Goal: Task Accomplishment & Management: Complete application form

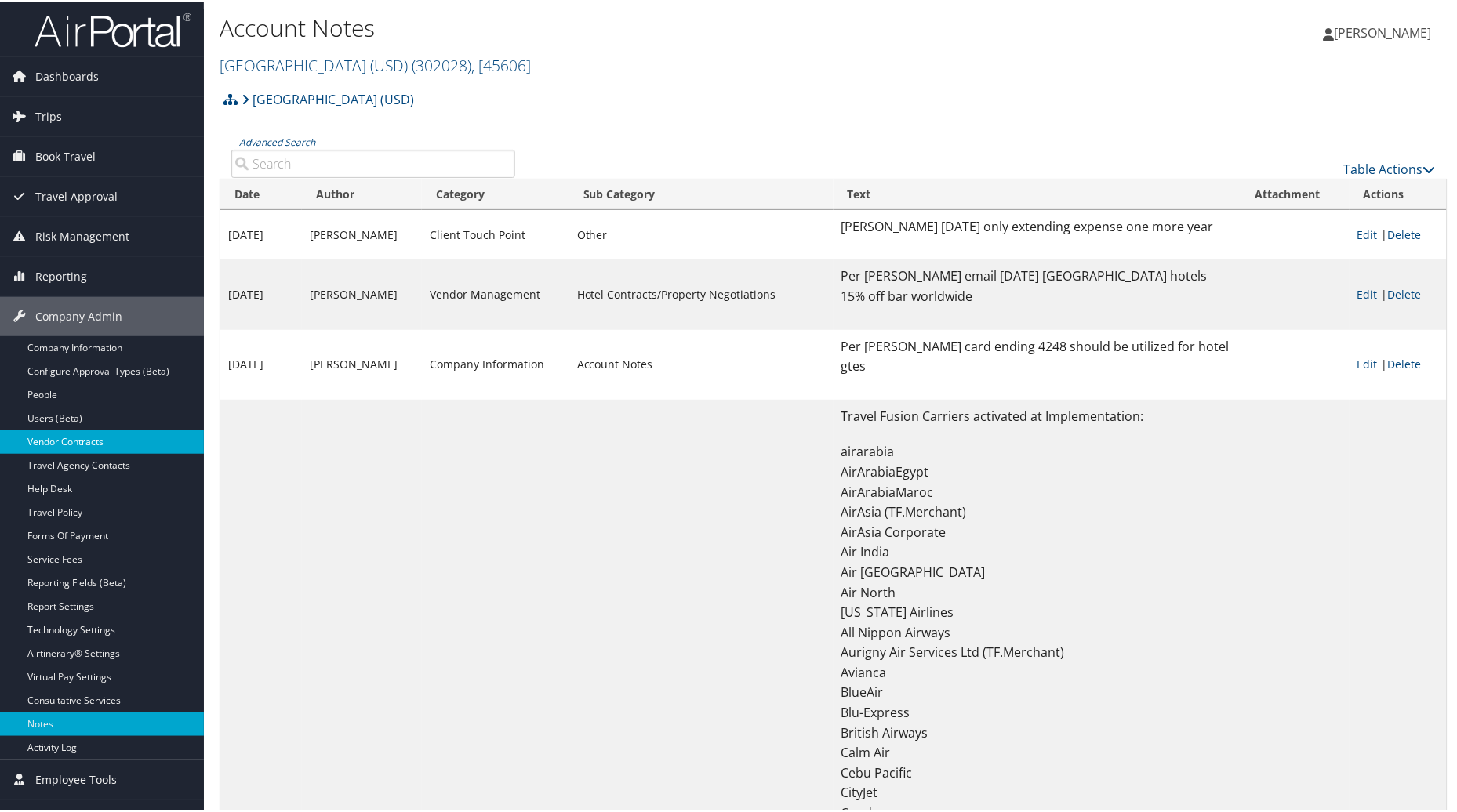
click at [48, 448] on link "Vendor Contracts" at bounding box center [101, 440] width 204 height 24
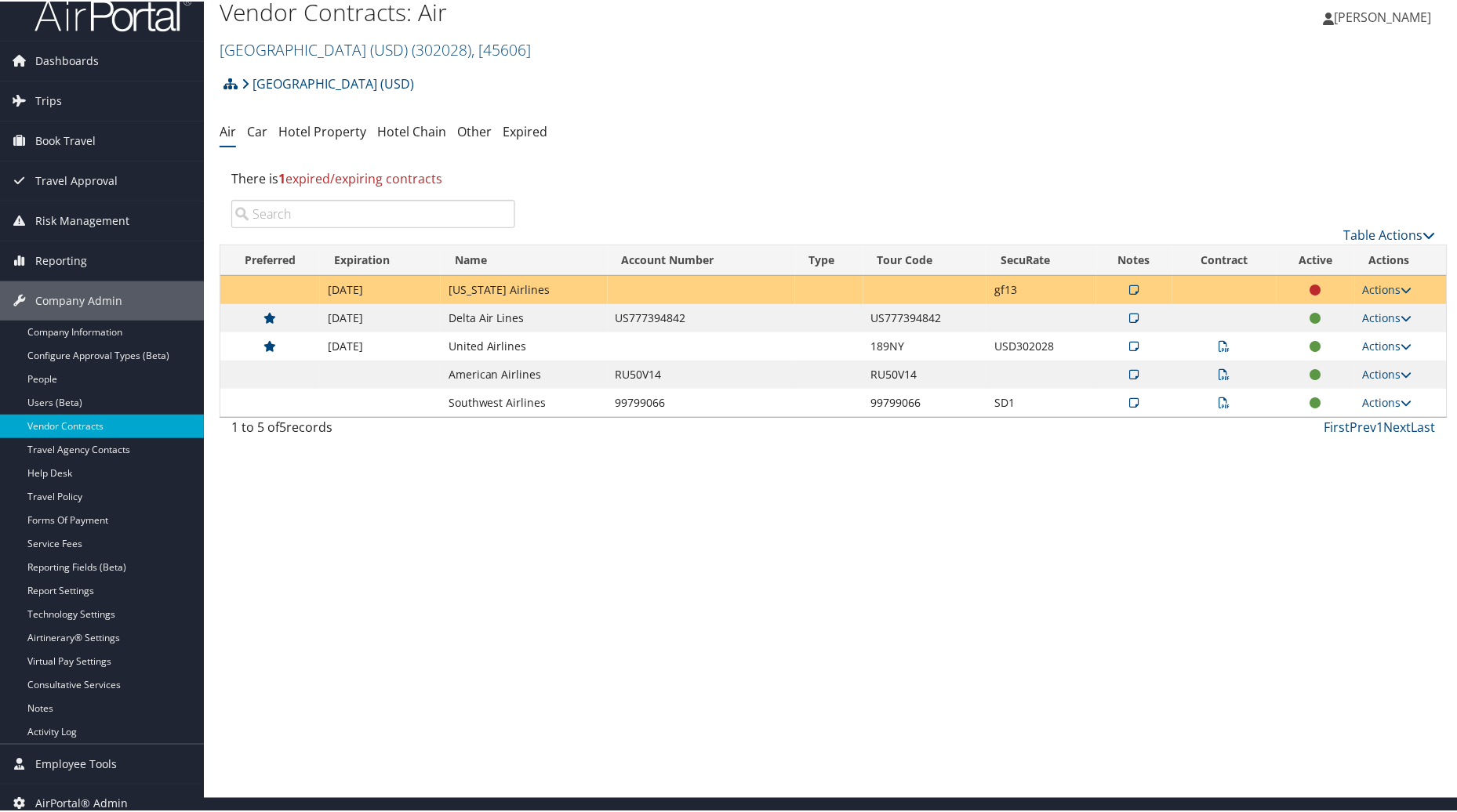
scroll to position [27, 0]
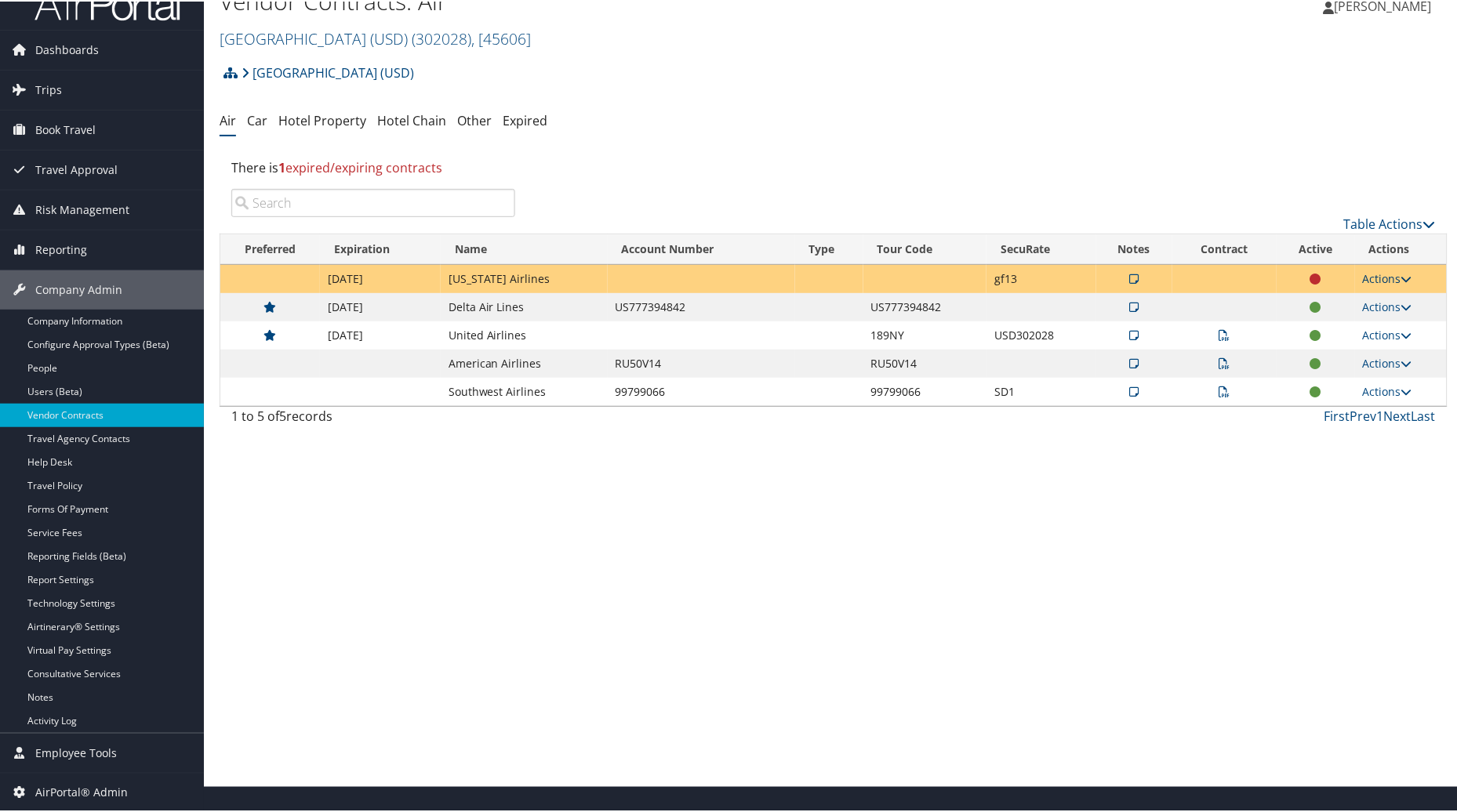
click at [1383, 282] on link "Actions" at bounding box center [1387, 277] width 49 height 15
click at [1345, 388] on link "Delete" at bounding box center [1351, 380] width 104 height 27
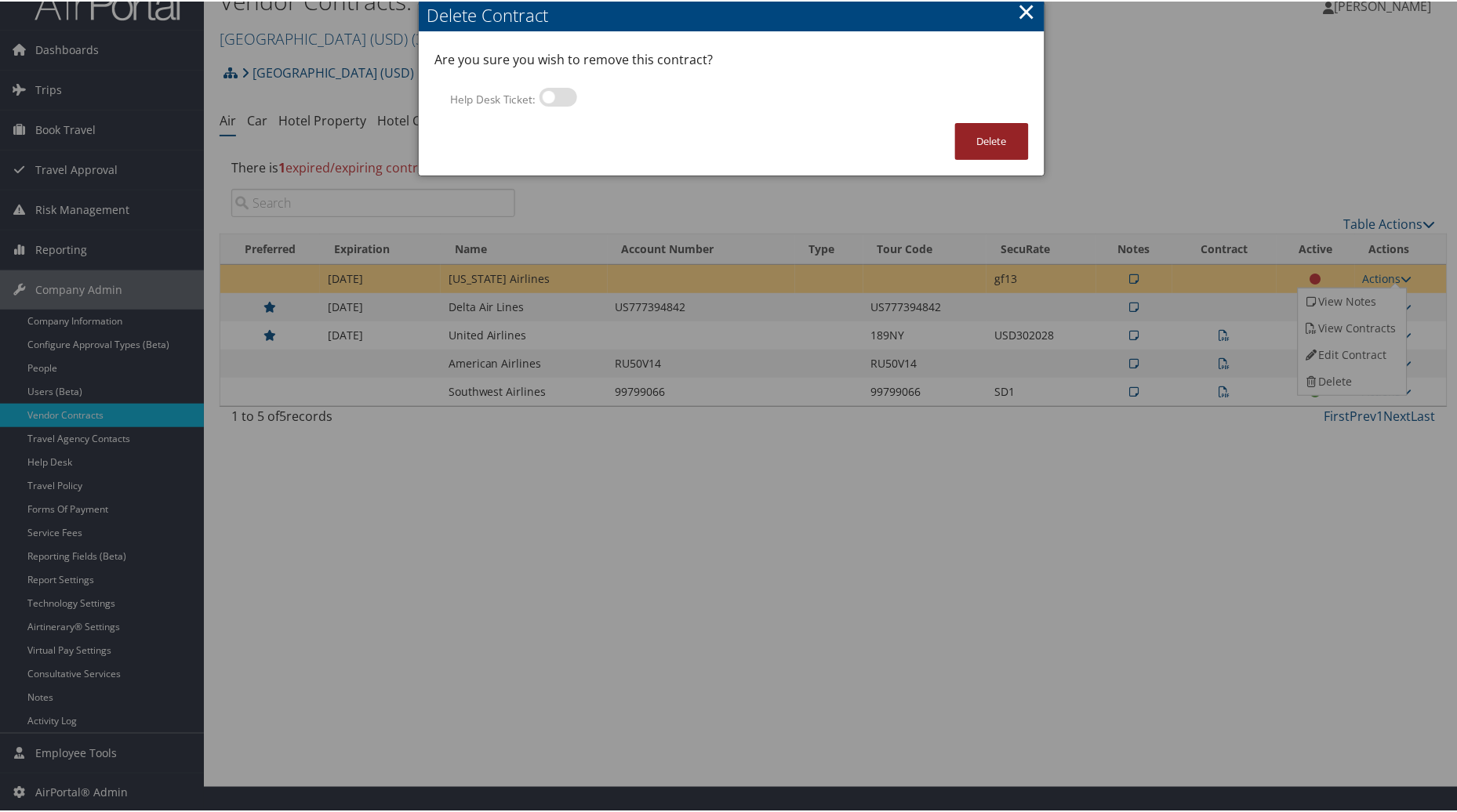
click at [983, 155] on button "Delete" at bounding box center [992, 140] width 74 height 37
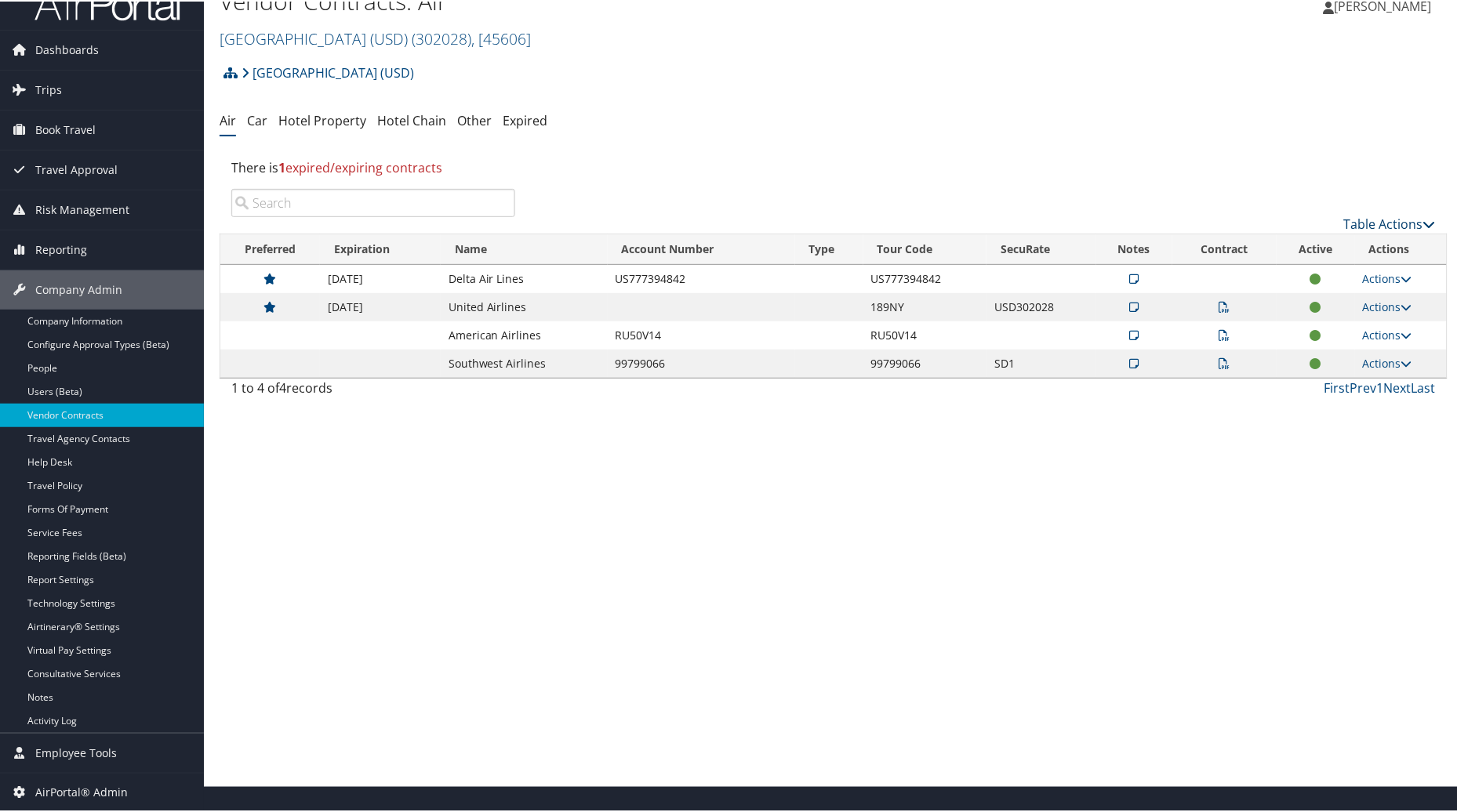
click at [1392, 227] on link "Table Actions" at bounding box center [1390, 222] width 92 height 17
click at [1297, 248] on link "Create New Contract" at bounding box center [1338, 247] width 206 height 27
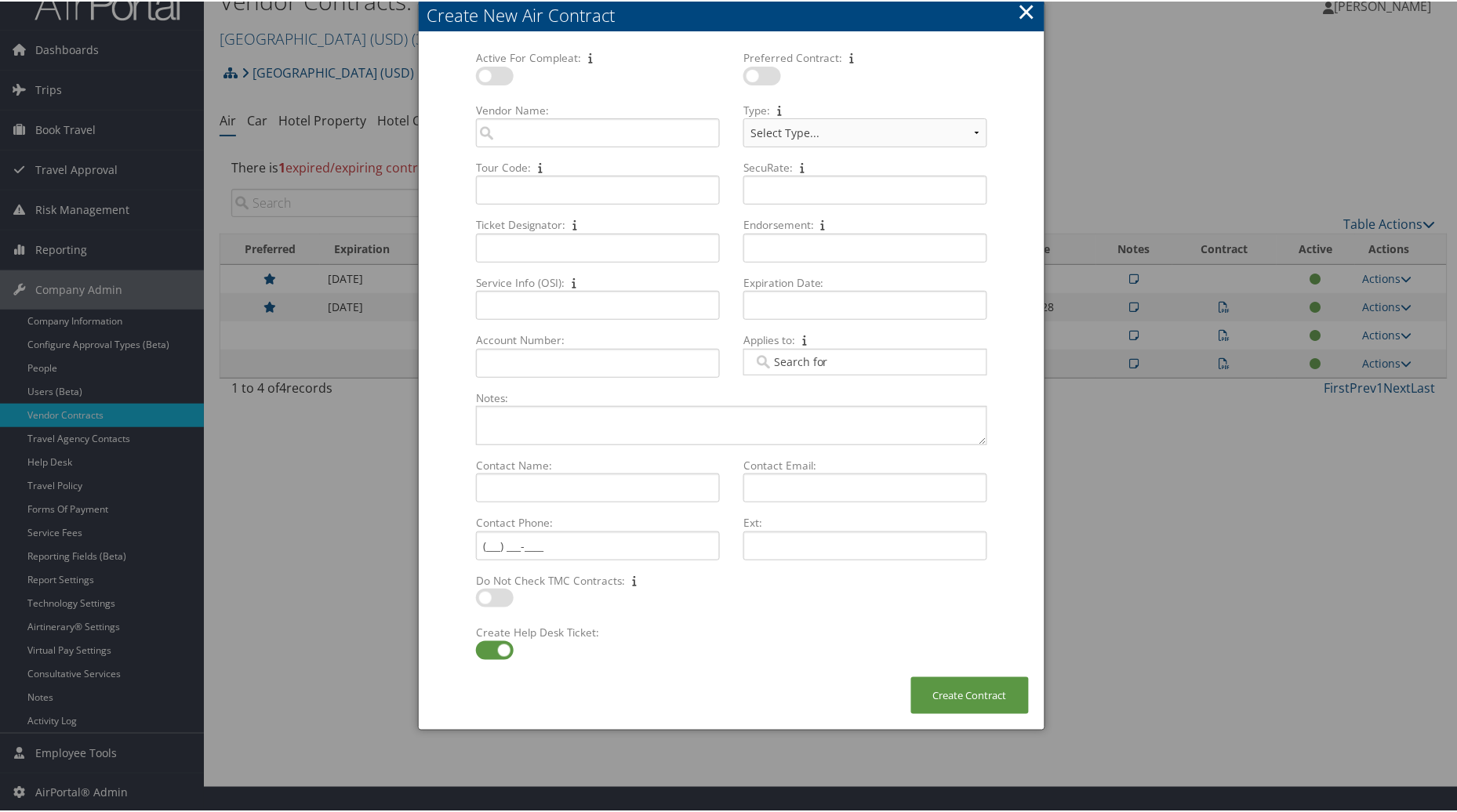
click at [744, 75] on label at bounding box center [762, 74] width 38 height 19
click at [751, 75] on input "checkbox" at bounding box center [756, 77] width 10 height 10
checkbox input "true"
click at [651, 142] on input "Vendor Name: Multiple values The selected items contain different values for th…" at bounding box center [598, 131] width 244 height 29
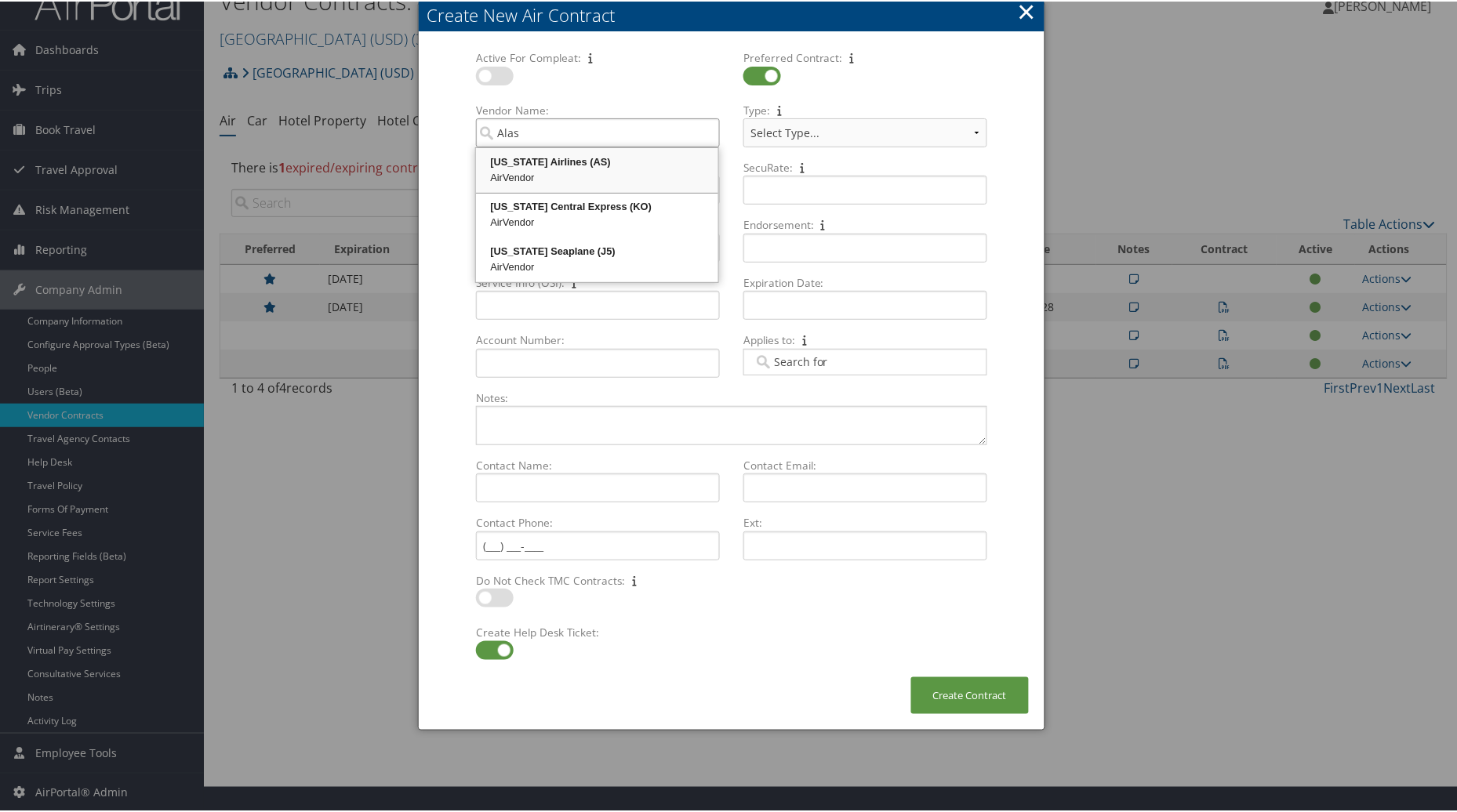
click at [614, 168] on div "AirVendor" at bounding box center [597, 176] width 237 height 16
type input "[US_STATE] Airlines"
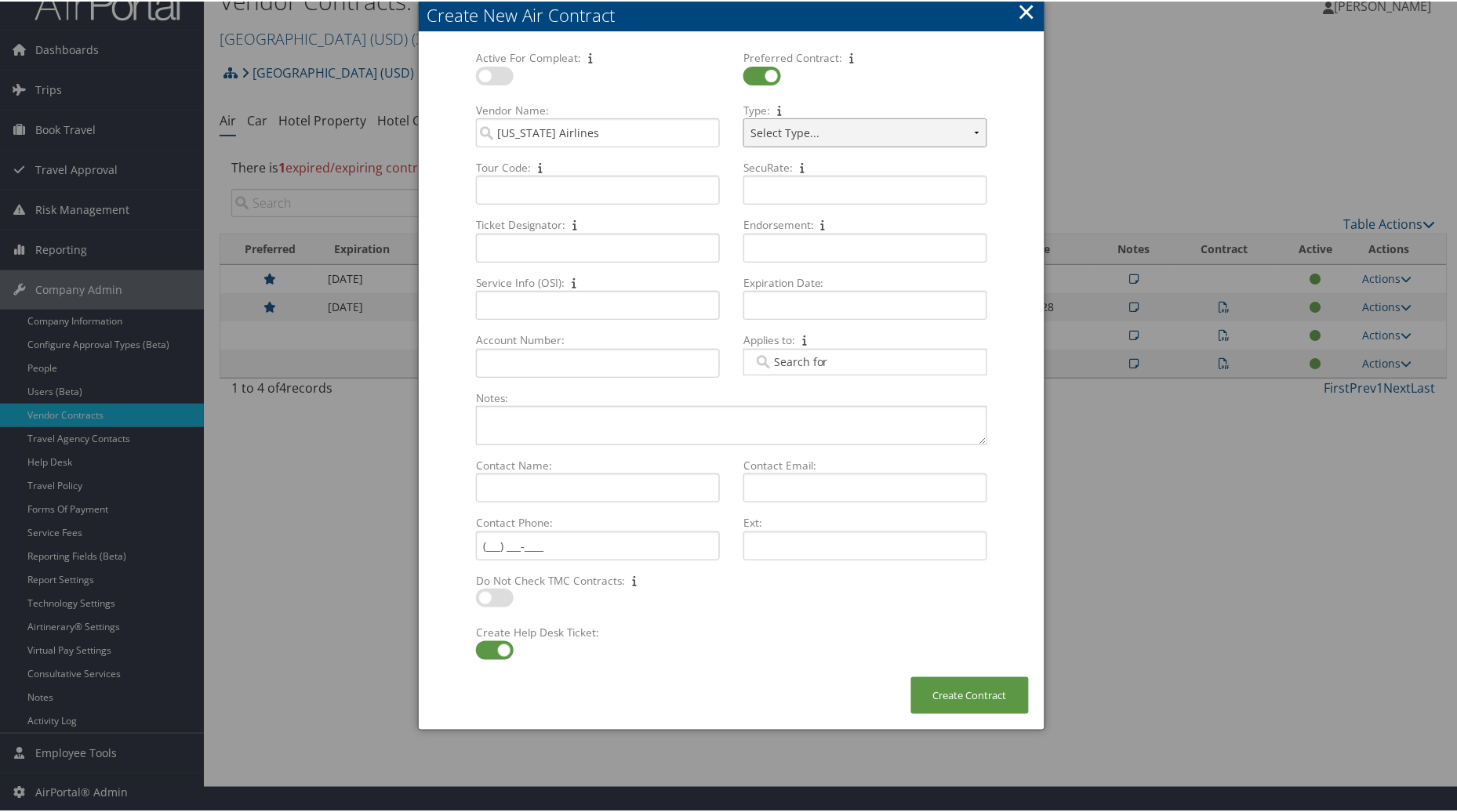
click at [969, 128] on select "Select Type... SBP CVA" at bounding box center [866, 131] width 244 height 29
select select "[object Object]"
click at [744, 117] on select "Select Type... SBP CVA" at bounding box center [866, 131] width 244 height 29
click at [584, 179] on input "Tour Code: Multiple values The selected items contain different values for this…" at bounding box center [598, 188] width 244 height 29
type input "CB87"
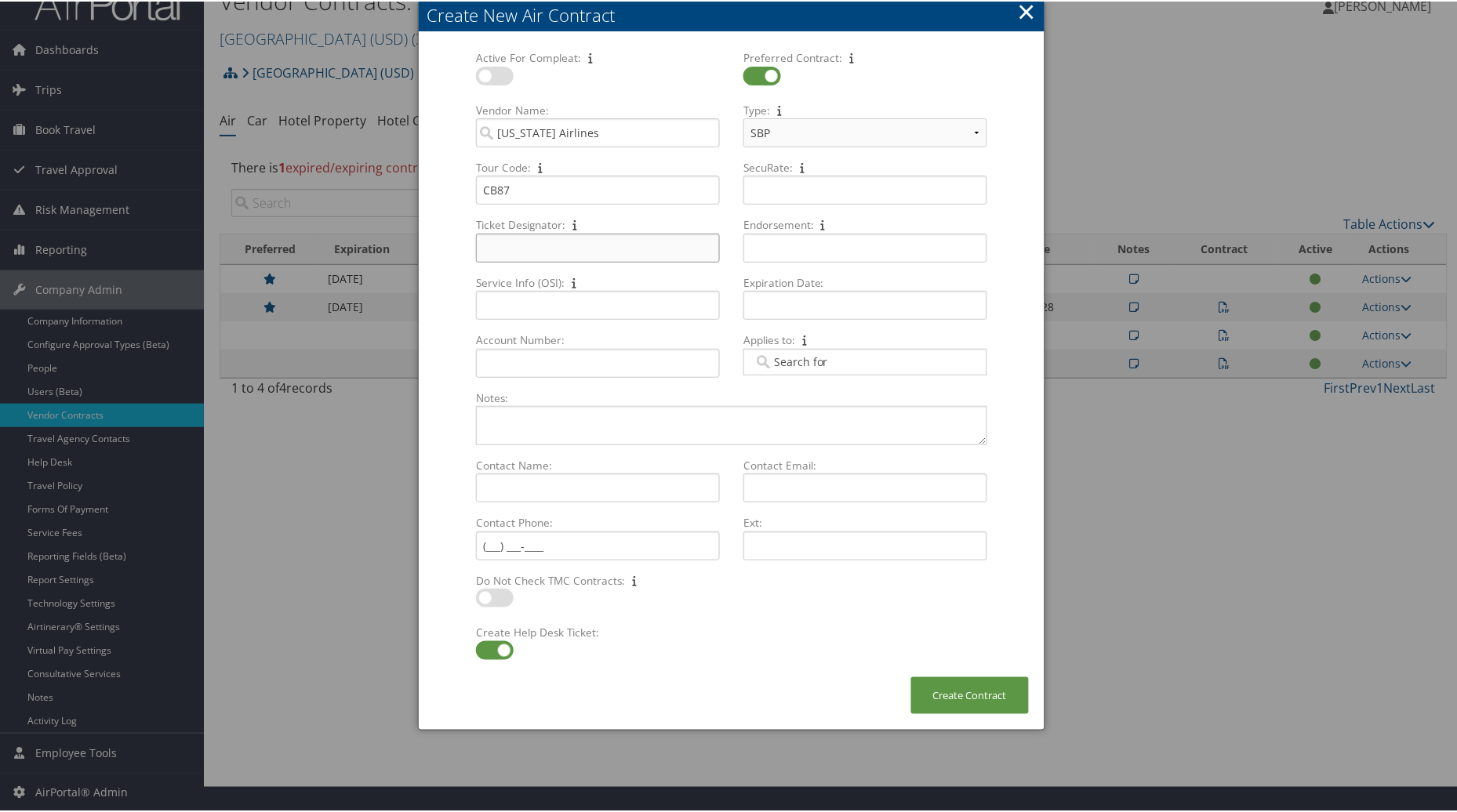
click at [499, 255] on input "Ticket Designator: Multiple values The selected items contain different values …" at bounding box center [598, 246] width 244 height 29
type input "CB87"
drag, startPoint x: 512, startPoint y: 186, endPoint x: 447, endPoint y: 193, distance: 65.4
click at [447, 193] on form "Active For Compleat: Multiple values The selected items contain different value…" at bounding box center [731, 361] width 595 height 626
click at [773, 233] on input "Endorsement: Multiple values The selected items contain different values for th…" at bounding box center [866, 246] width 244 height 29
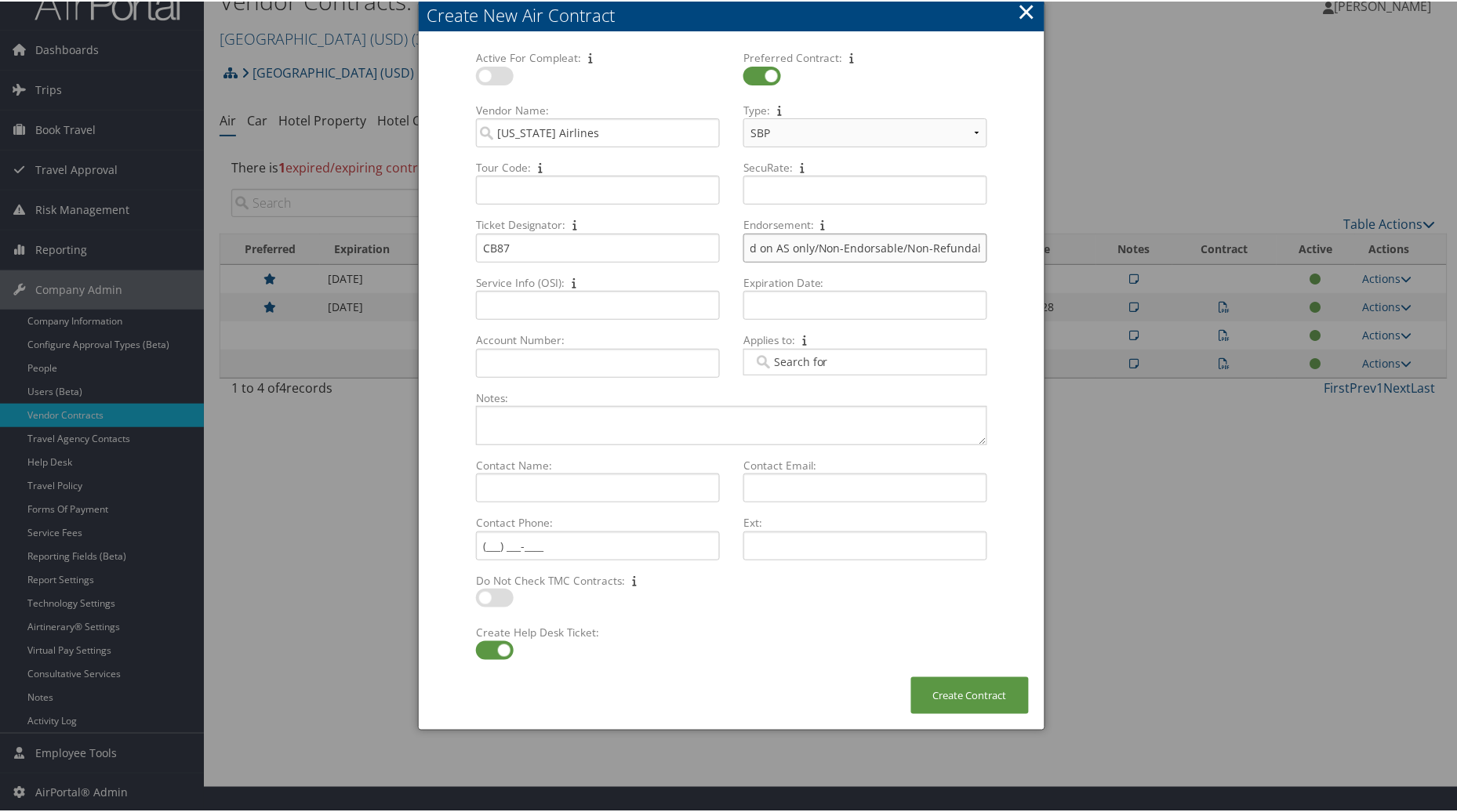
scroll to position [0, 26]
type input "Valid on AS only/Non-Endorsable/Non-Refundable"
click at [547, 427] on textarea "Notes: Multiple values The selected items contain different values for this inp…" at bounding box center [731, 424] width 511 height 39
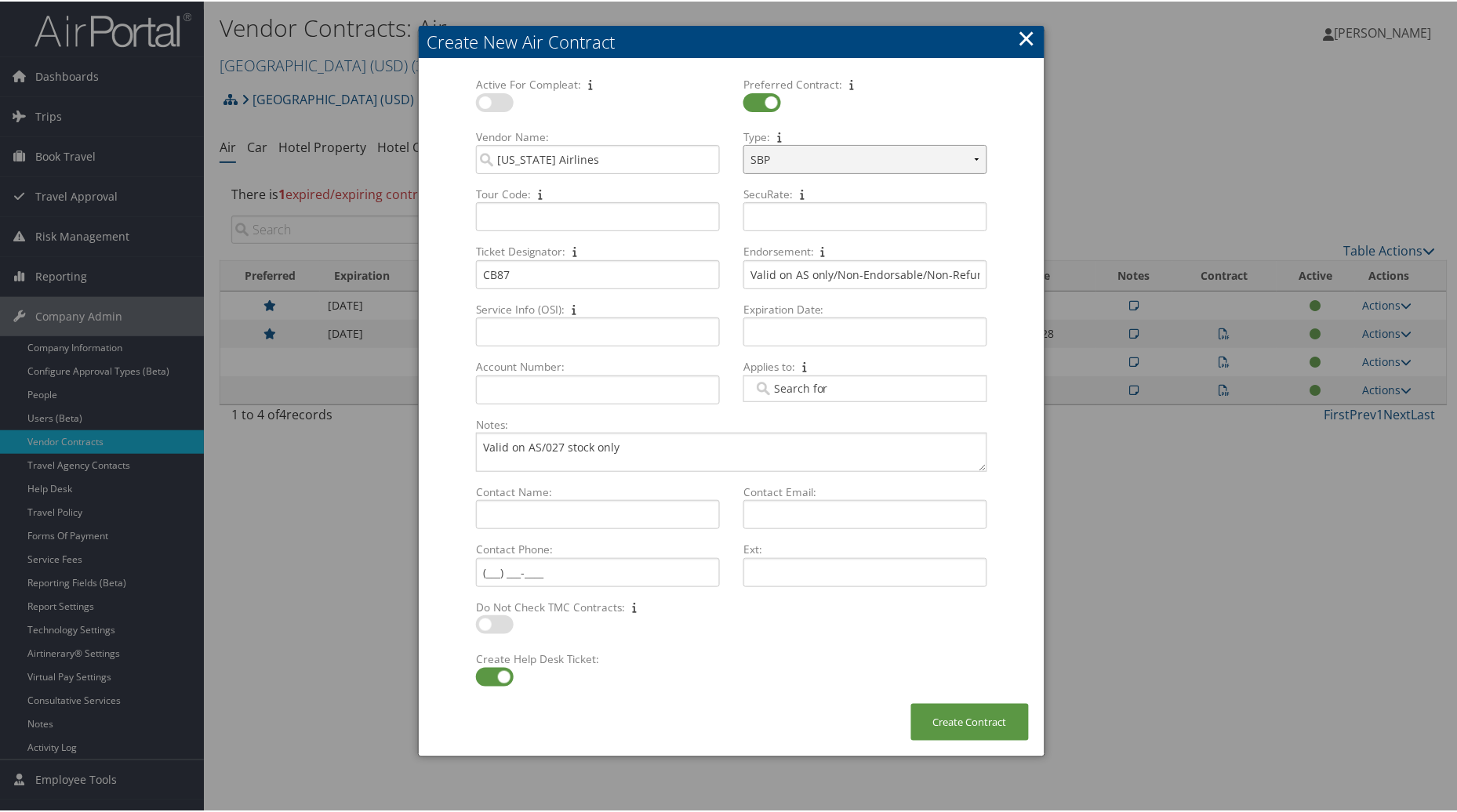
click at [983, 160] on select "Select Type... SBP CVA" at bounding box center [866, 157] width 244 height 29
click at [974, 154] on select "Select Type... SBP CVA" at bounding box center [866, 157] width 244 height 29
click at [638, 455] on textarea "Valid on AS/027 stock only" at bounding box center [731, 451] width 511 height 39
click at [672, 449] on textarea "Valid on AS/027 stock only- BVP Plan" at bounding box center [731, 451] width 511 height 39
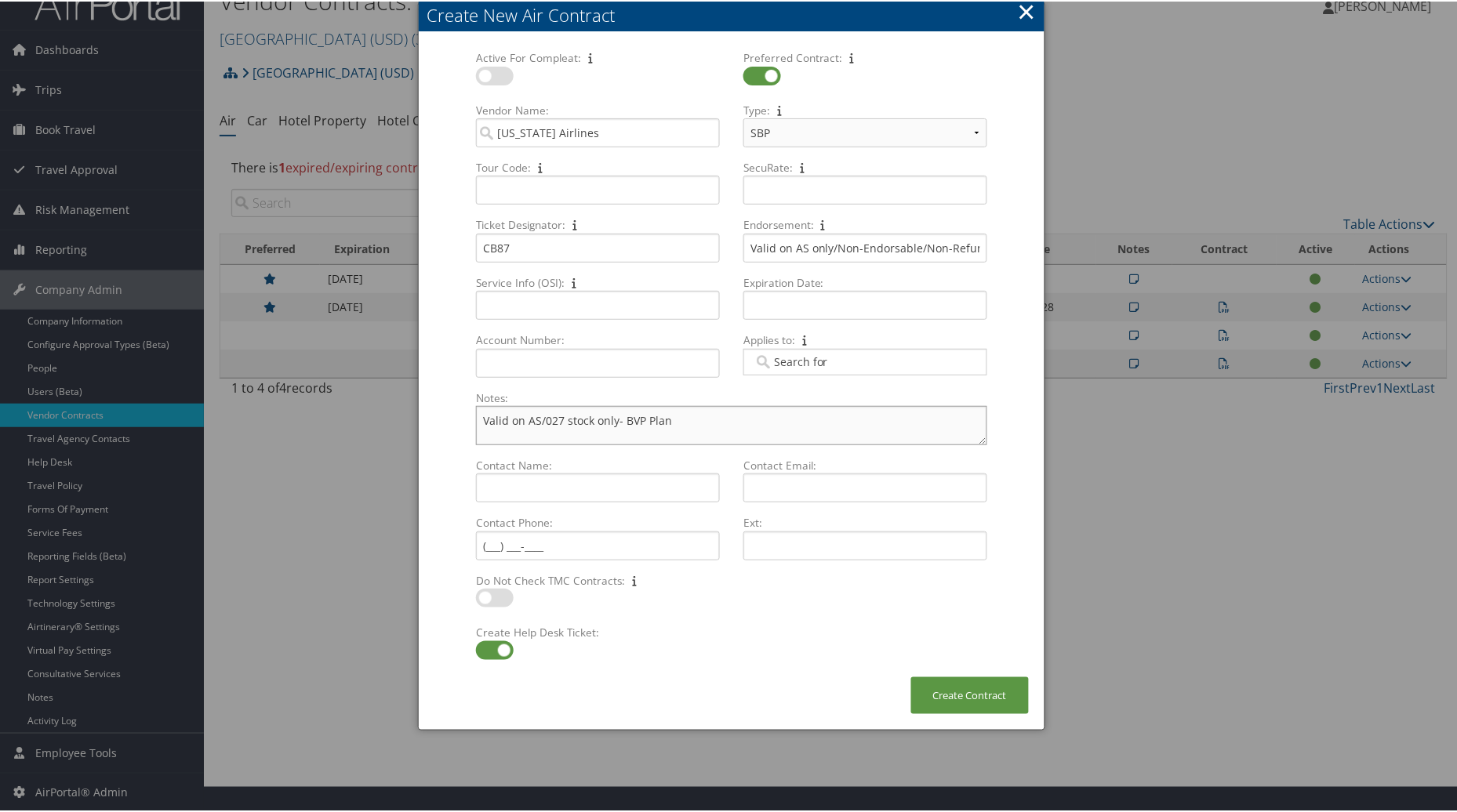
paste textarea "Concierge Desk: As a thank you for choosing Alaska for your travel, you will be…"
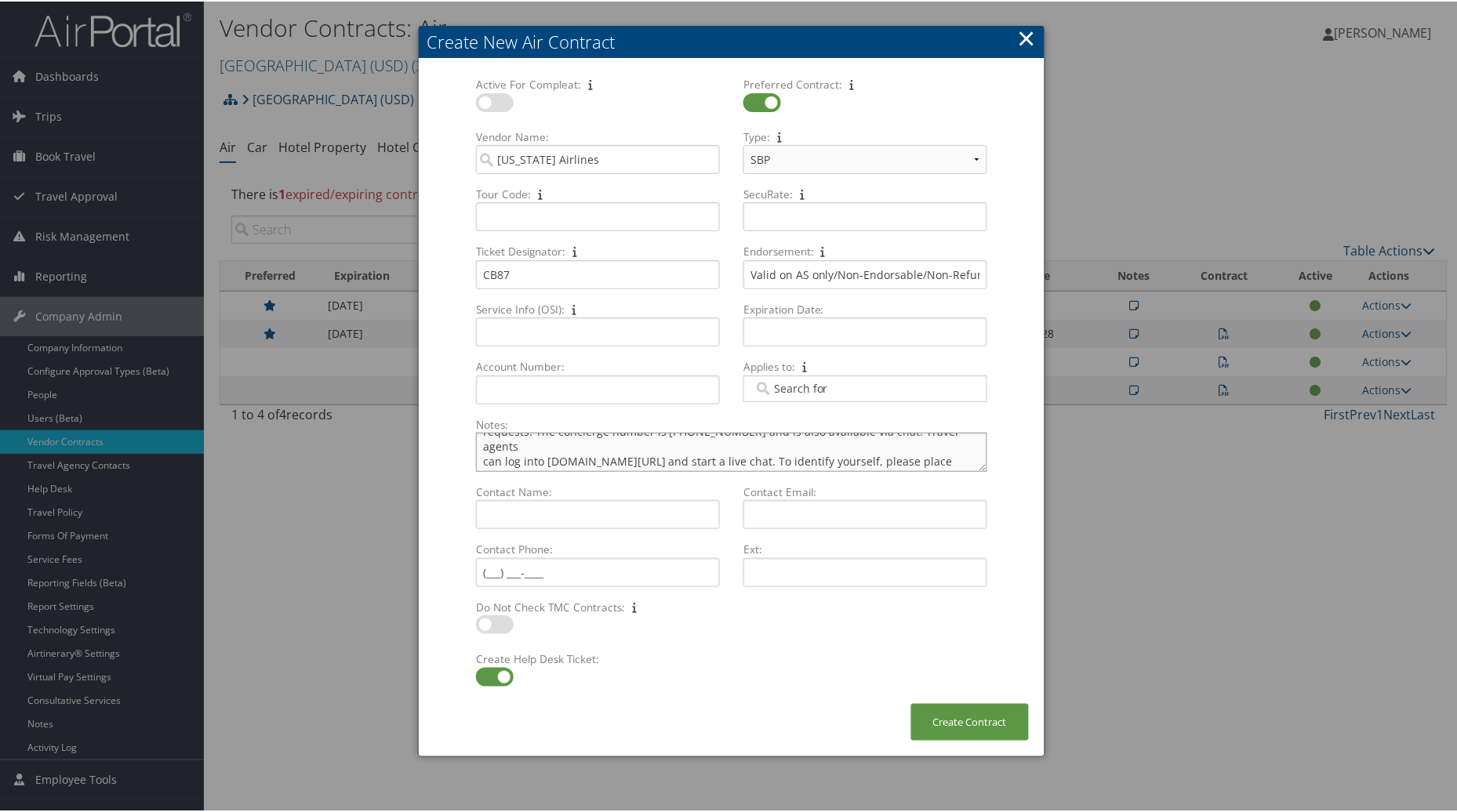
scroll to position [79, 0]
type textarea "Valid on AS/027 stock only- BVP PlanConcierge Desk: As a thank you for choosing…"
click at [787, 332] on input "Expiration Date: Multiple values The selected items contain different values fo…" at bounding box center [866, 330] width 244 height 29
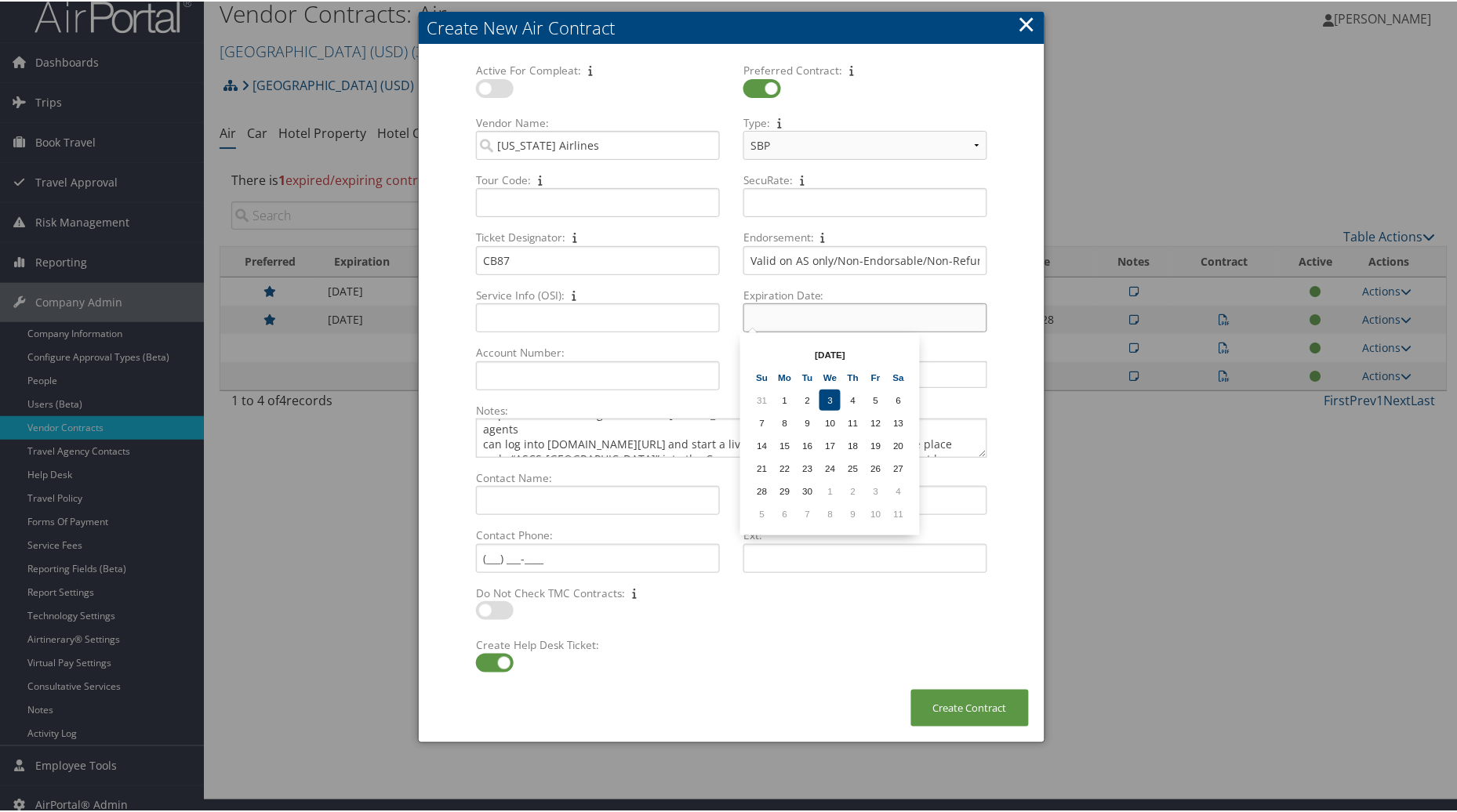
scroll to position [27, 0]
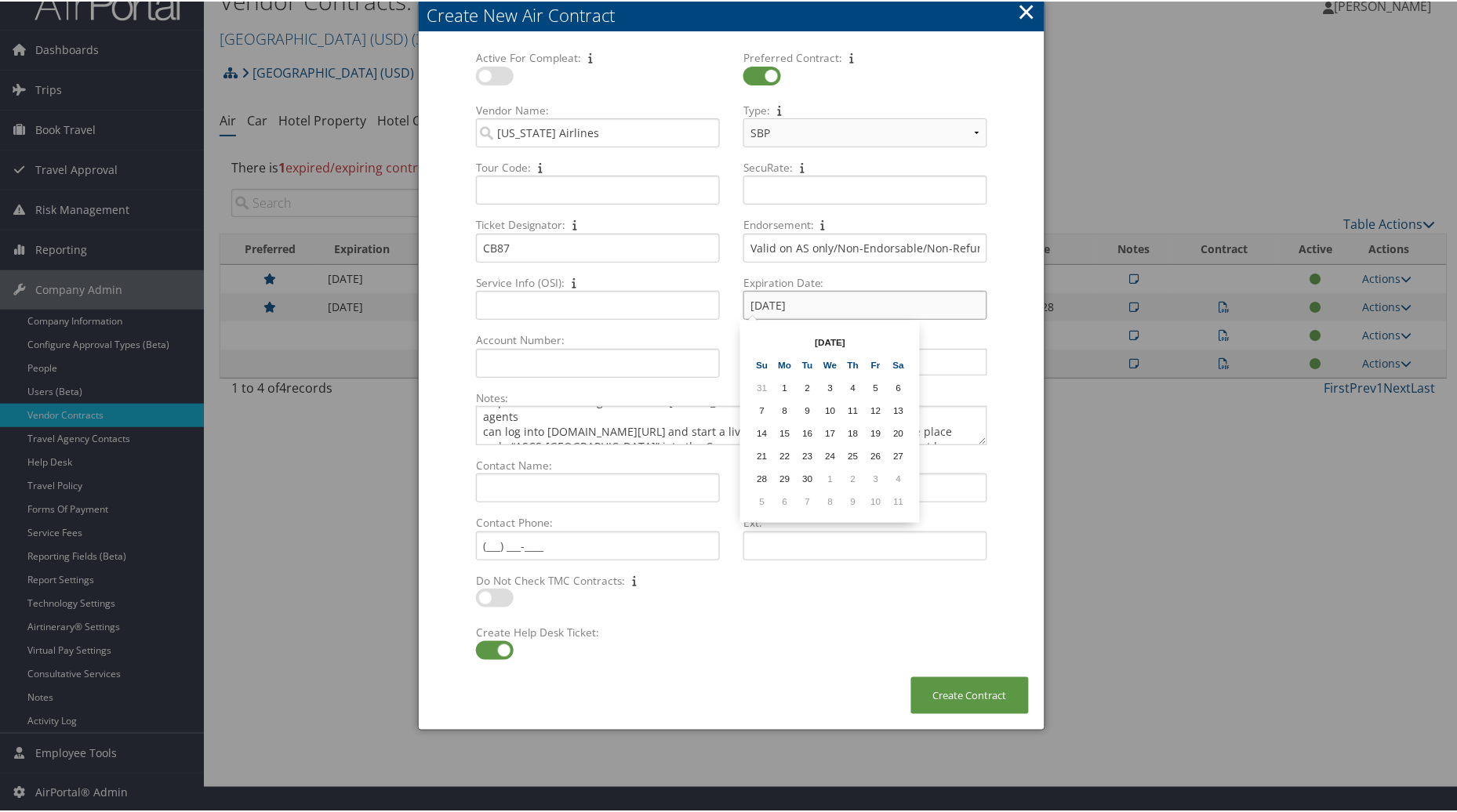
click at [813, 307] on input "Nov 30,2026" at bounding box center [866, 303] width 244 height 29
click at [897, 496] on td "11" at bounding box center [898, 500] width 21 height 21
drag, startPoint x: 842, startPoint y: 303, endPoint x: 749, endPoint y: 311, distance: 93.3
click at [749, 311] on input "10/11/2025" at bounding box center [866, 303] width 244 height 29
type input "11/30/2026"
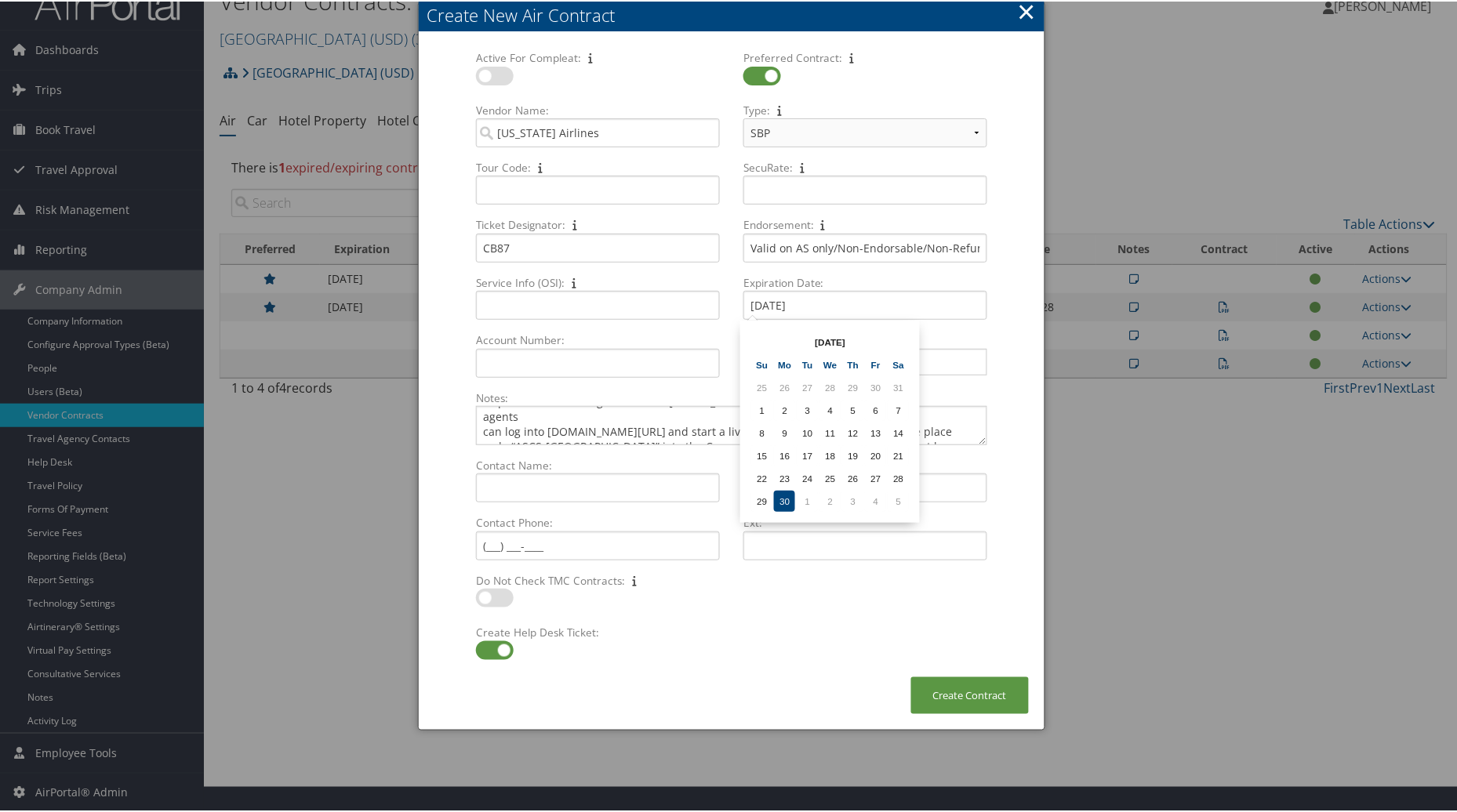
click at [744, 645] on div "Create Help Desk Ticket: Multiple values The selected items contain different v…" at bounding box center [732, 648] width 535 height 52
click at [542, 488] on input "Contact Name: Multiple values The selected items contain different values for t…" at bounding box center [598, 486] width 244 height 29
type input "[PERSON_NAME]"
type input "Leanne.Davidson@alaskaair.com"
click at [497, 531] on input "Contact Phone: Multiple values The selected items contain different values for …" at bounding box center [598, 544] width 244 height 29
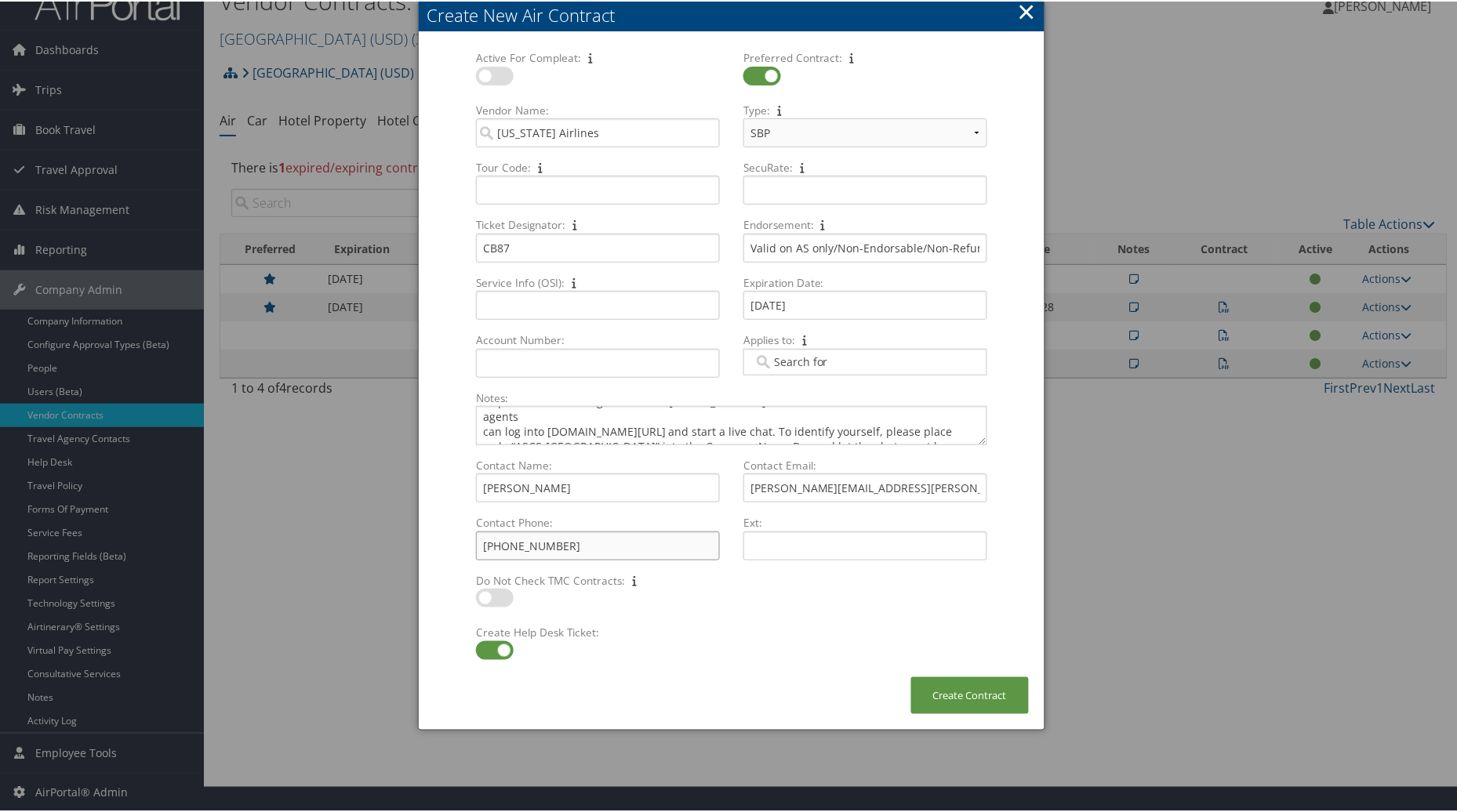
type input "(616) 299-7151"
click at [489, 74] on label at bounding box center [495, 74] width 38 height 19
click at [489, 74] on input "checkbox" at bounding box center [488, 77] width 10 height 10
checkbox input "true"
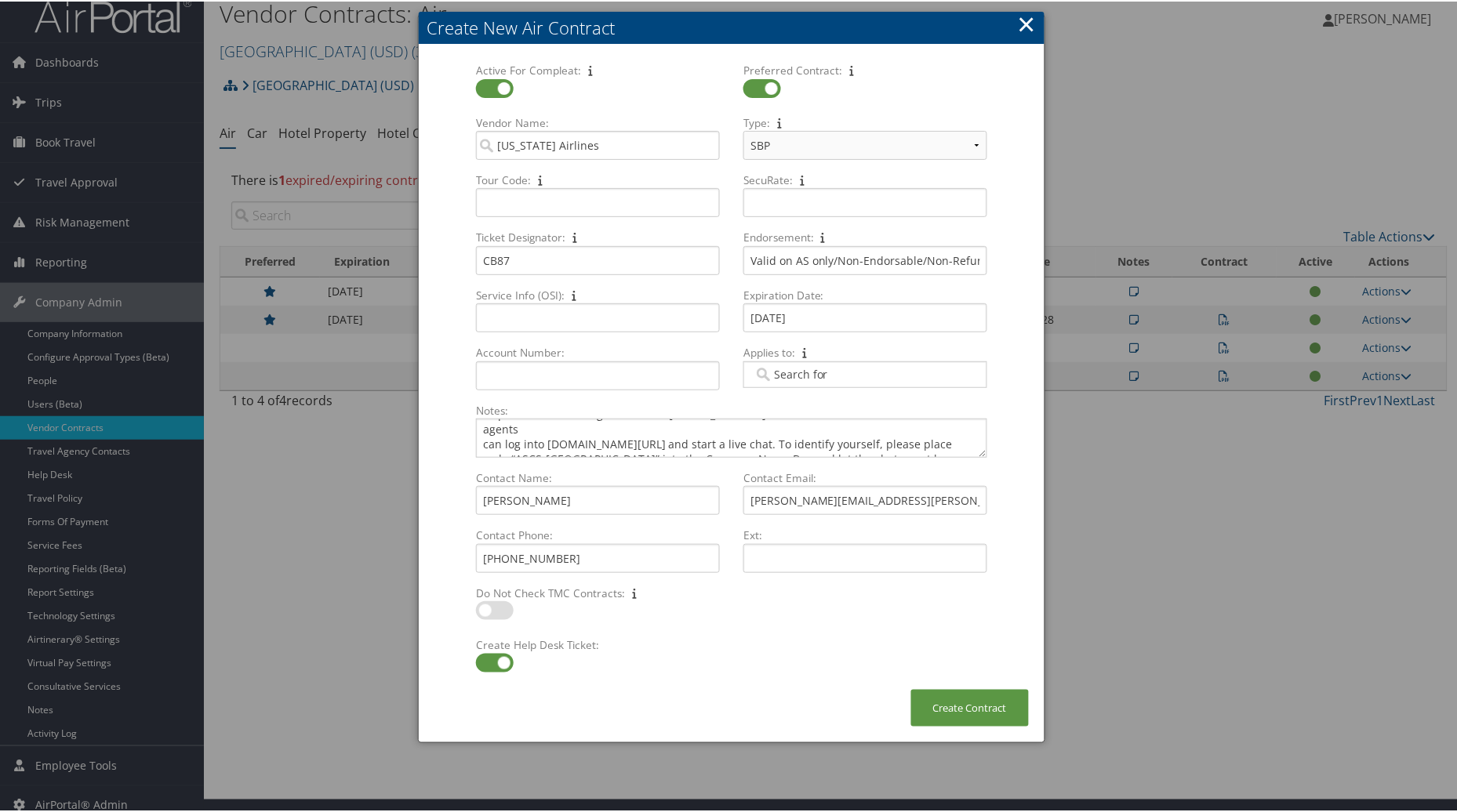
scroll to position [0, 0]
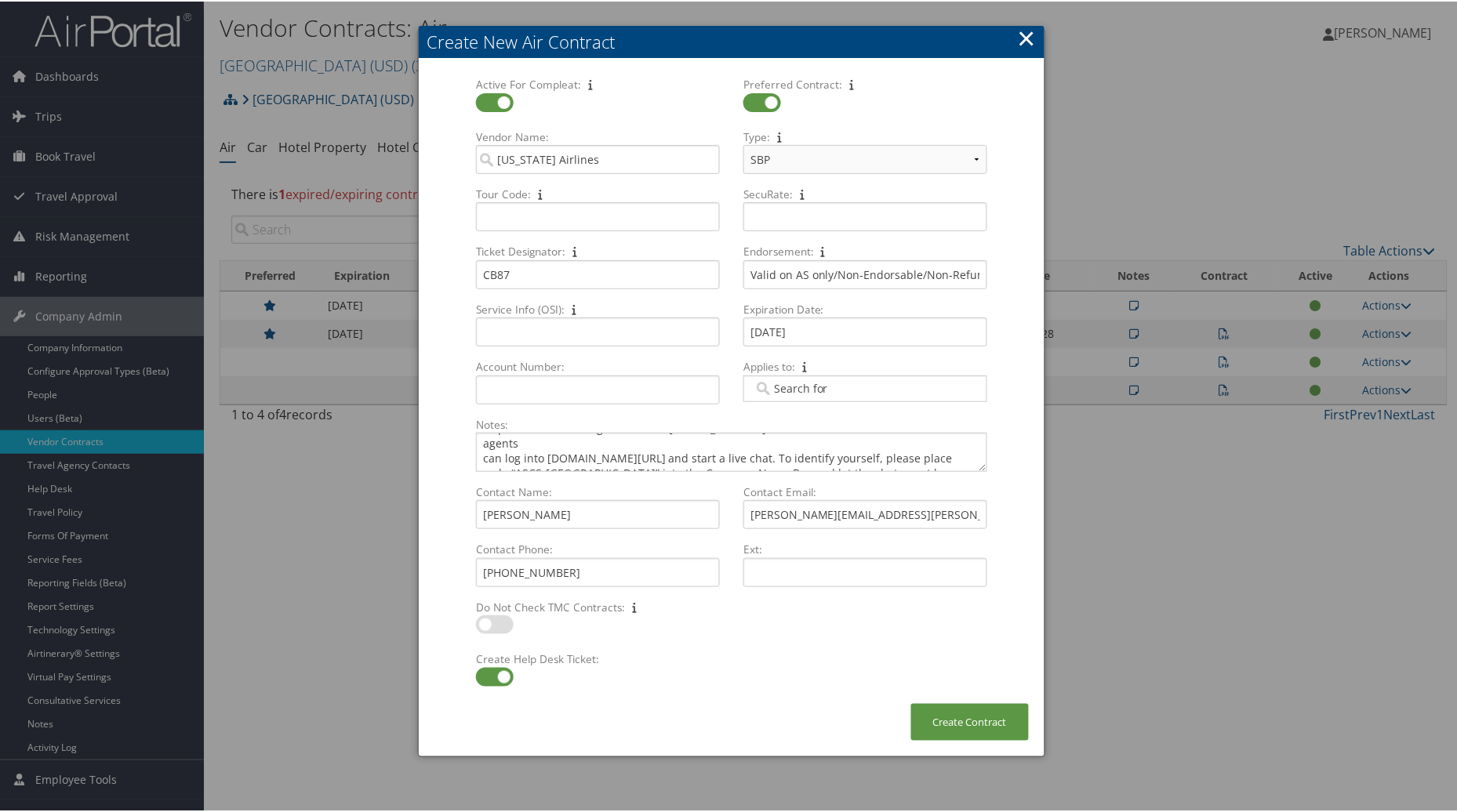
click at [806, 365] on div "Applies to: Multiple values The selected items contain different values for thi…" at bounding box center [865, 384] width 256 height 55
click at [797, 453] on textarea "Valid on AS/027 stock only- BVP PlanConcierge Desk: As a thank you for choosing…" at bounding box center [731, 451] width 511 height 39
click at [798, 453] on textarea "Valid on AS/027 stock only- BVP PlanConcierge Desk: As a thank you for choosing…" at bounding box center [731, 451] width 511 height 39
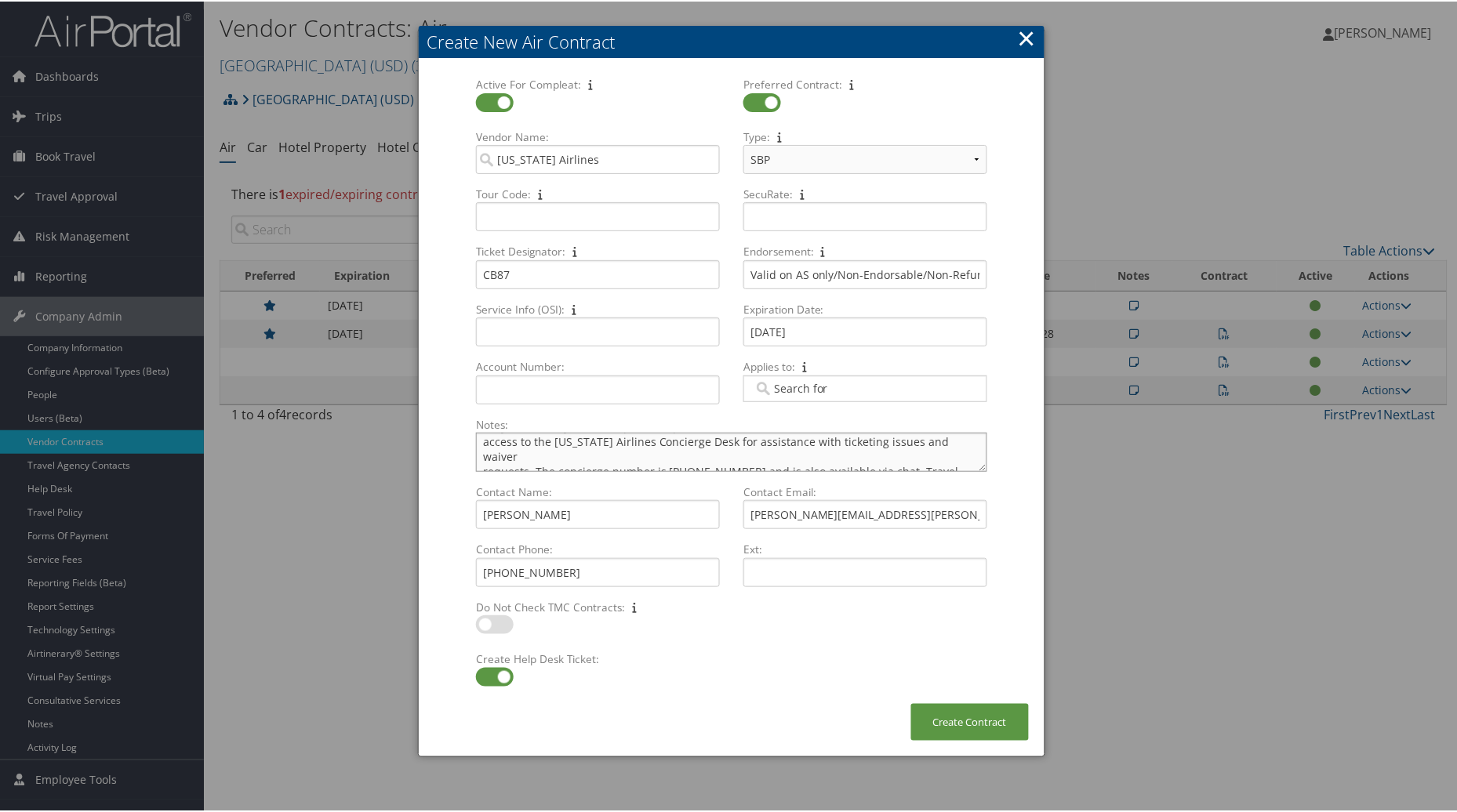
scroll to position [6, 0]
click at [620, 433] on textarea "Valid on AS/027 stock only- BVP PlanConcierge Desk: As a thank you for choosing…" at bounding box center [731, 451] width 511 height 39
click at [980, 466] on textarea "Valid on AS/027 stock only- BVP PlanConcierge Desk: As a thank you for choosing…" at bounding box center [731, 451] width 511 height 39
click at [522, 460] on textarea "Valid on AS/027 stock only- BVP PlanConcierge Desk: As a thank you for choosing…" at bounding box center [731, 451] width 511 height 39
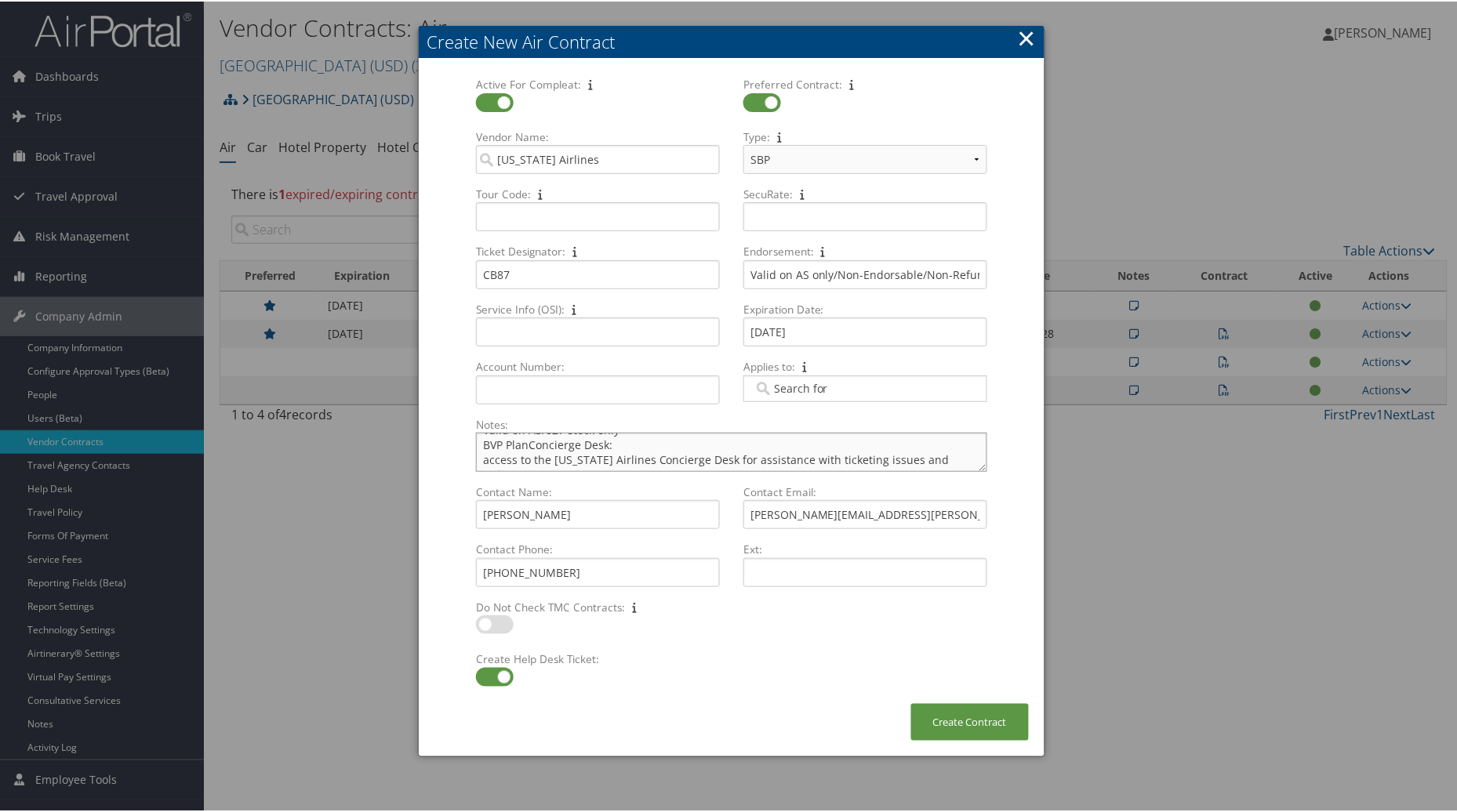
scroll to position [79, 0]
drag, startPoint x: 547, startPoint y: 460, endPoint x: 501, endPoint y: 463, distance: 46.1
click at [501, 463] on textarea "Valid on AS/027 stock only- BVP PlanConcierge Desk: access to the Alaska Airlin…" at bounding box center [731, 451] width 511 height 39
click at [685, 453] on textarea "Valid on AS/027 stock only- BVP PlanConcierge Desk: access to the Alaska Airlin…" at bounding box center [731, 451] width 511 height 39
drag, startPoint x: 981, startPoint y: 464, endPoint x: 978, endPoint y: 446, distance: 18.2
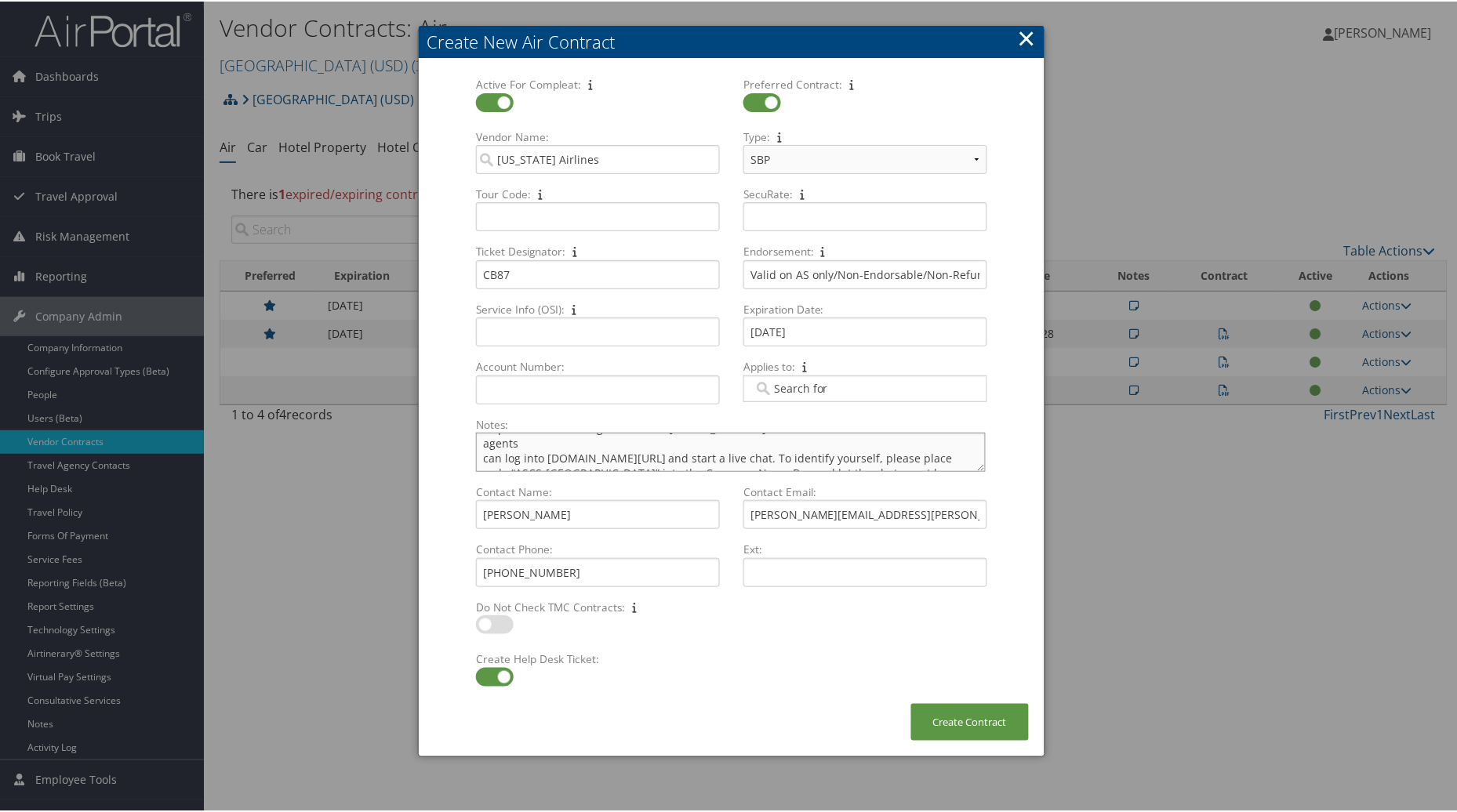
click at [978, 446] on textarea "Valid on AS/027 stock only- BVP PlanConcierge Desk: access to the Alaska Airlin…" at bounding box center [731, 451] width 510 height 39
type textarea "Valid on AS/027 stock only- BVP PlanConcierge Desk: access to the Alaska Airlin…"
click at [952, 723] on button "Create Contract" at bounding box center [970, 720] width 118 height 37
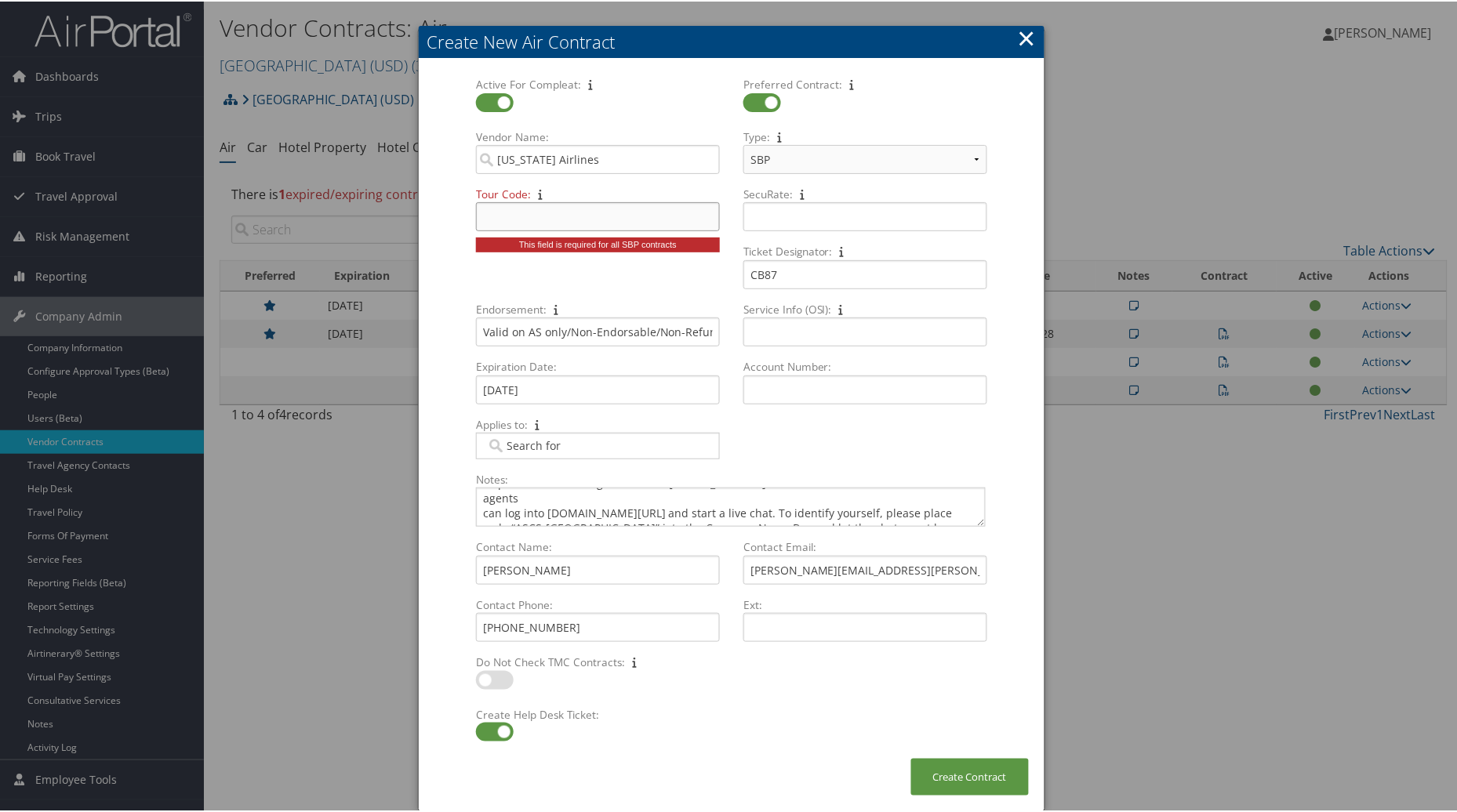
click at [563, 213] on input "Tour Code: Multiple values The selected items contain different values for this…" at bounding box center [598, 214] width 244 height 29
click at [977, 154] on select "Select Type... SBP CVA" at bounding box center [866, 157] width 244 height 29
click at [977, 155] on select "Select Type... SBP CVA" at bounding box center [866, 157] width 244 height 29
click at [977, 161] on select "Select Type... SBP CVA" at bounding box center [866, 157] width 244 height 29
click at [744, 143] on select "Select Type... SBP CVA" at bounding box center [866, 157] width 244 height 29
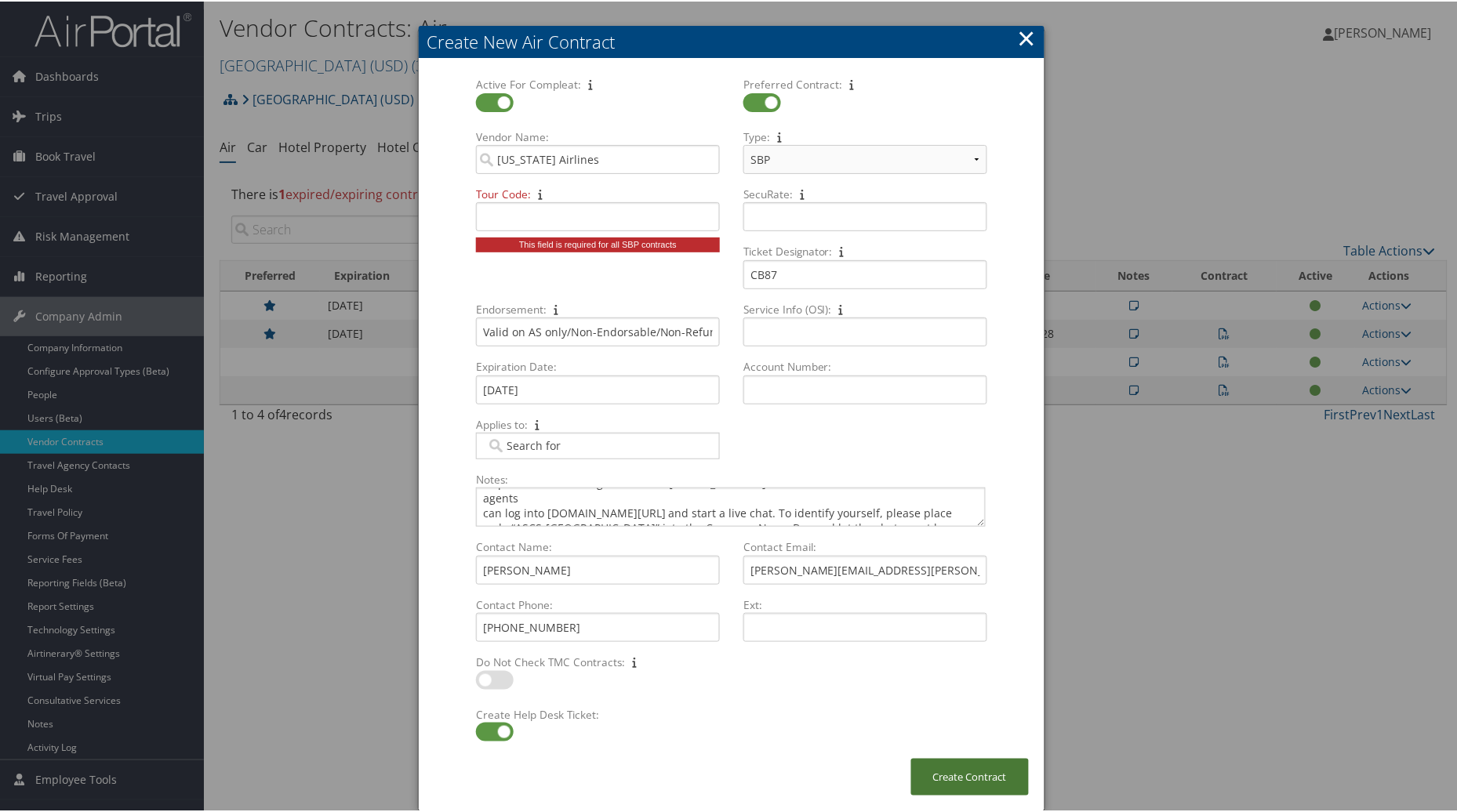
click at [945, 781] on button "Create Contract" at bounding box center [970, 775] width 118 height 37
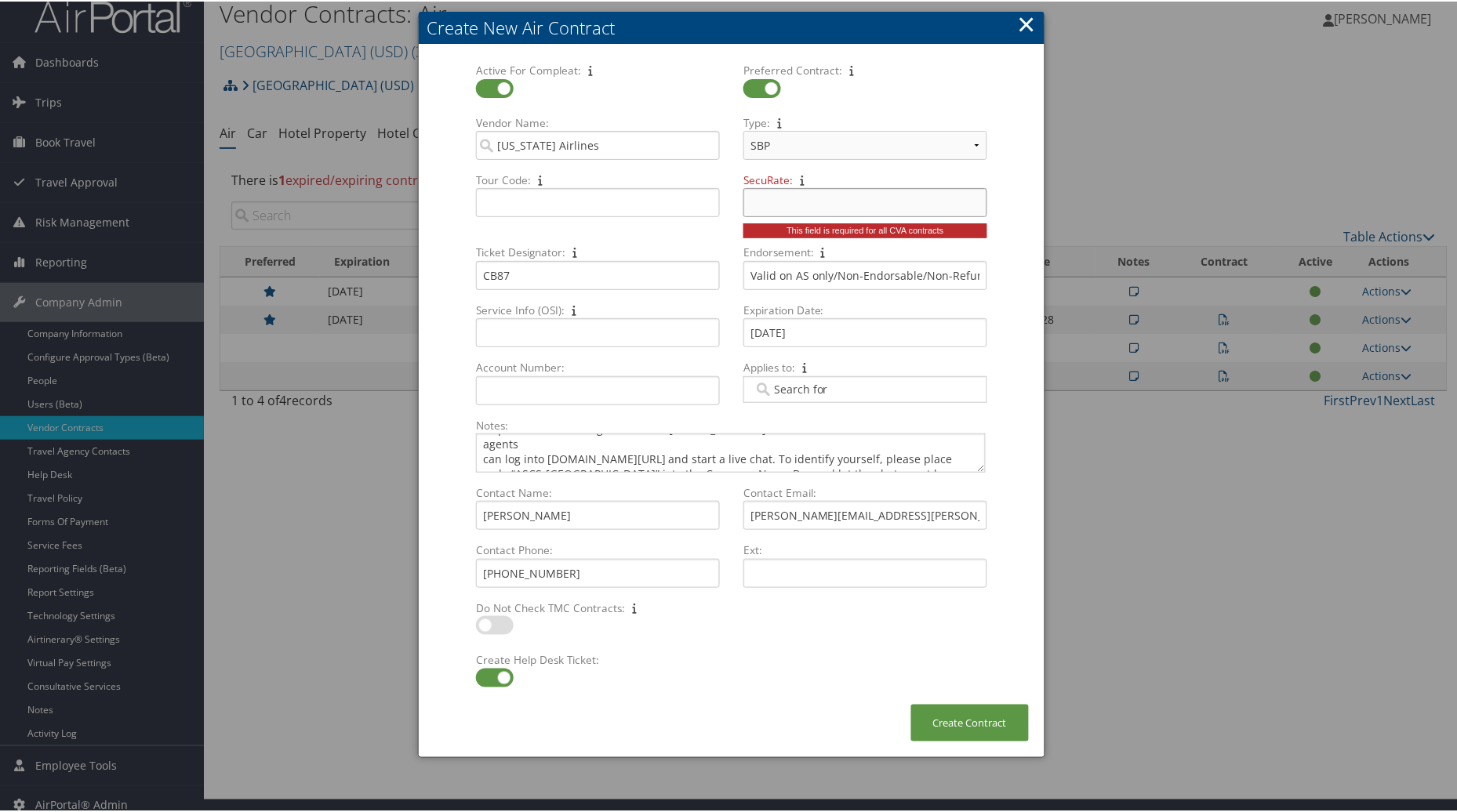
scroll to position [27, 0]
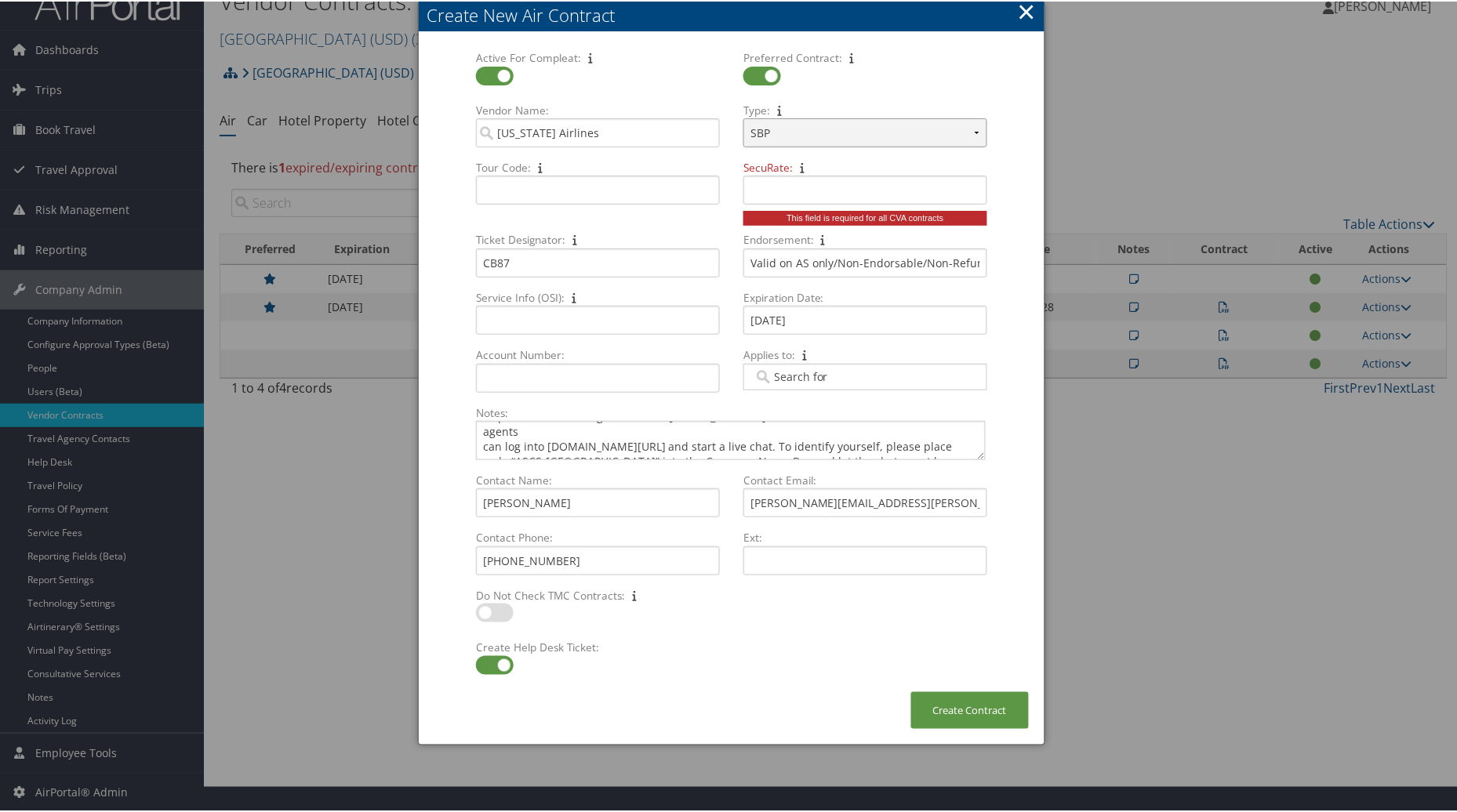
click at [976, 127] on select "Select Type... SBP CVA" at bounding box center [866, 131] width 244 height 29
select select "[object Object]"
click at [744, 117] on select "Select Type... SBP CVA" at bounding box center [866, 131] width 244 height 29
click at [1031, 10] on button "×" at bounding box center [1027, 10] width 18 height 31
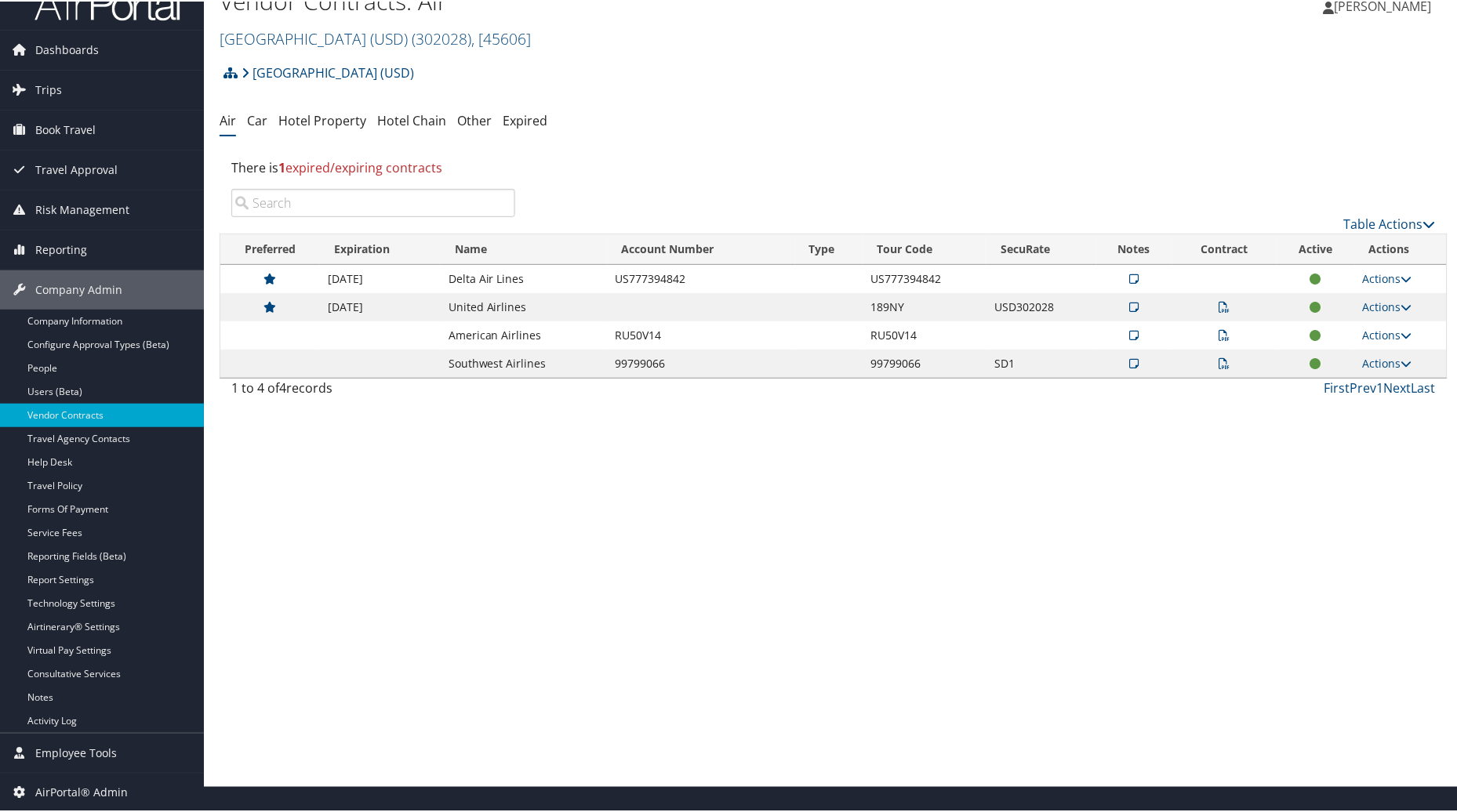
scroll to position [0, 0]
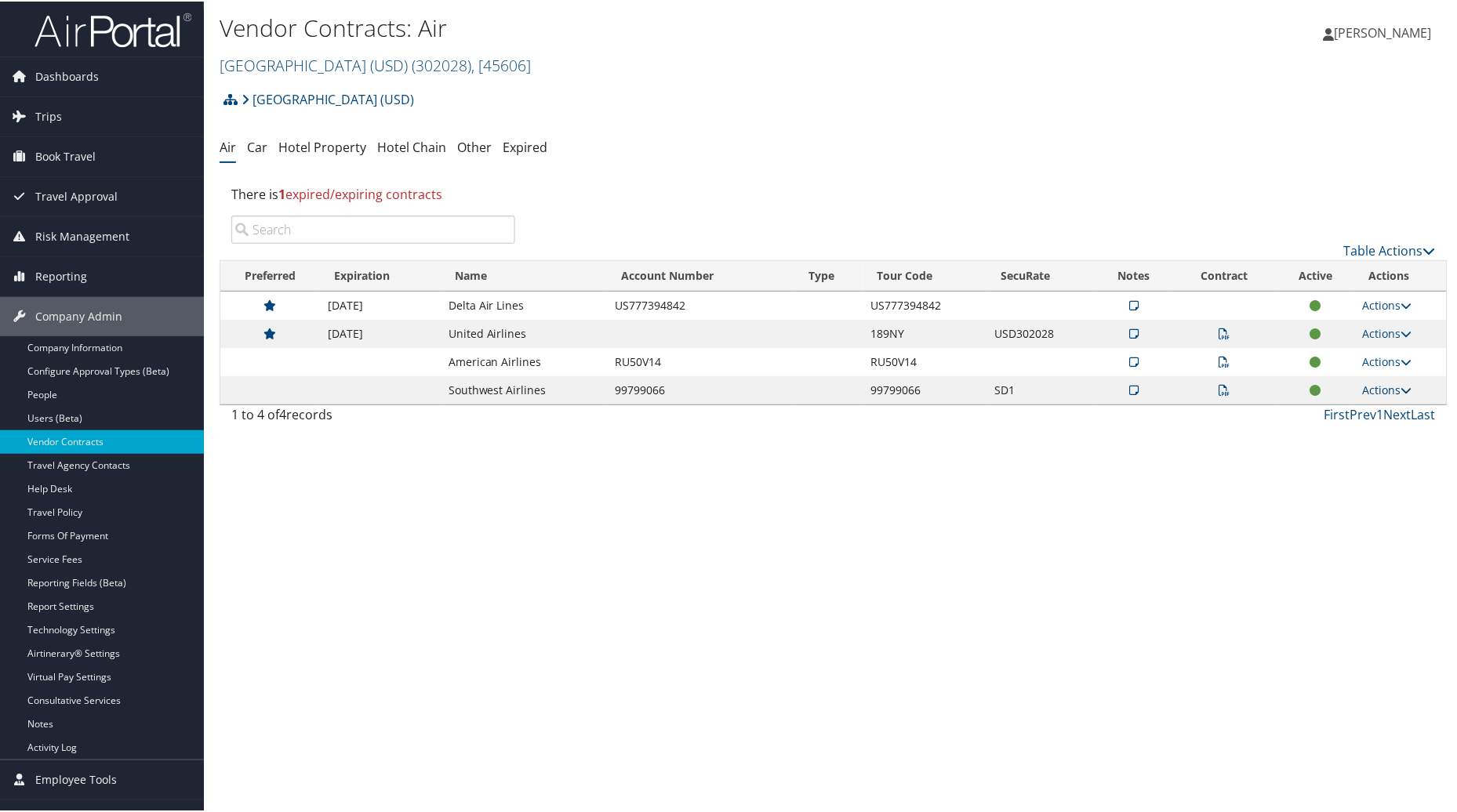
click at [1401, 392] on icon at bounding box center [1406, 388] width 11 height 11
click at [1359, 464] on link "Edit Contract" at bounding box center [1351, 464] width 104 height 27
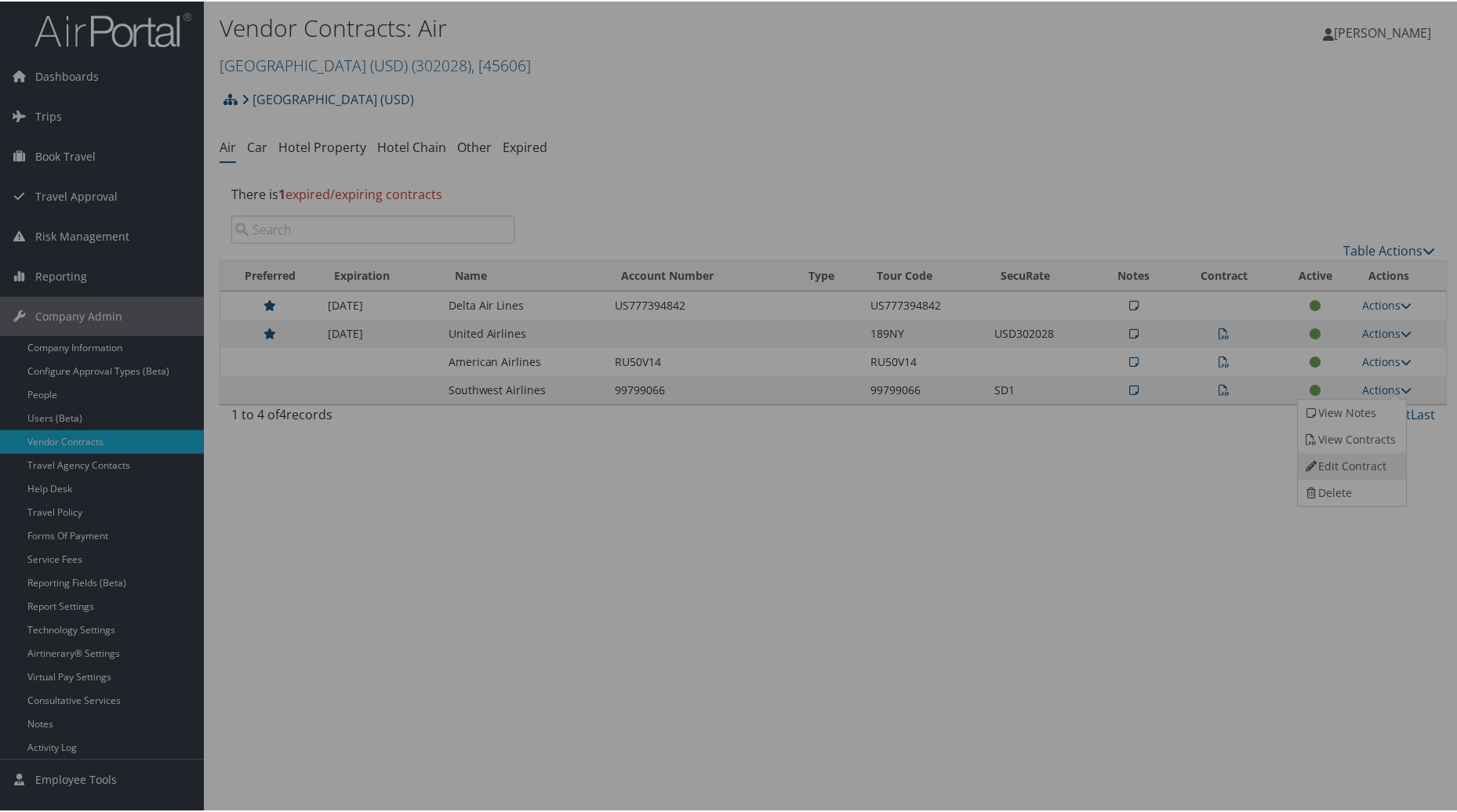
select select "[object Object]"
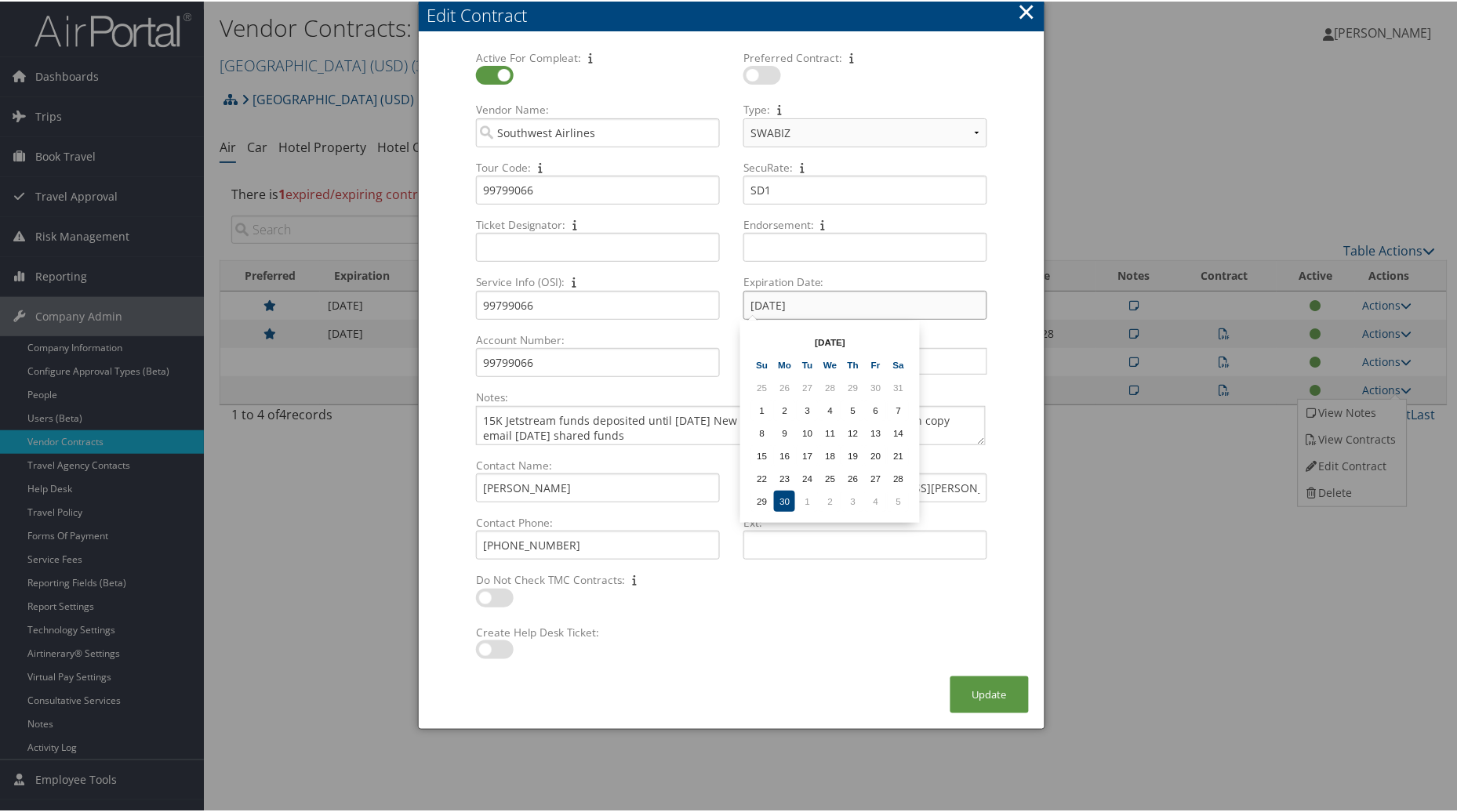
drag, startPoint x: 778, startPoint y: 299, endPoint x: 740, endPoint y: 299, distance: 38.0
click at [744, 299] on input "11/30/2026" at bounding box center [866, 303] width 244 height 29
type input "[DATE]"
click at [781, 496] on td "31" at bounding box center [785, 500] width 21 height 21
drag, startPoint x: 565, startPoint y: 489, endPoint x: 383, endPoint y: 459, distance: 184.5
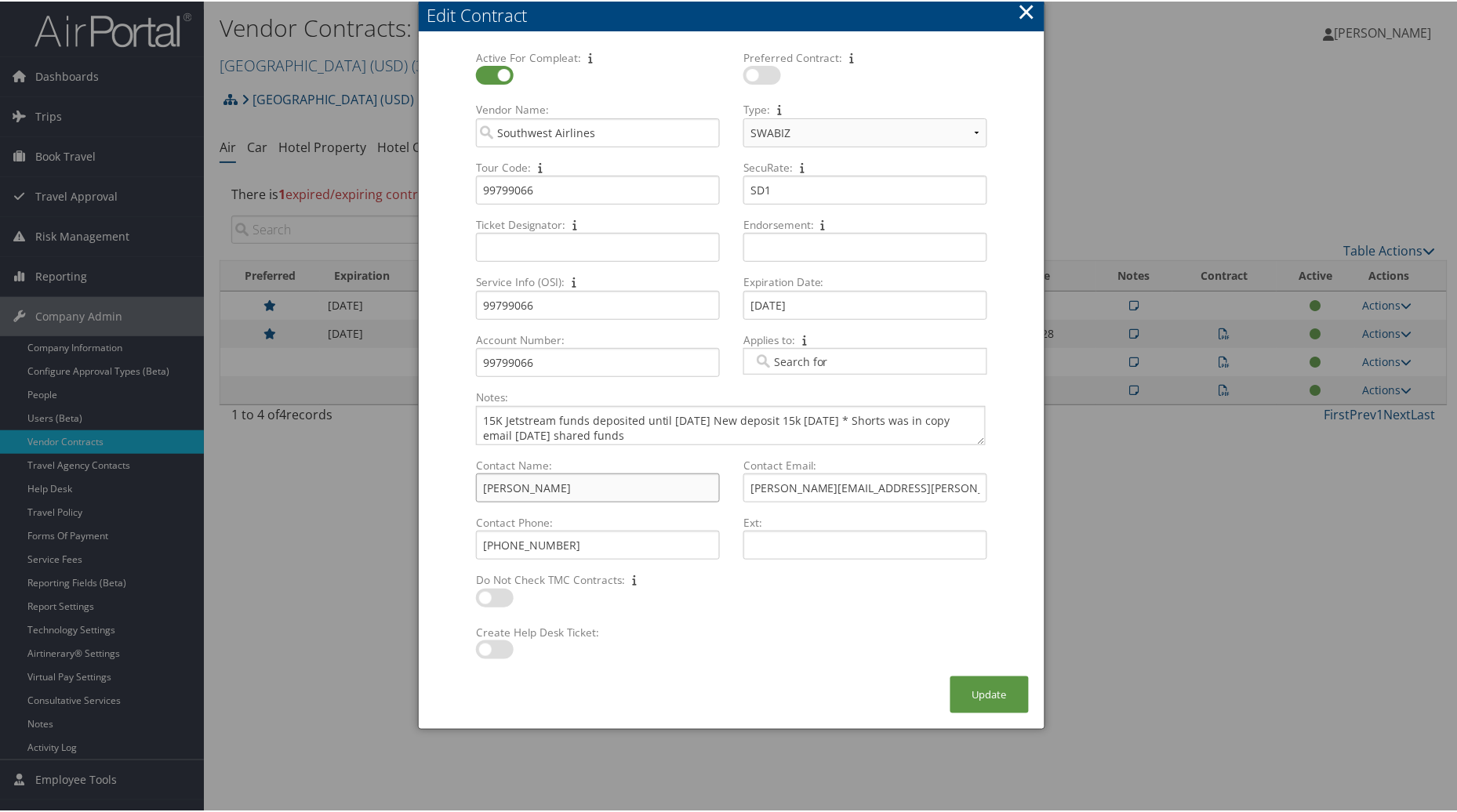
click at [383, 459] on body "Menu Dashboards ► AirPortal 360™ (Manager) AirPortal 360™ (Agent) My Travel Das…" at bounding box center [731, 406] width 1464 height 812
type input "Silke"
drag, startPoint x: 897, startPoint y: 484, endPoint x: 740, endPoint y: 477, distance: 157.2
click at [744, 477] on input "Tracy.Gaitan@united.com" at bounding box center [866, 486] width 244 height 29
click at [554, 487] on input "Silke" at bounding box center [598, 486] width 244 height 29
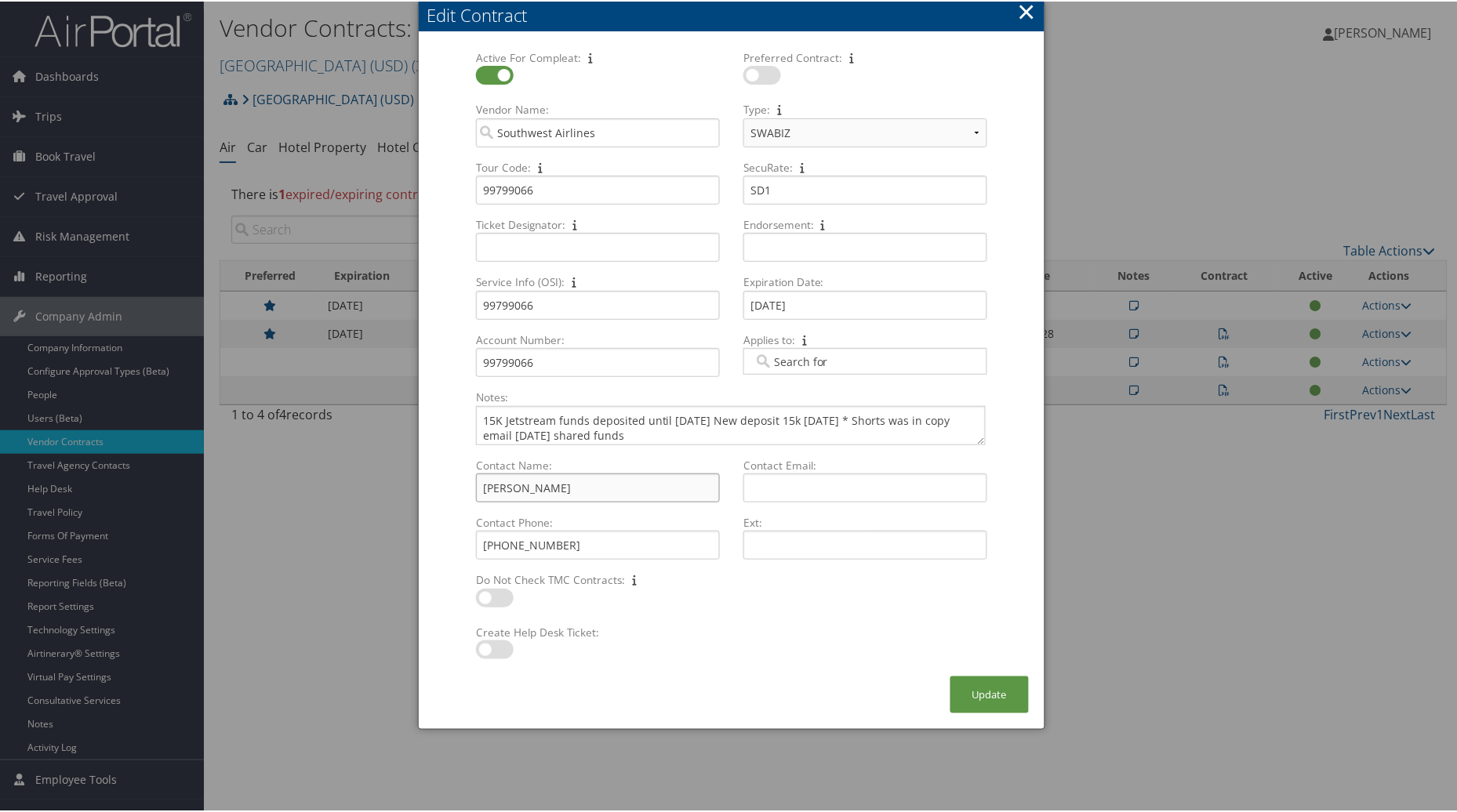
type input "Silke Kohnecke"
type input "S"
drag, startPoint x: 587, startPoint y: 539, endPoint x: 401, endPoint y: 555, distance: 186.7
click at [401, 555] on body "Menu Dashboards ► AirPortal 360™ (Manager) AirPortal 360™ (Agent) My Travel Das…" at bounding box center [731, 406] width 1464 height 812
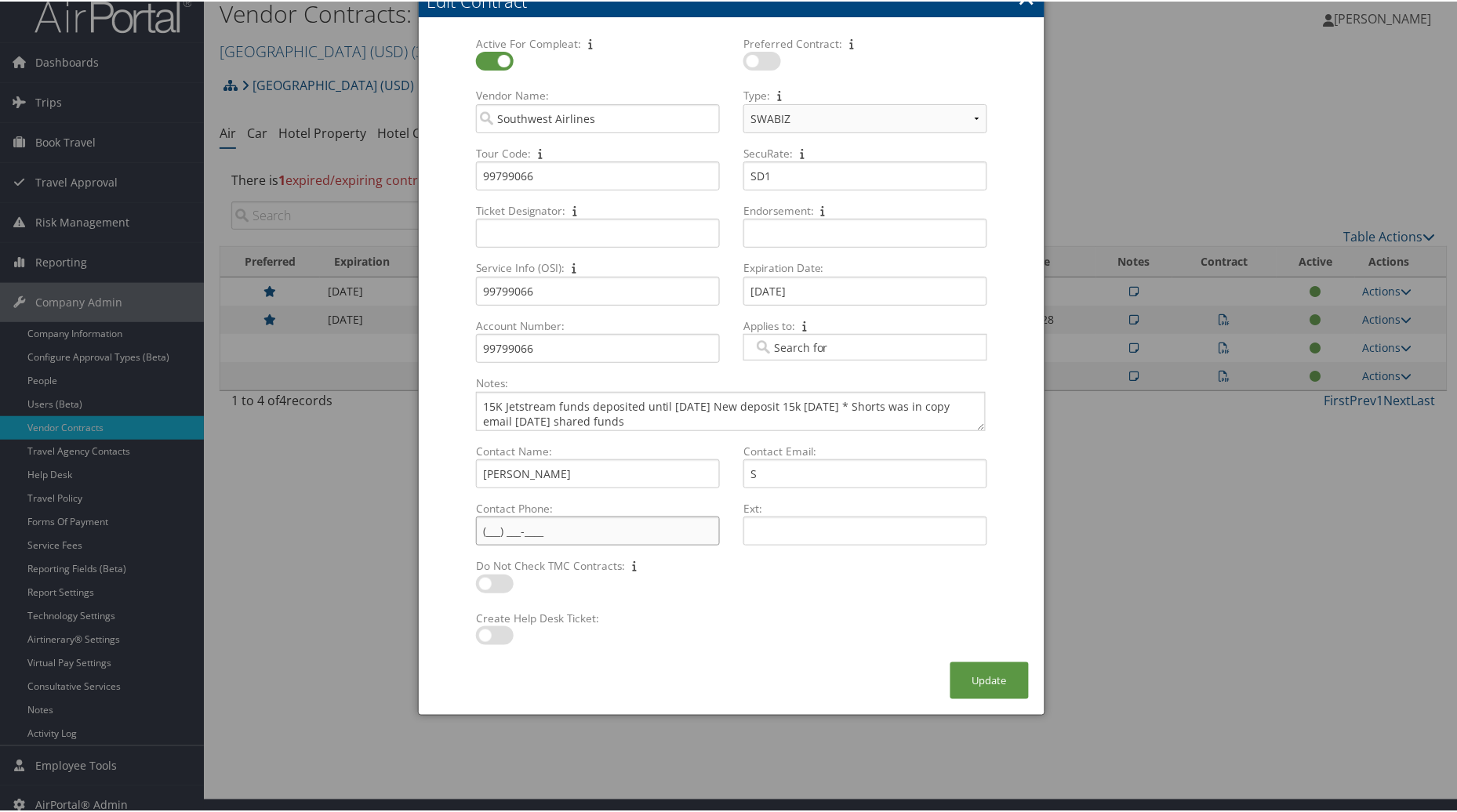
scroll to position [27, 0]
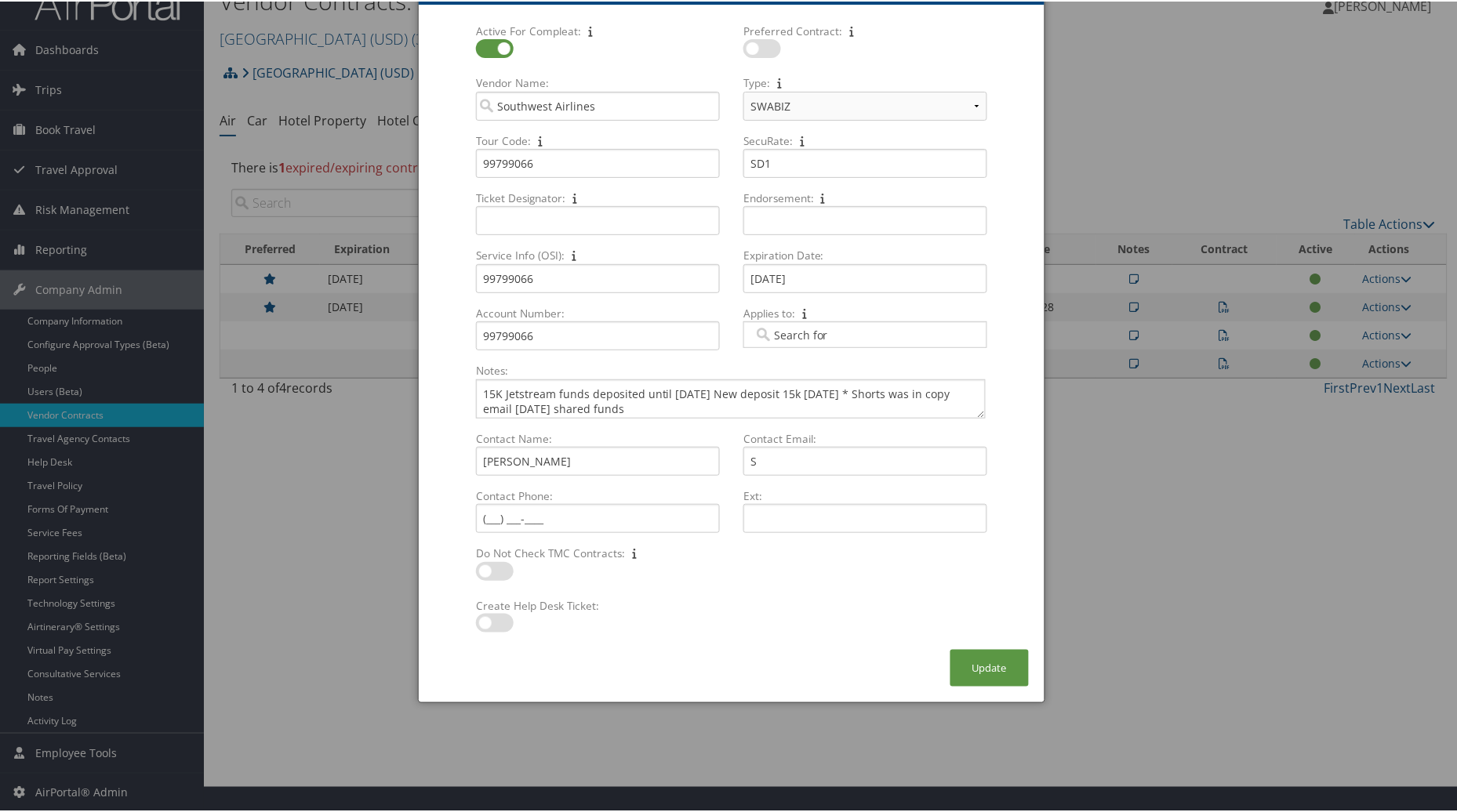
click at [755, 49] on label at bounding box center [762, 47] width 38 height 19
click at [755, 49] on input "checkbox" at bounding box center [756, 50] width 10 height 10
checkbox input "true"
click at [482, 621] on label at bounding box center [495, 621] width 38 height 19
click at [483, 621] on input "checkbox" at bounding box center [488, 624] width 10 height 10
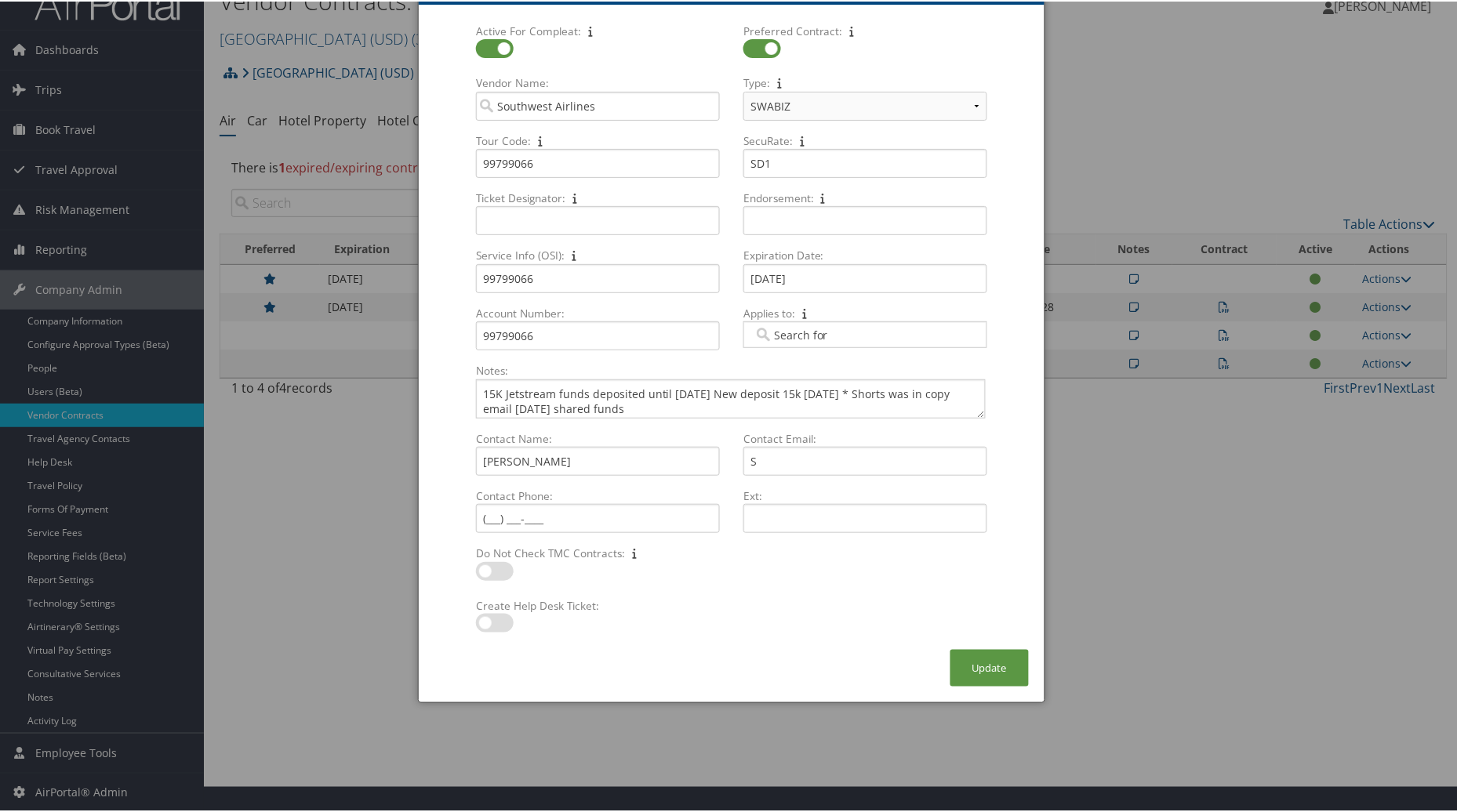
checkbox input "true"
click at [782, 463] on input "S" at bounding box center [866, 460] width 244 height 29
type input "Silke.Koenecke@wna"
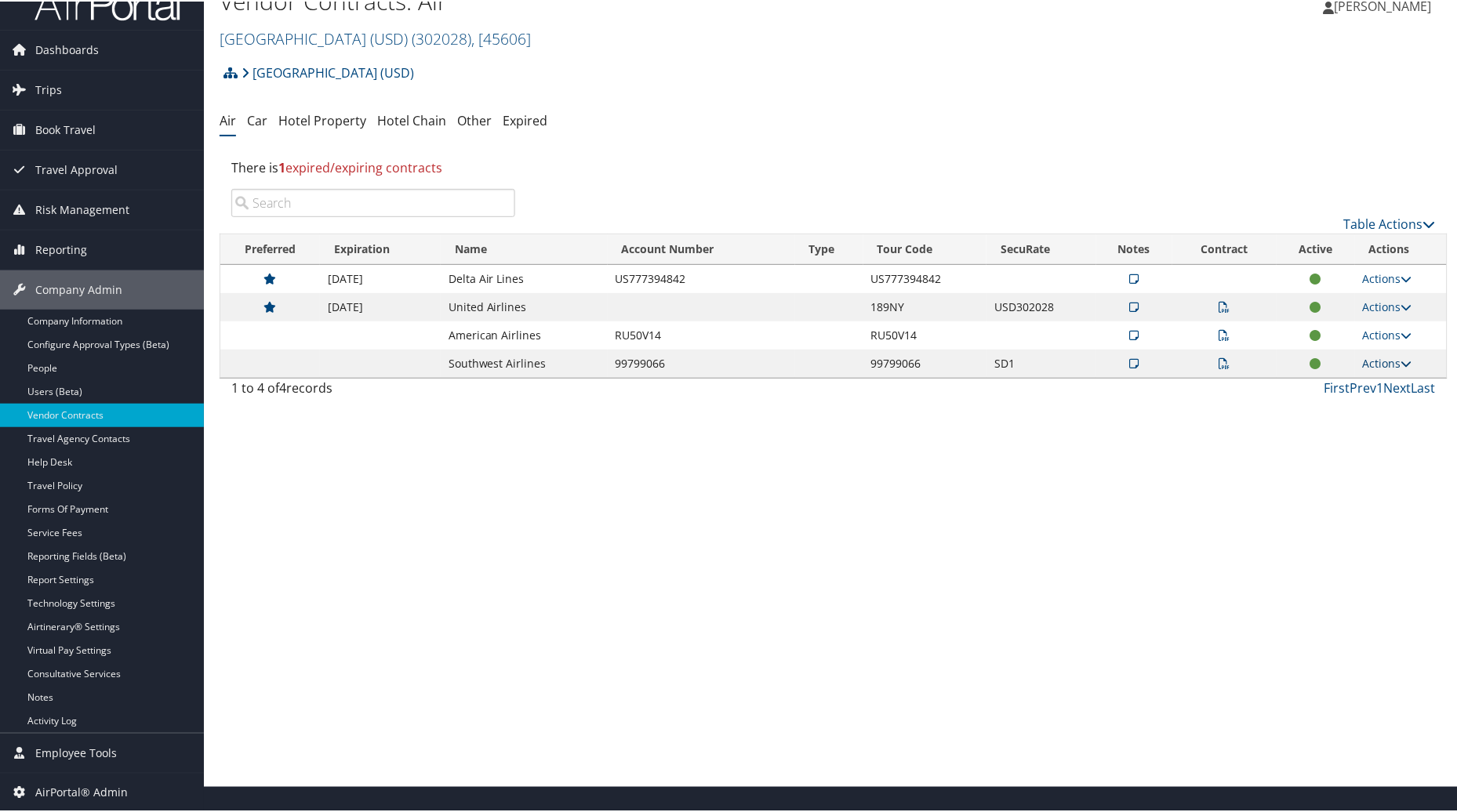
click at [1383, 363] on link "Actions" at bounding box center [1387, 361] width 49 height 15
click at [1337, 442] on link "Edit Contract" at bounding box center [1351, 438] width 104 height 27
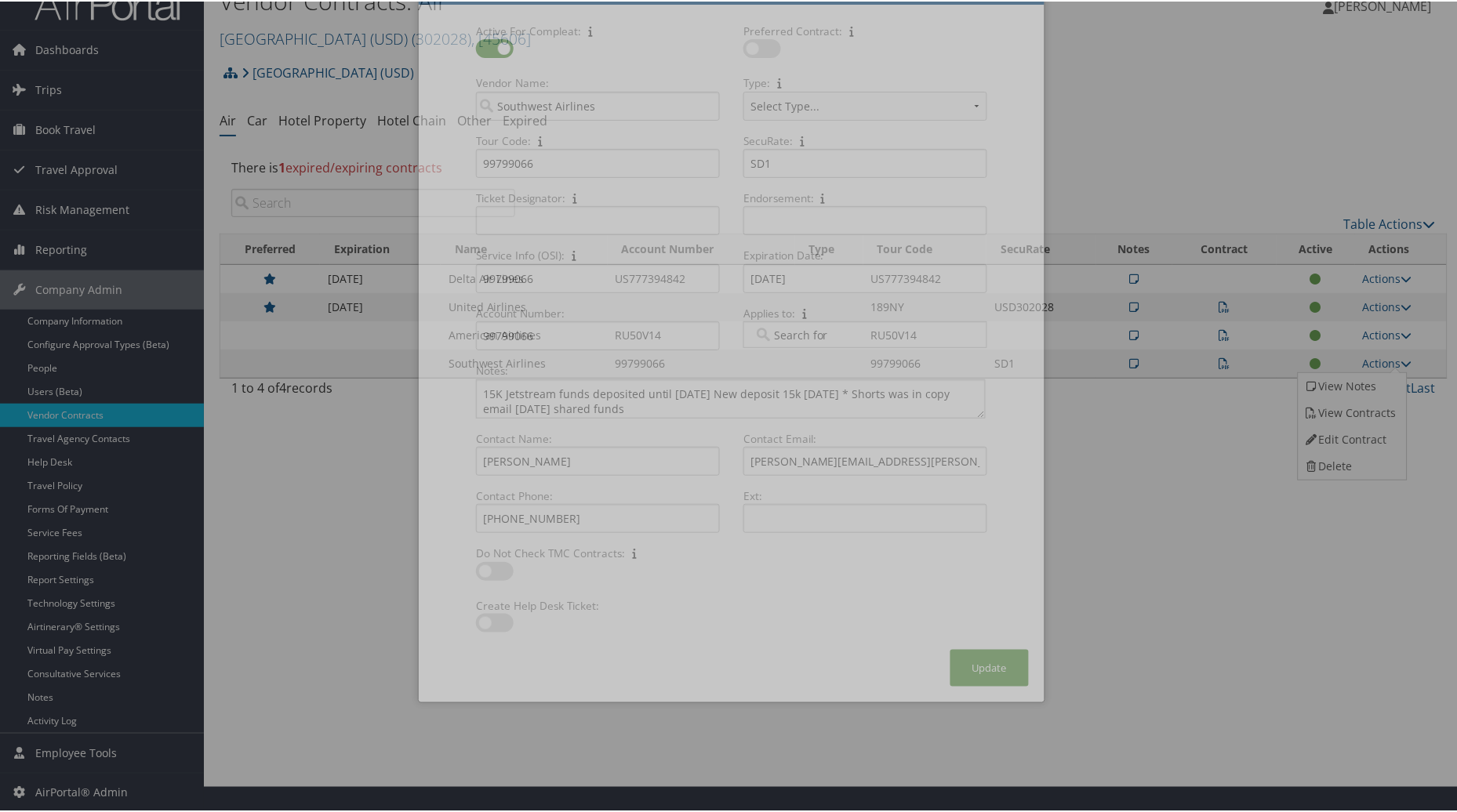
select select "[object Object]"
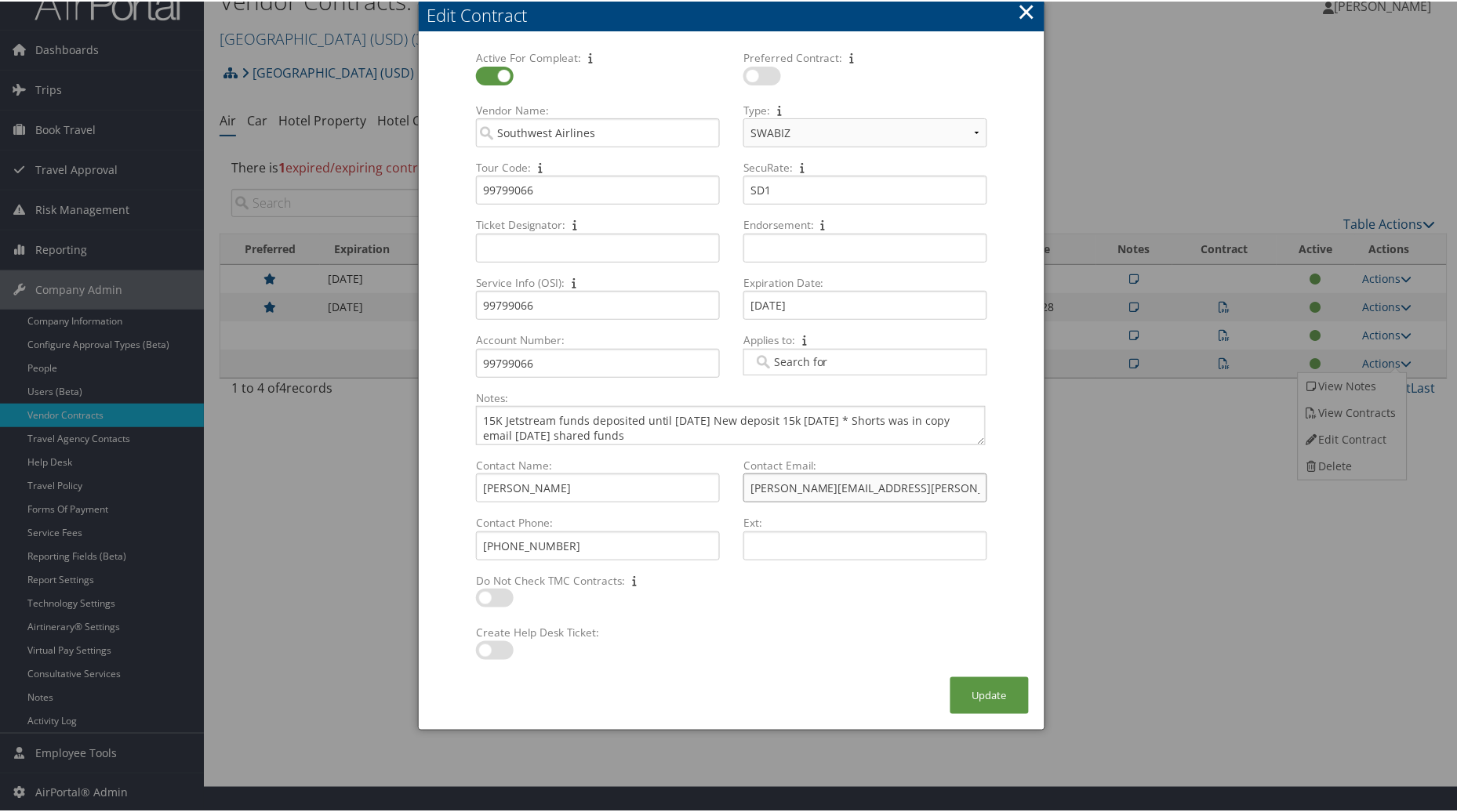
drag, startPoint x: 899, startPoint y: 483, endPoint x: 737, endPoint y: 476, distance: 162.2
click at [737, 476] on div "Tracy.Gaitan@united.com Multiple values The selected items contain different va…" at bounding box center [865, 492] width 256 height 42
type input "Silke.Koehnecke@wnco.com"
drag, startPoint x: 569, startPoint y: 540, endPoint x: 382, endPoint y: 542, distance: 187.0
click at [382, 542] on body "Menu Dashboards ► AirPortal 360™ (Manager) AirPortal 360™ (Agent) My Travel Das…" at bounding box center [731, 379] width 1464 height 812
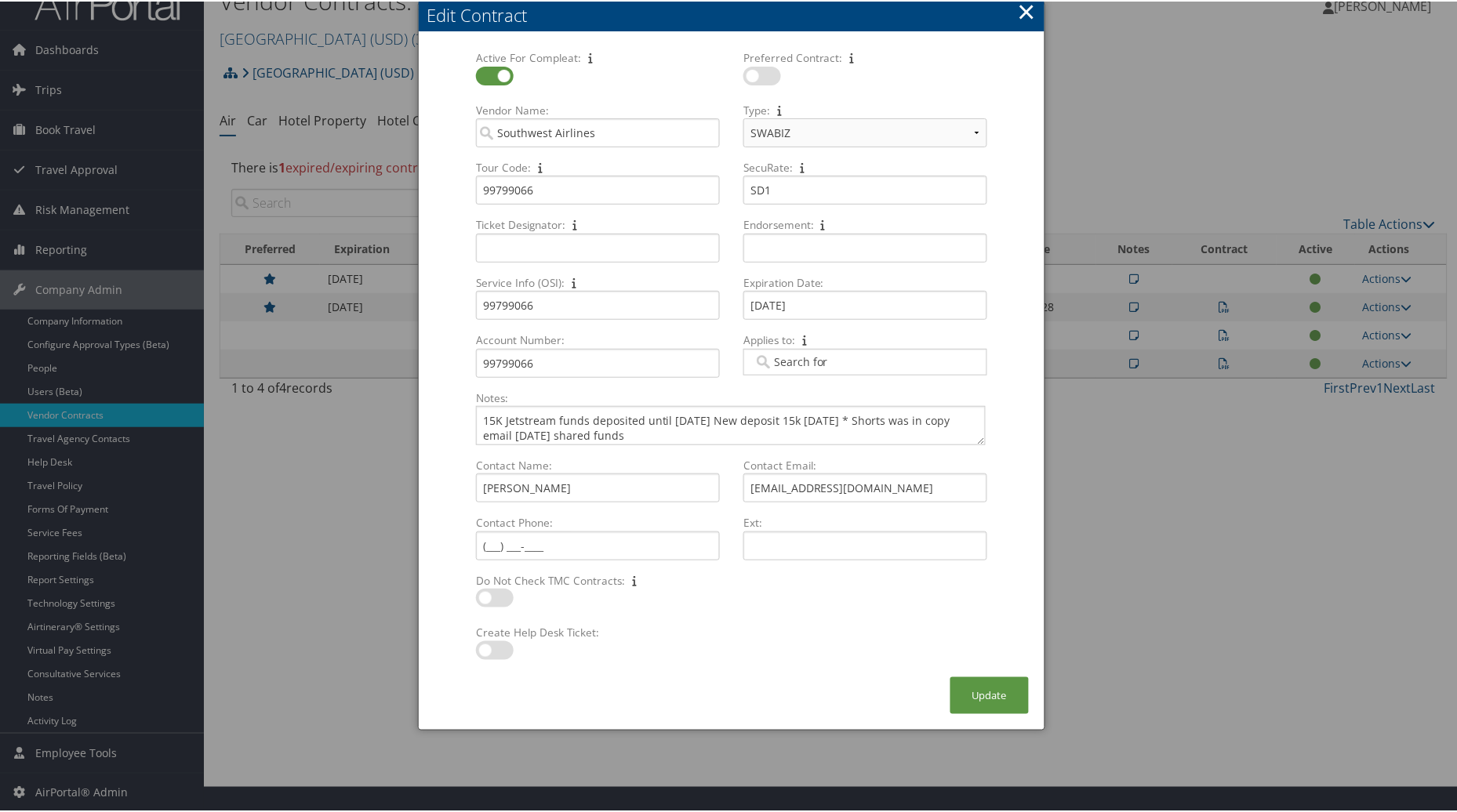
click at [745, 72] on label at bounding box center [762, 74] width 38 height 19
click at [751, 72] on input "checkbox" at bounding box center [756, 77] width 10 height 10
checkbox input "true"
drag, startPoint x: 479, startPoint y: 644, endPoint x: 513, endPoint y: 583, distance: 69.8
click at [481, 639] on label at bounding box center [495, 648] width 38 height 19
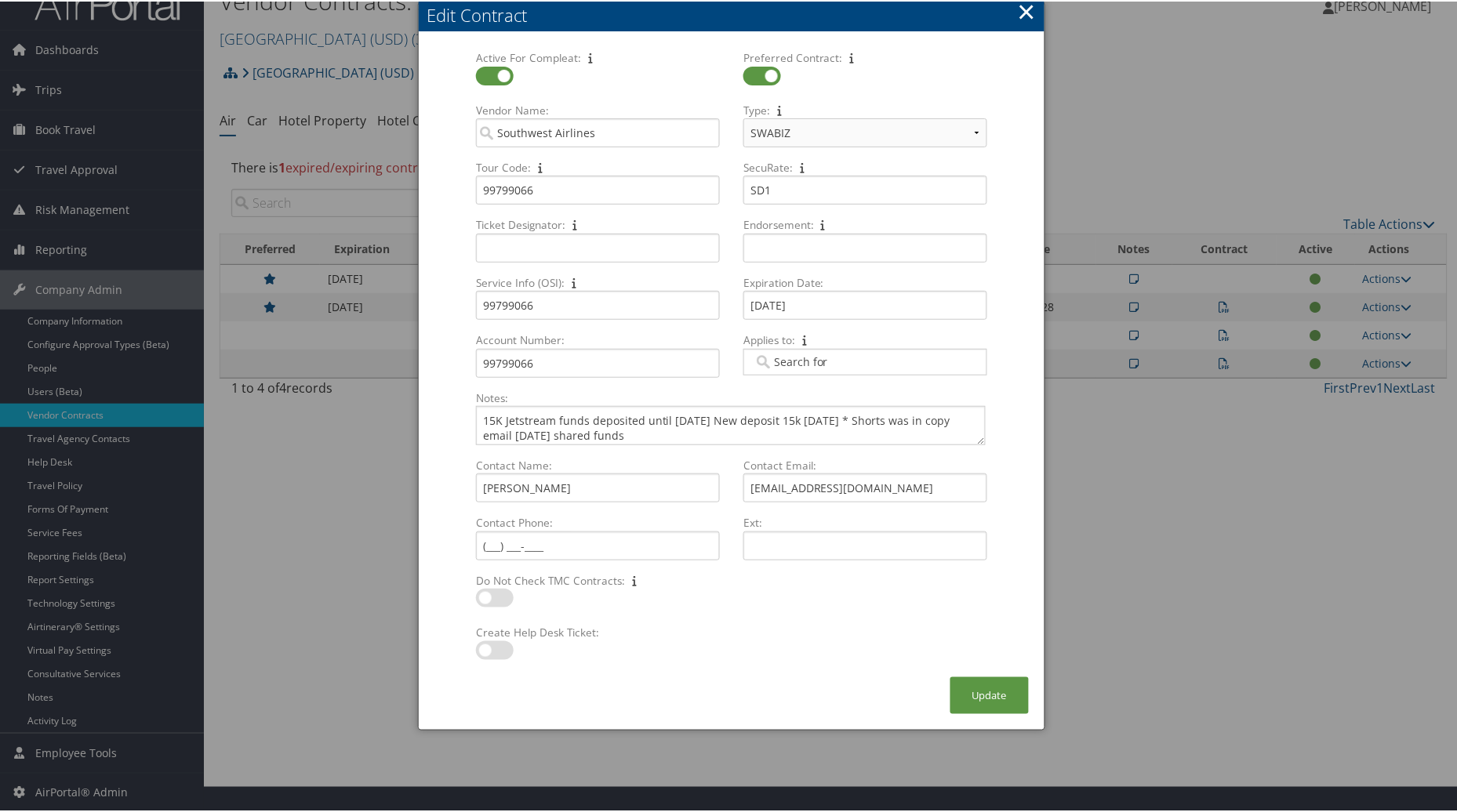
click at [483, 647] on input "checkbox" at bounding box center [488, 652] width 10 height 10
checkbox input "true"
drag, startPoint x: 559, startPoint y: 492, endPoint x: 464, endPoint y: 492, distance: 95.0
click at [465, 492] on div "Contact Name: Tracy Gaitan Multiple values The selected items contain different…" at bounding box center [598, 485] width 268 height 57
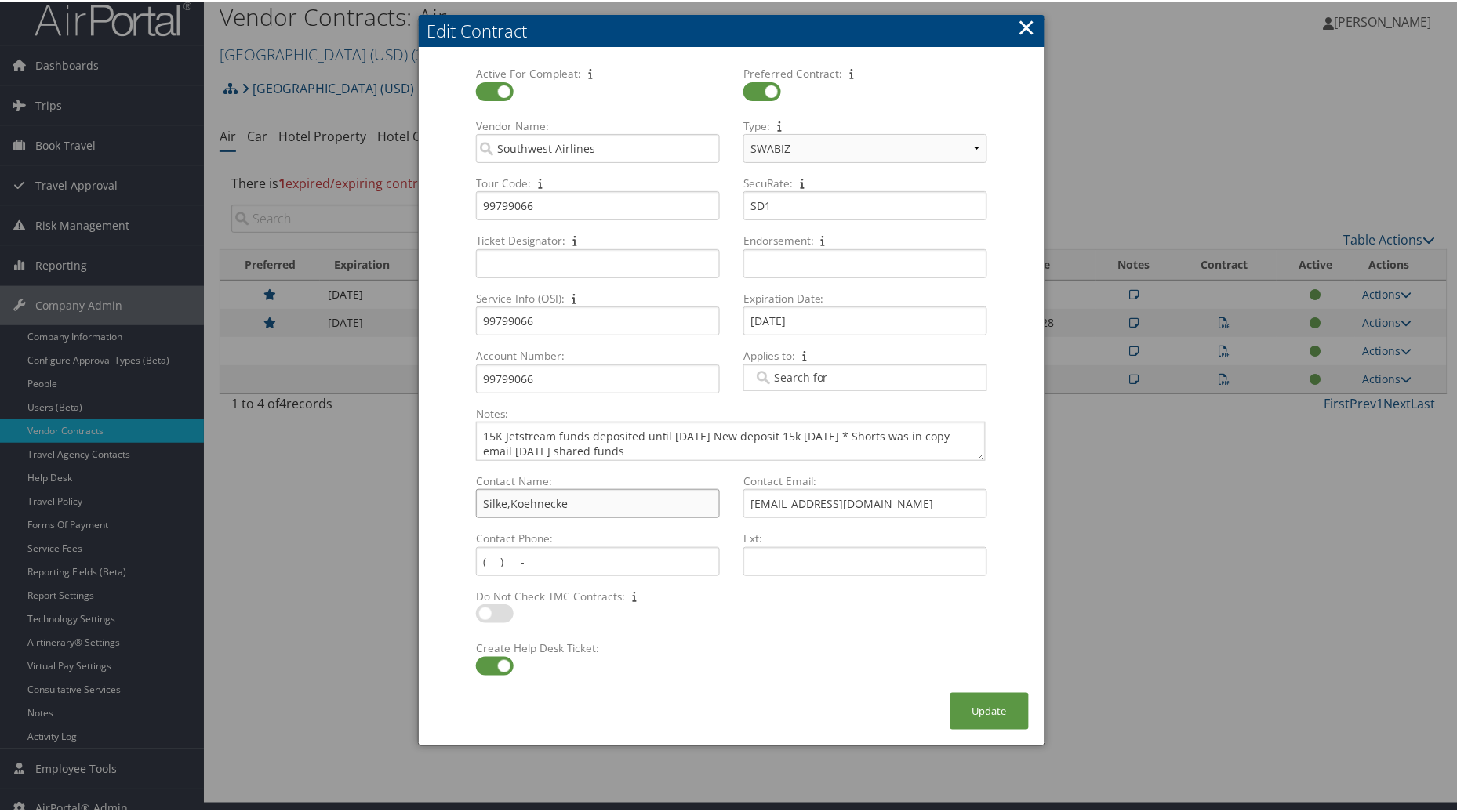
click at [501, 486] on div "Contact Name: Silke,Koehnecke Multiple values The selected items contain differ…" at bounding box center [597, 500] width 256 height 57
click at [501, 487] on input "Silke,Koehnecke" at bounding box center [598, 501] width 244 height 29
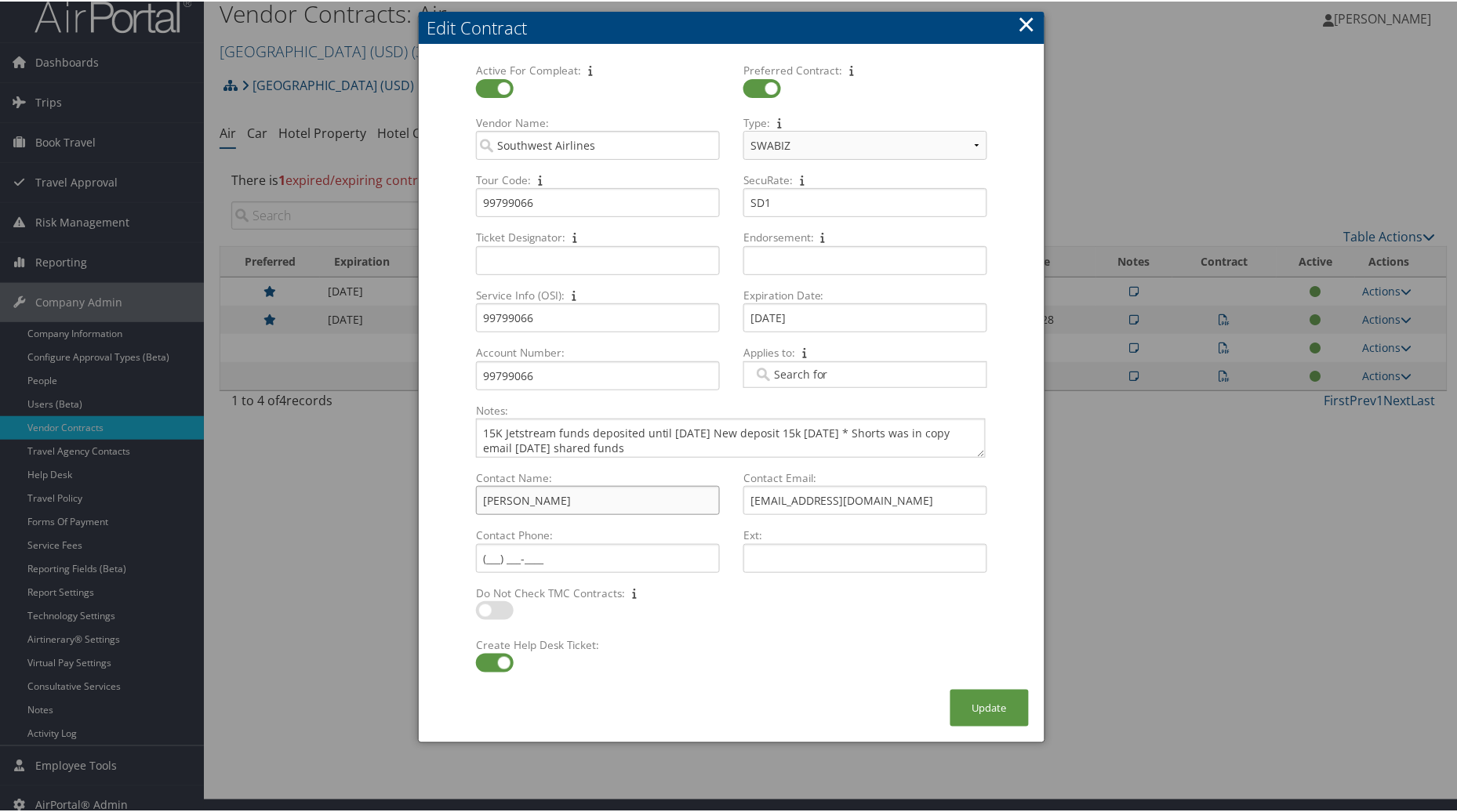
scroll to position [27, 0]
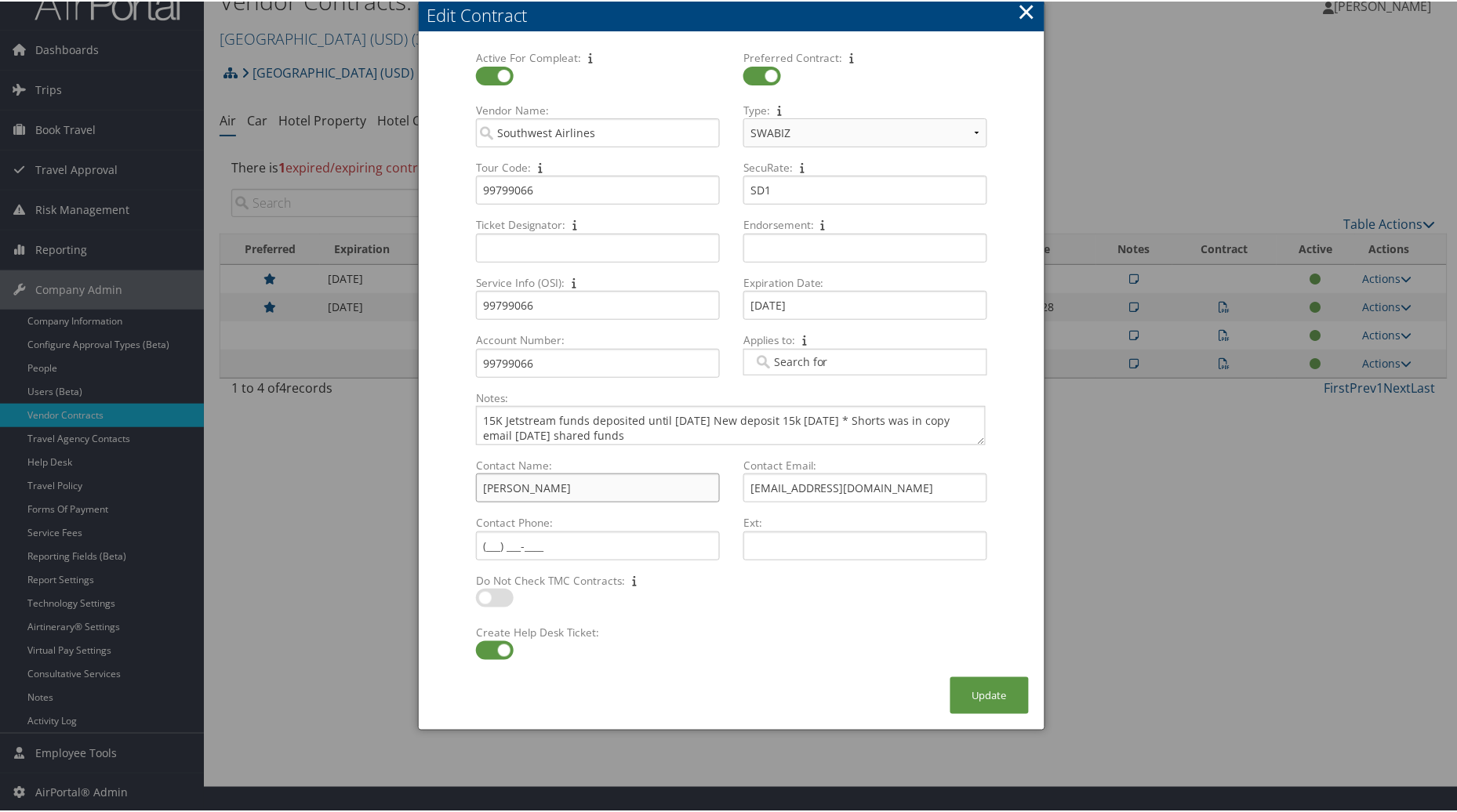
type input "Silke Koehnecke"
drag, startPoint x: 625, startPoint y: 432, endPoint x: 427, endPoint y: 394, distance: 201.6
click at [427, 394] on div "Active For Compleat: Multiple values The selected items contain different value…" at bounding box center [731, 353] width 626 height 642
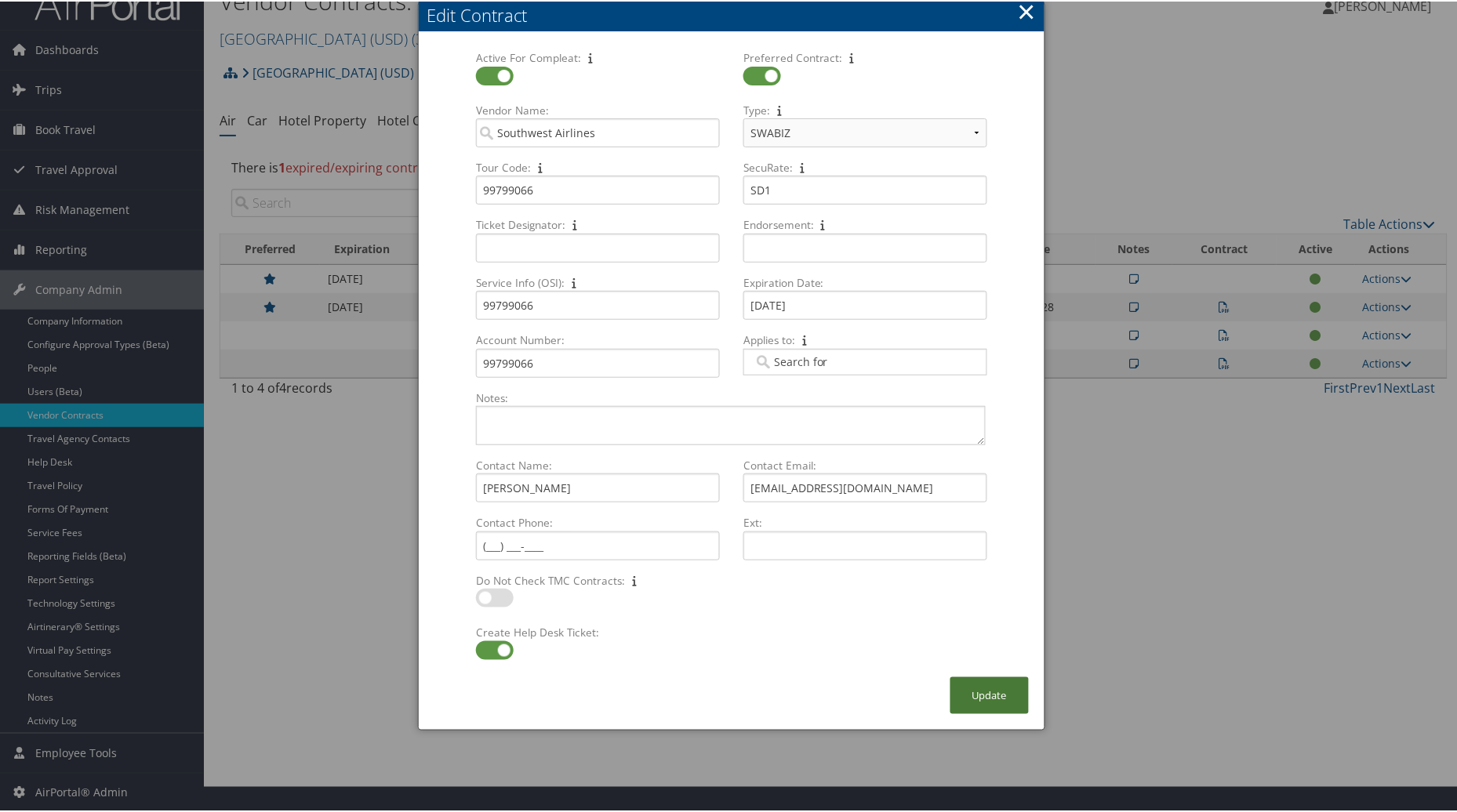
click at [983, 692] on button "Update" at bounding box center [990, 693] width 79 height 37
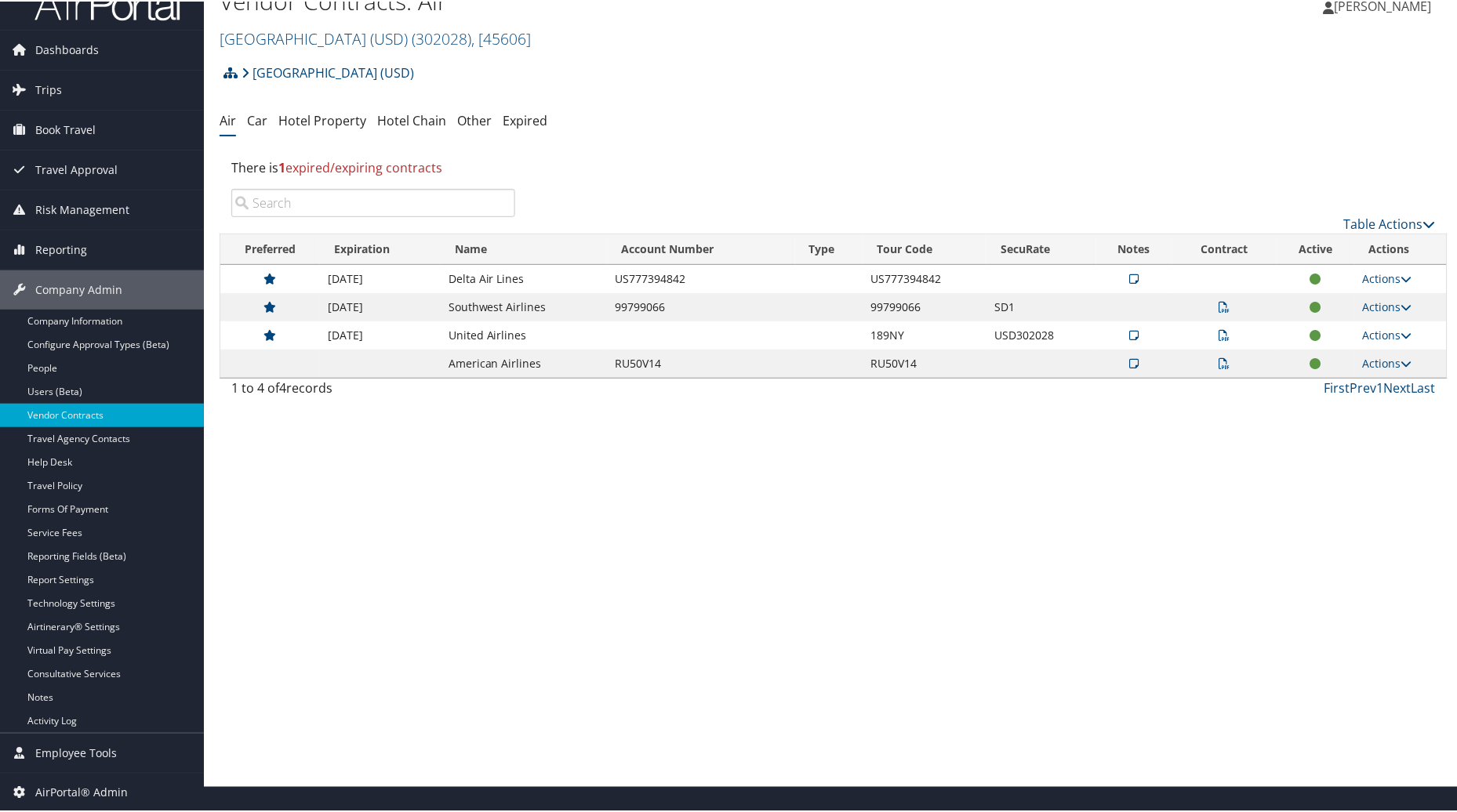
click at [1221, 300] on icon at bounding box center [1225, 305] width 11 height 11
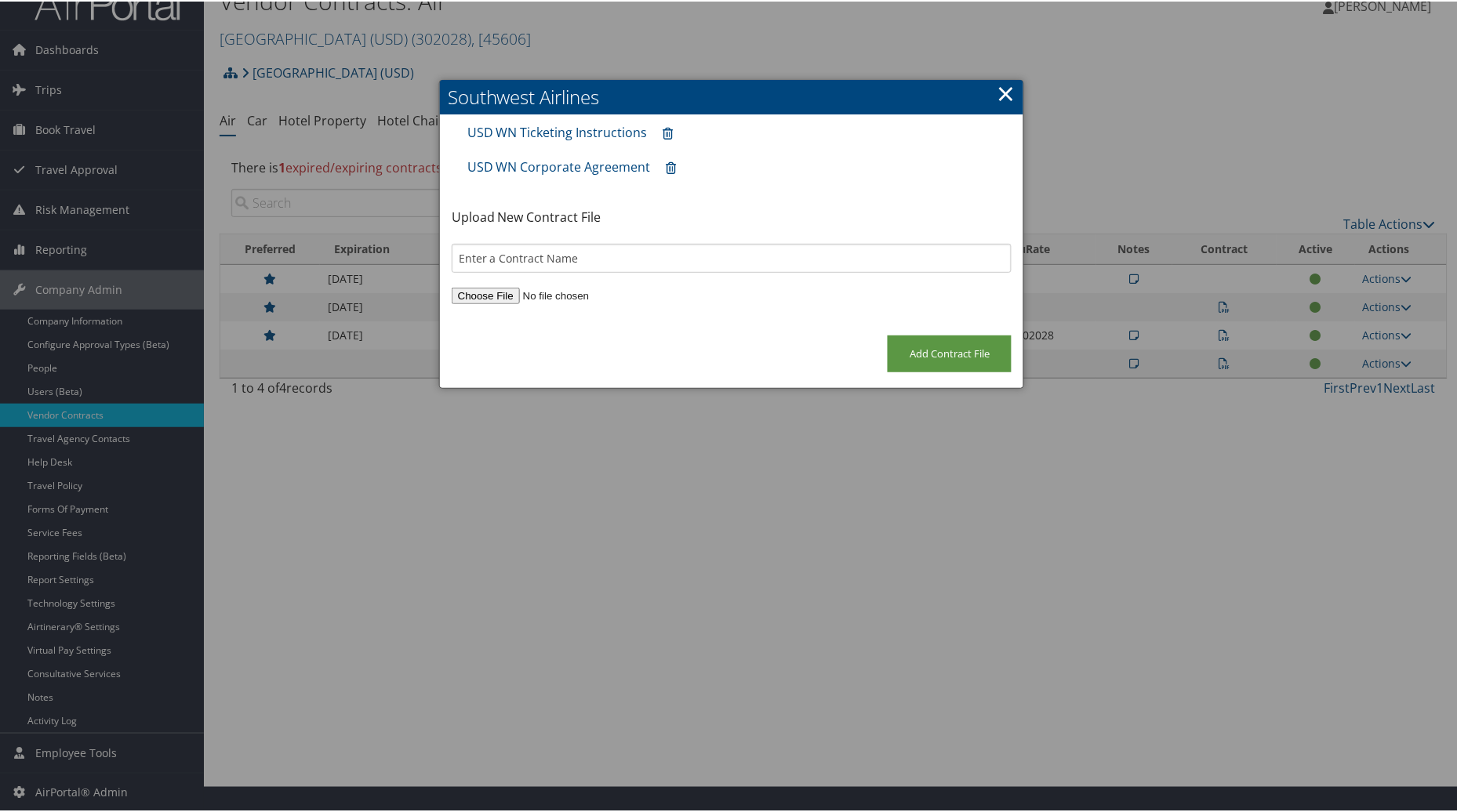
click at [471, 293] on input "file" at bounding box center [731, 294] width 560 height 16
type input "C:\fakepath\Corporate Travel Agreement University of San Diego_2025-09-01-2026-…"
click at [557, 256] on input "text" at bounding box center [731, 256] width 560 height 29
type input "USD WN 2025/2026 Contract"
click at [967, 353] on input "Add Contract File" at bounding box center [949, 352] width 124 height 37
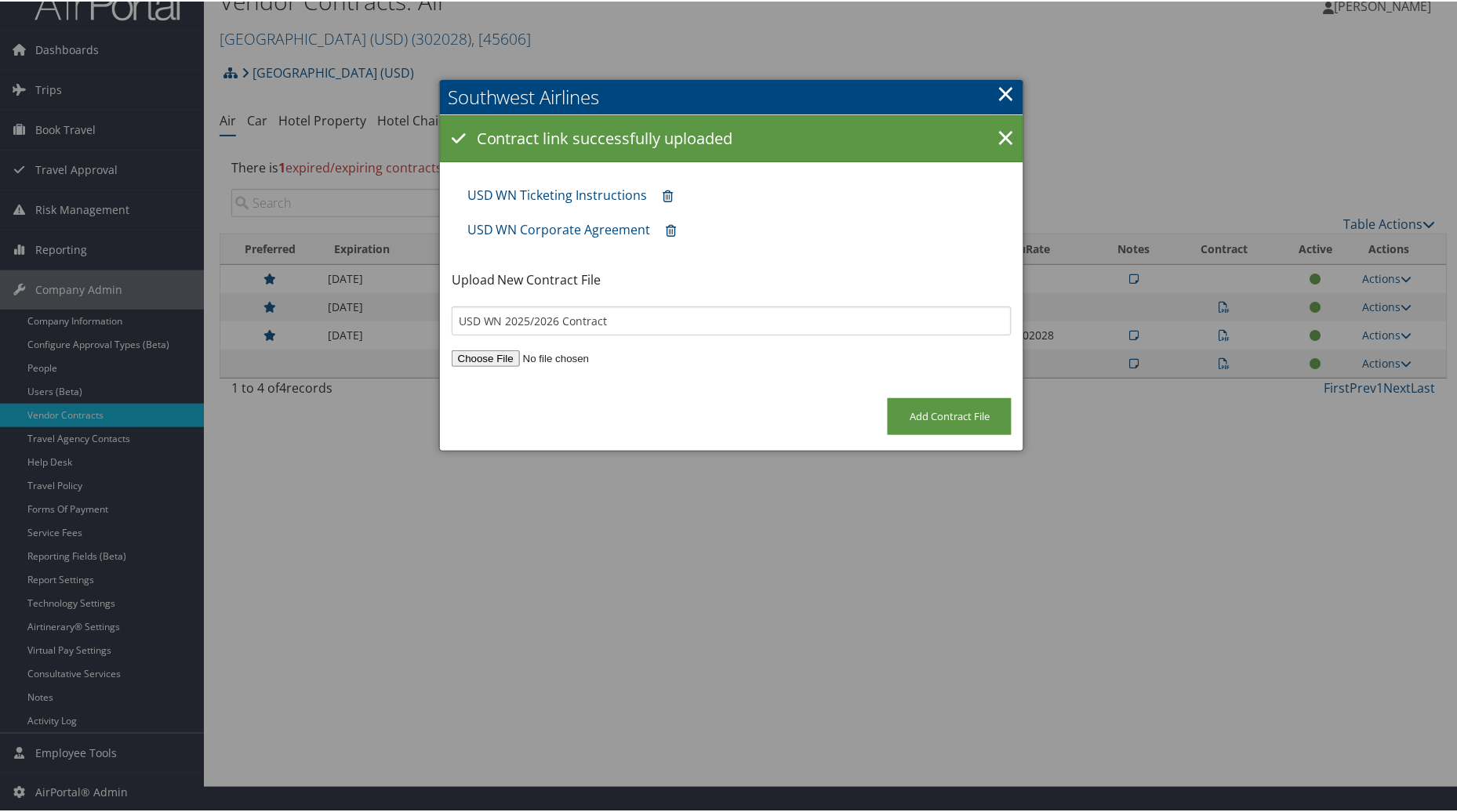
click at [1010, 92] on link "×" at bounding box center [1005, 92] width 18 height 31
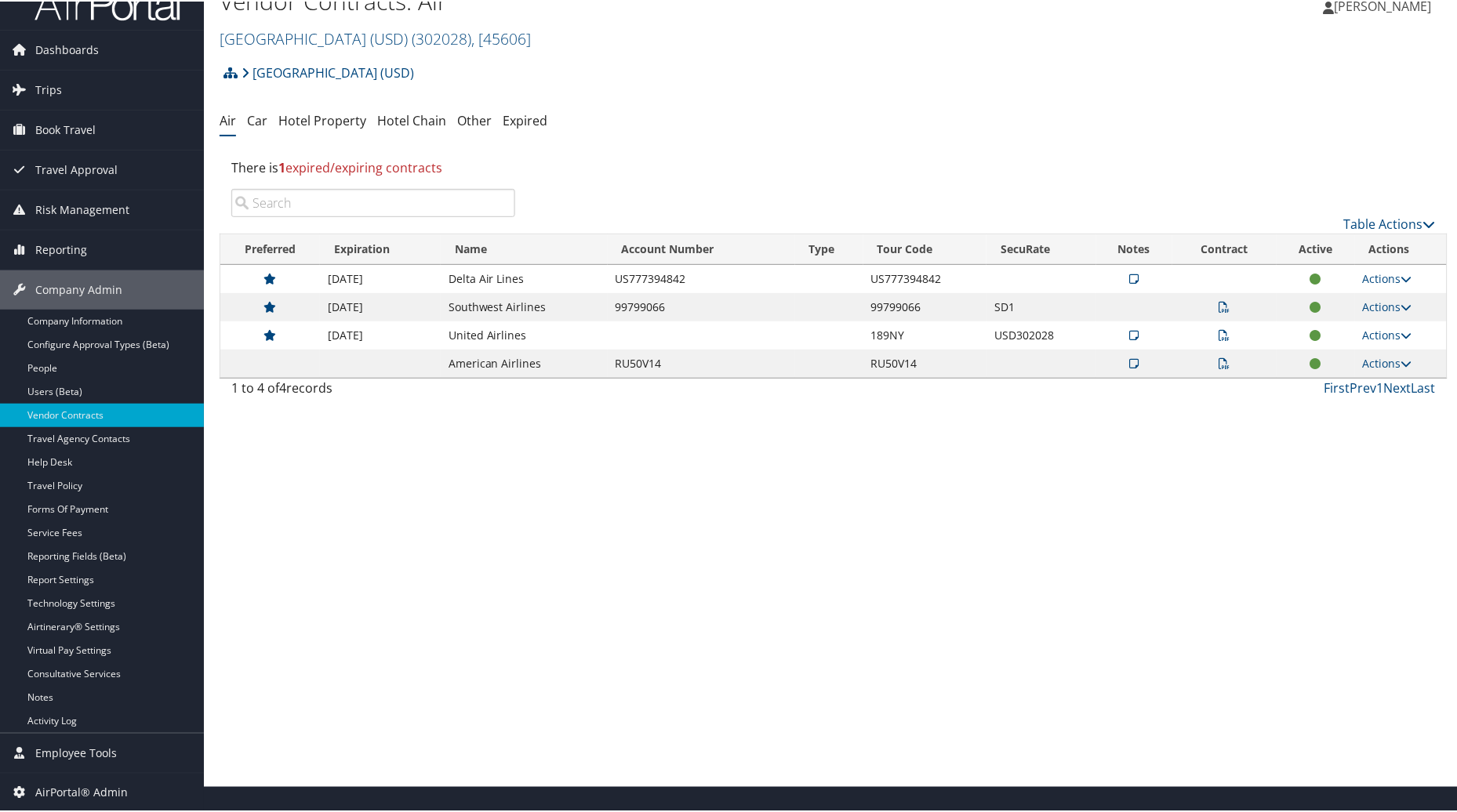
click at [434, 16] on h1 "Vendor Contracts: Air" at bounding box center [628, 0] width 819 height 33
click at [443, 42] on span "( 302028 )" at bounding box center [441, 38] width 60 height 21
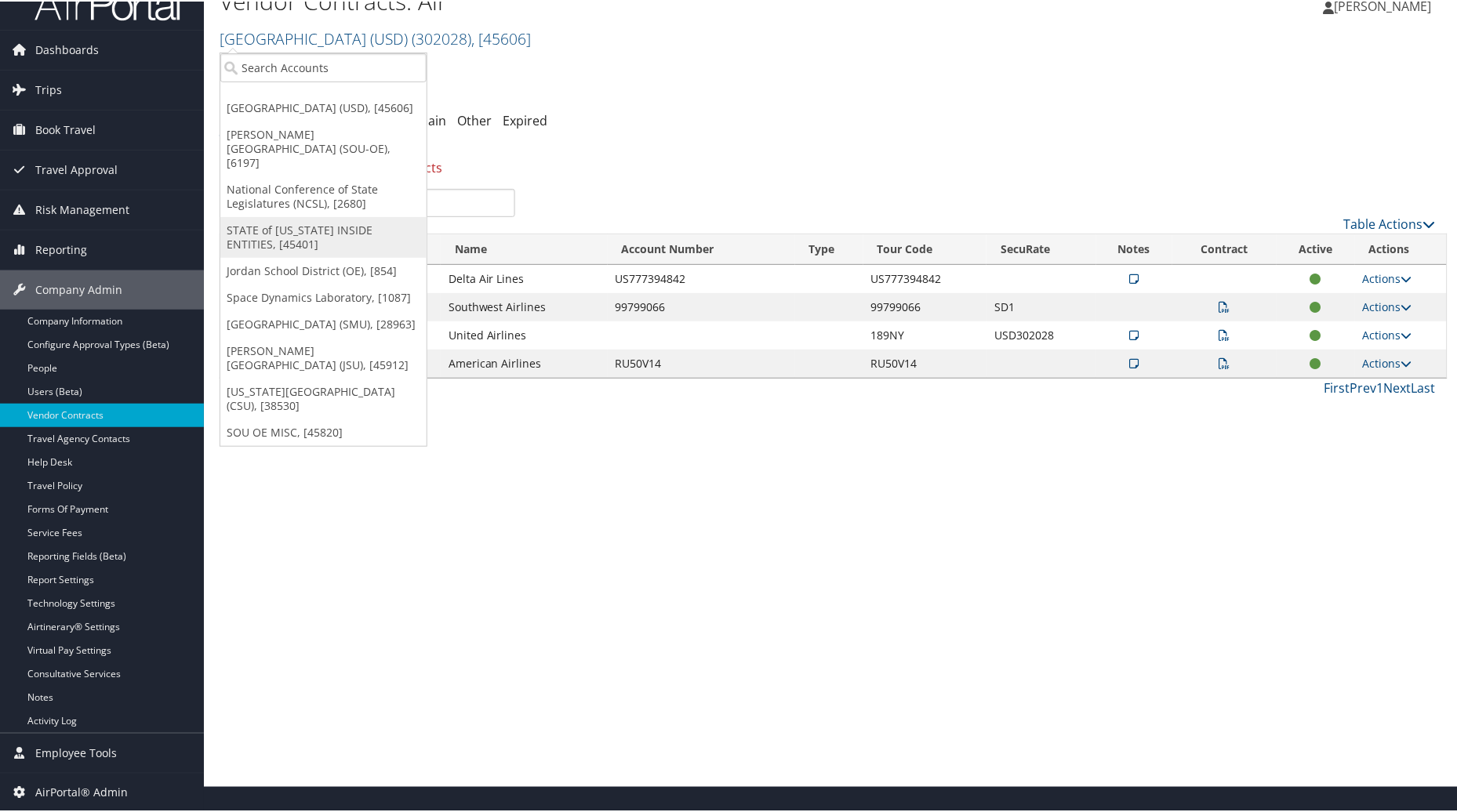
click at [277, 231] on link "STATE of [US_STATE] INSIDE ENTITIES, [45401]" at bounding box center [323, 236] width 206 height 41
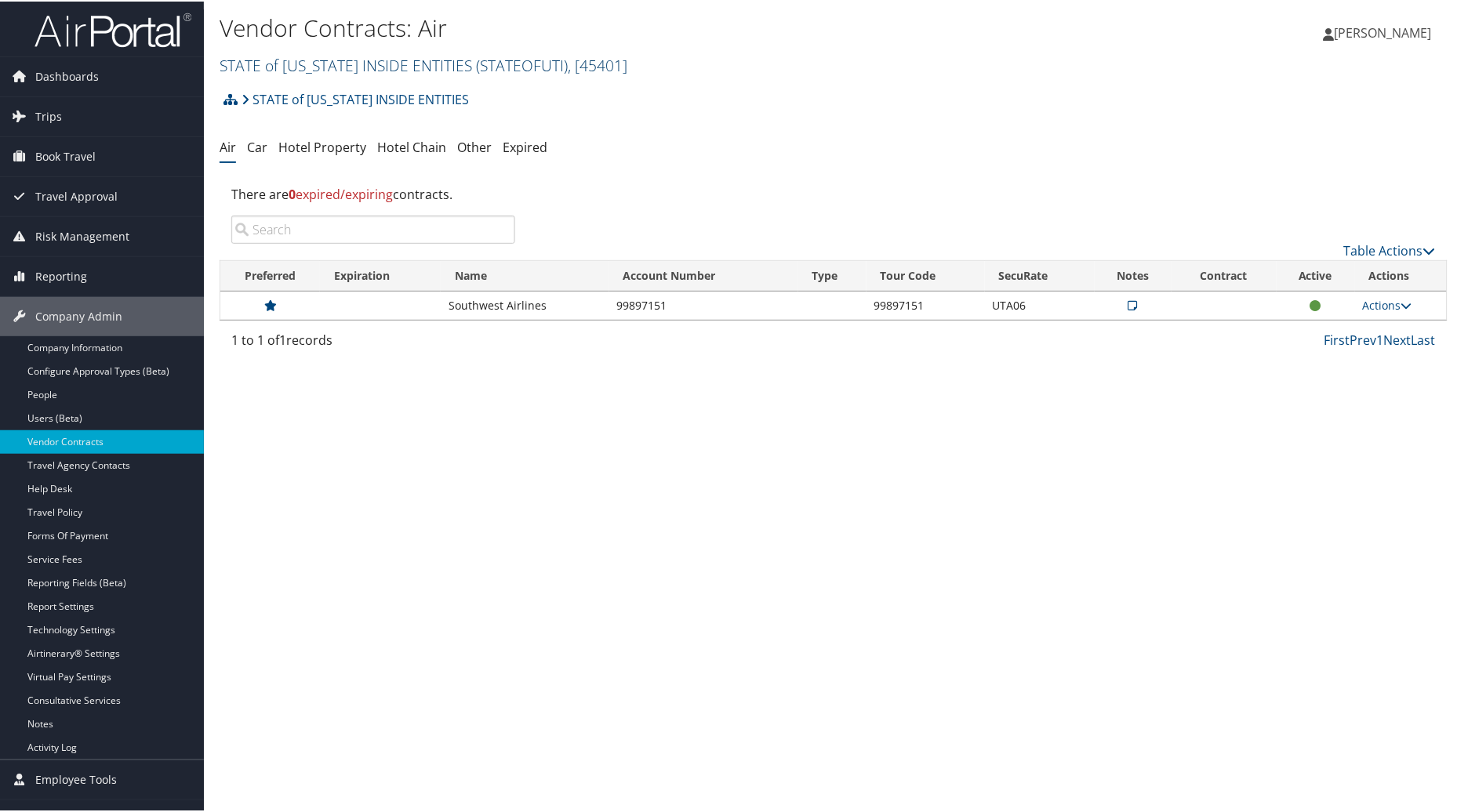
click at [568, 69] on span ", [ 45401 ]" at bounding box center [597, 64] width 60 height 21
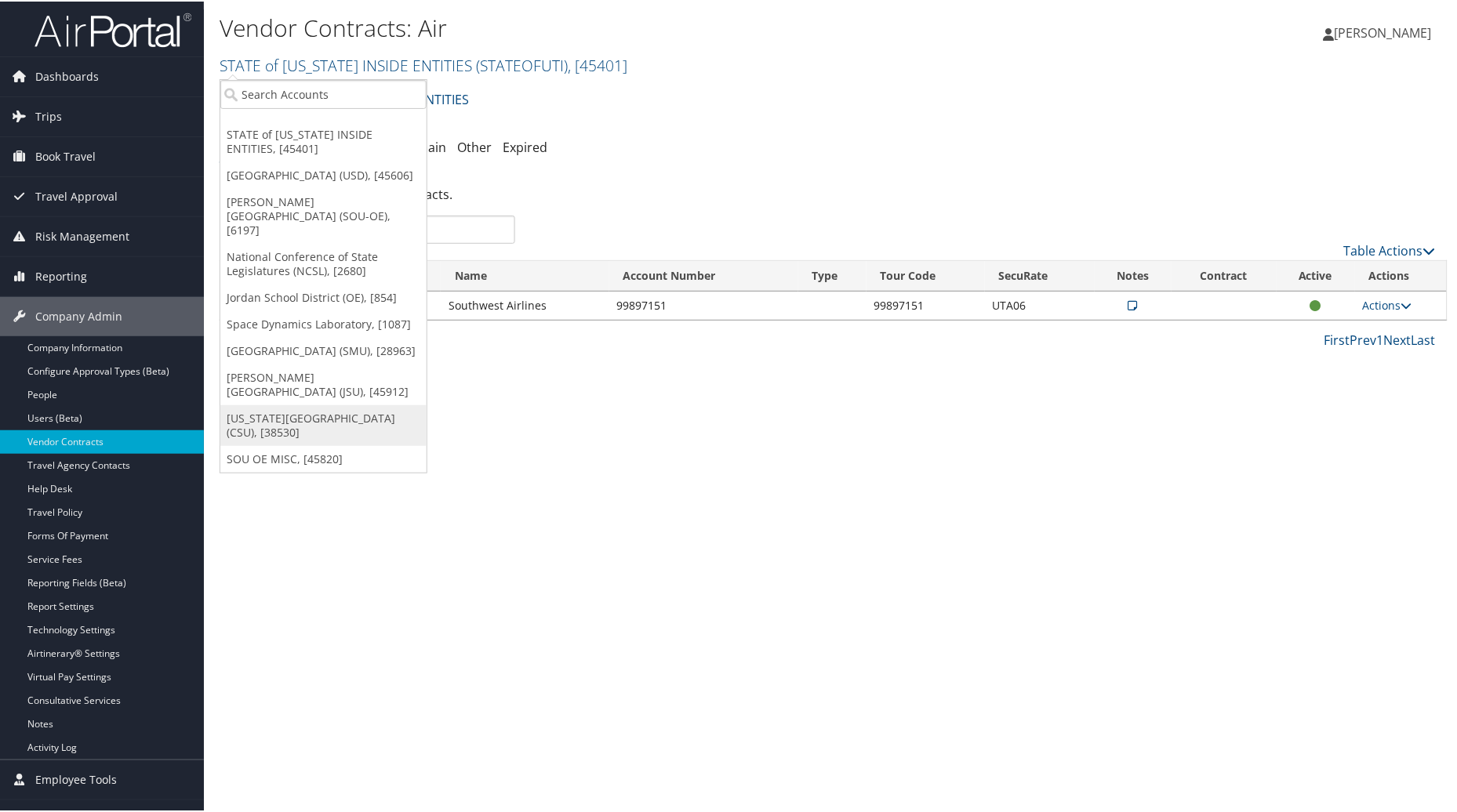
click at [277, 410] on link "[US_STATE][GEOGRAPHIC_DATA] (CSU), [38530]" at bounding box center [323, 424] width 206 height 41
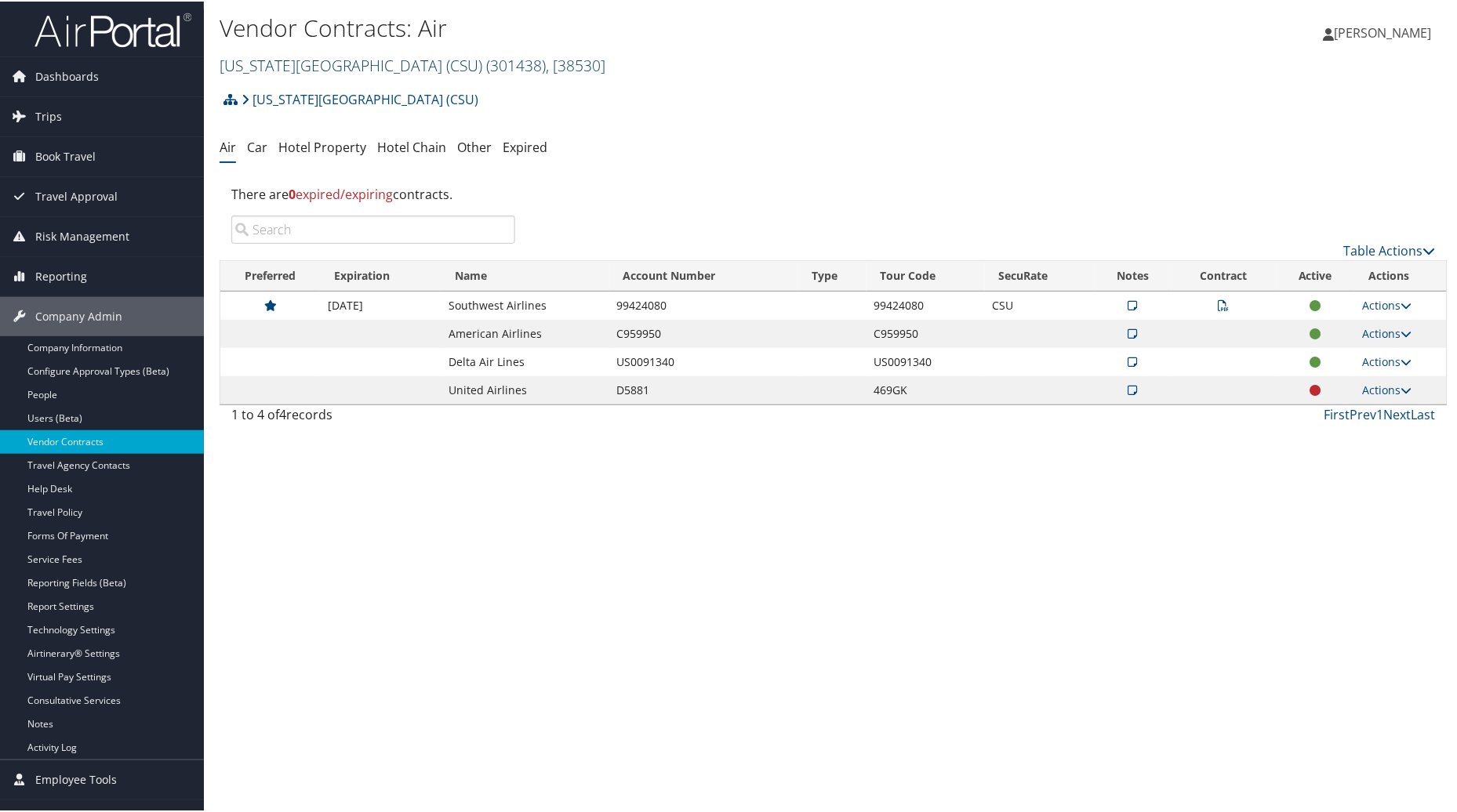
click at [553, 61] on span ", [ 38530 ]" at bounding box center [575, 64] width 60 height 21
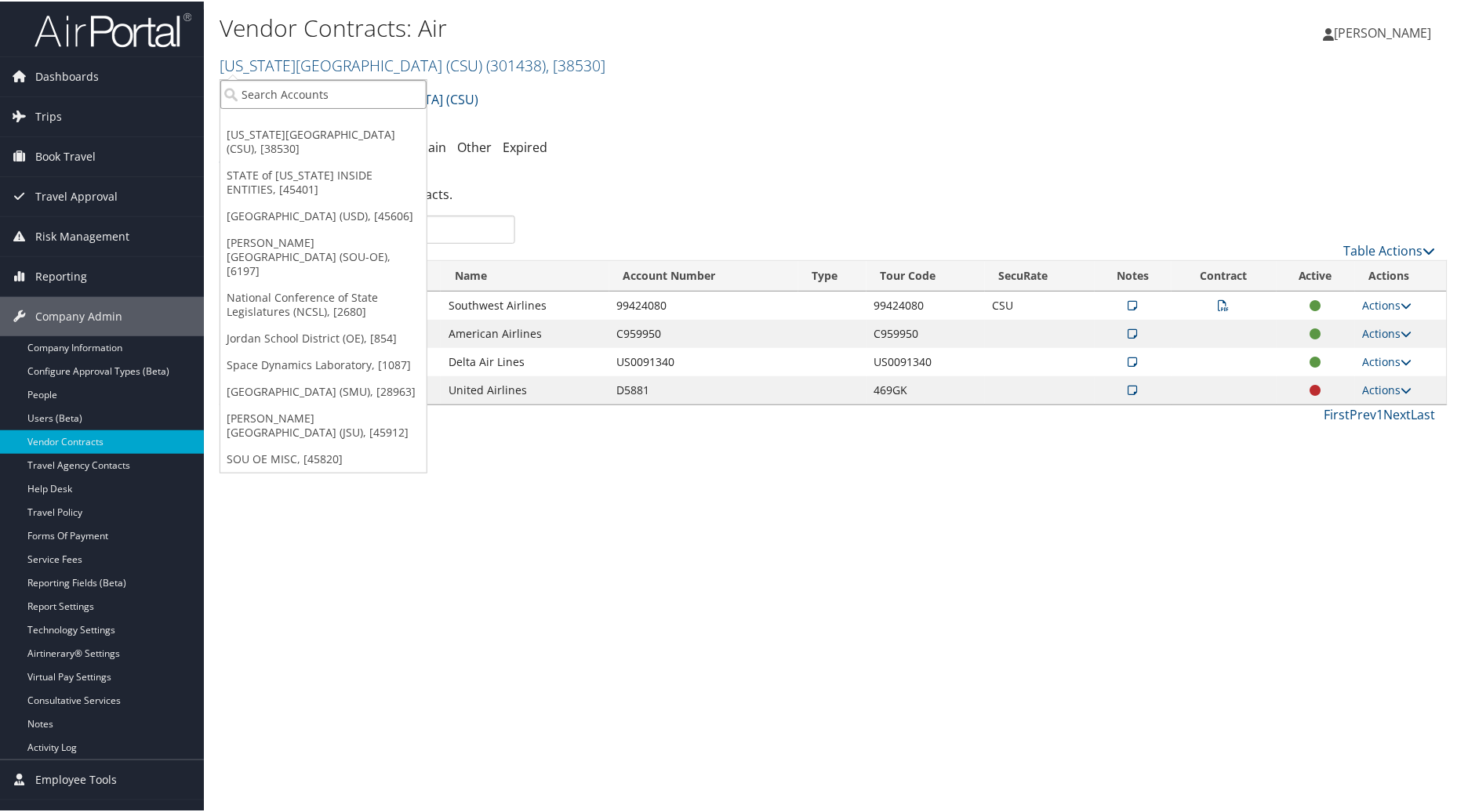
click at [271, 99] on input "search" at bounding box center [323, 92] width 206 height 29
type input "usc"
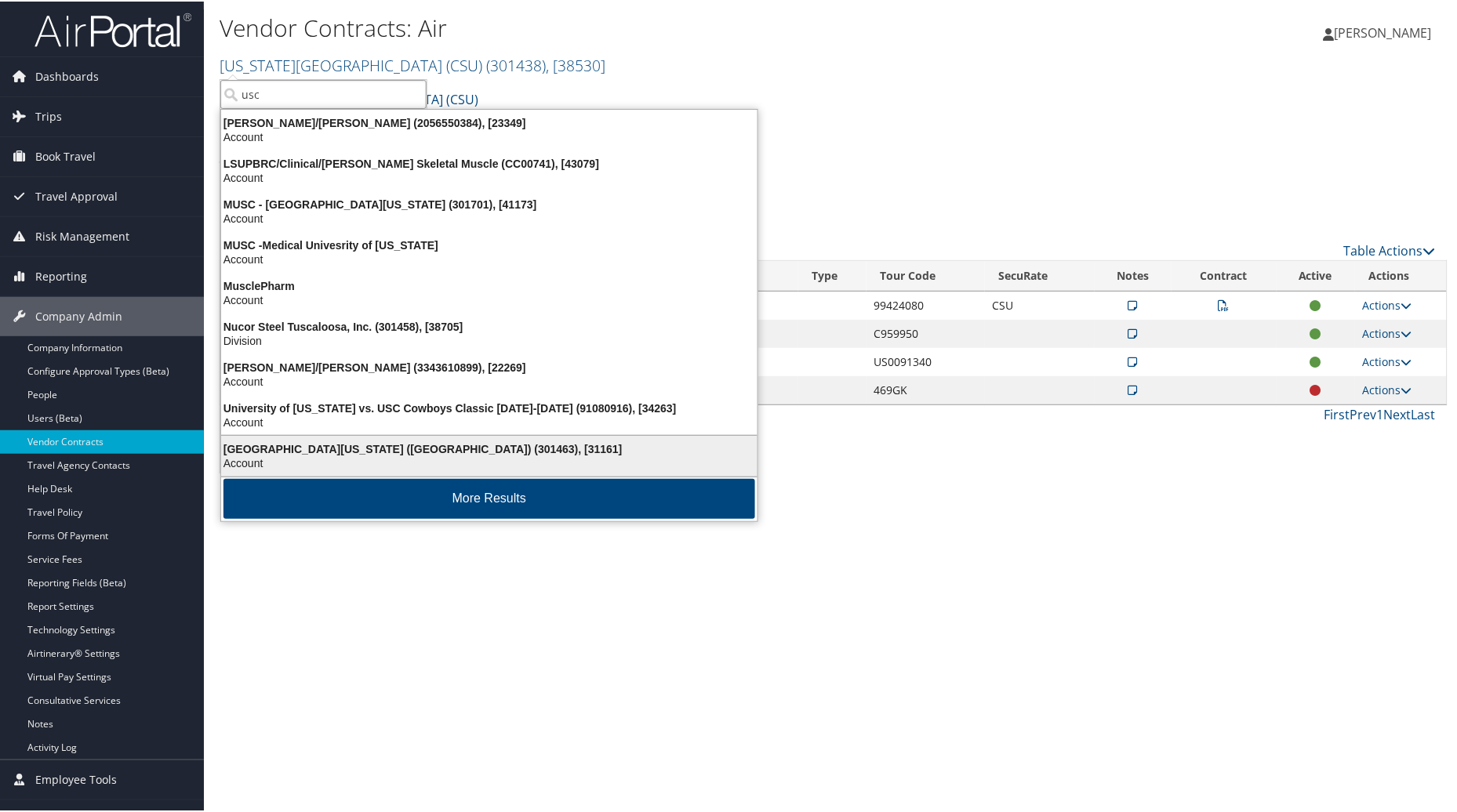
click at [296, 444] on div "University of Southern California (USC) (301463), [31161]" at bounding box center [489, 447] width 555 height 14
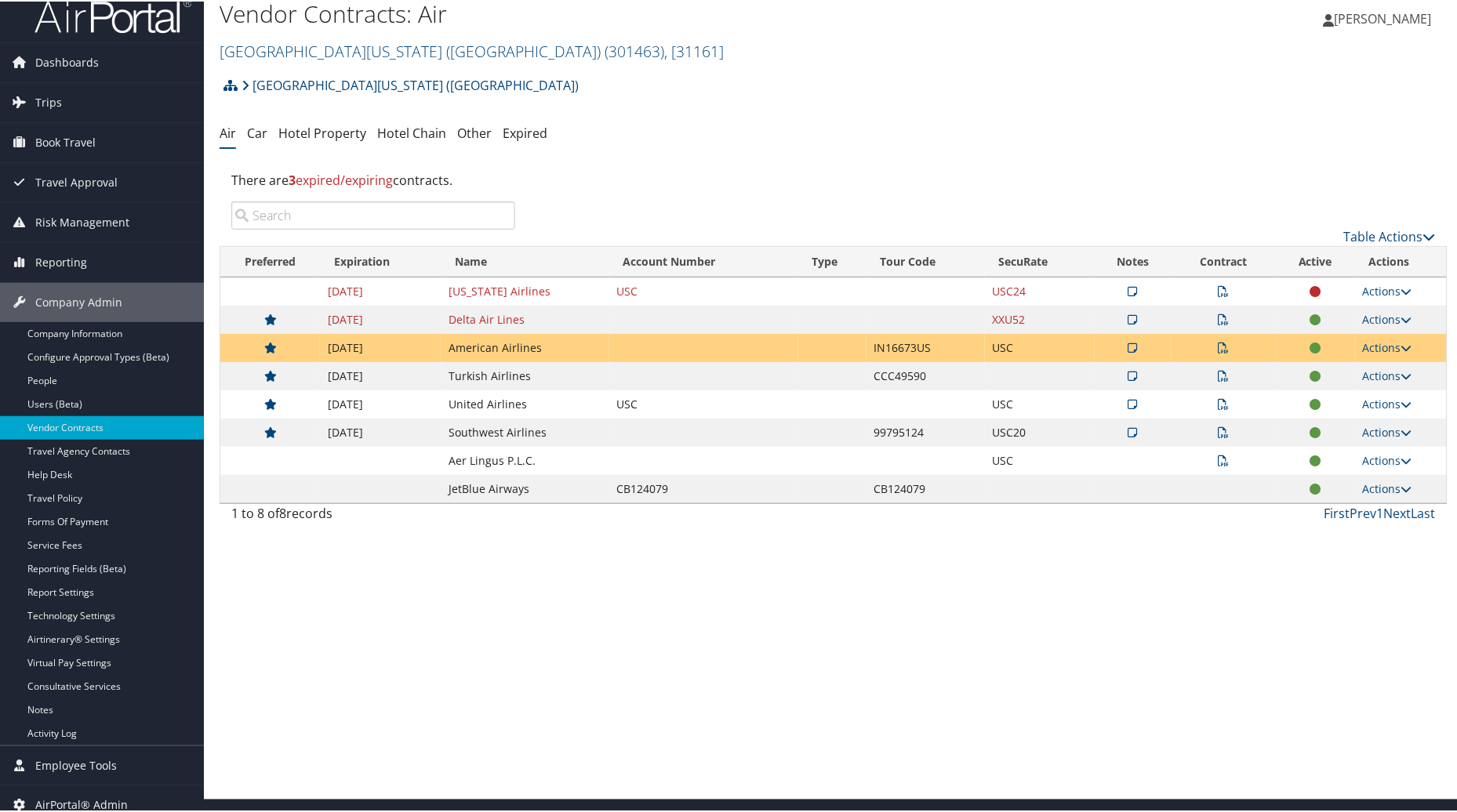
scroll to position [27, 0]
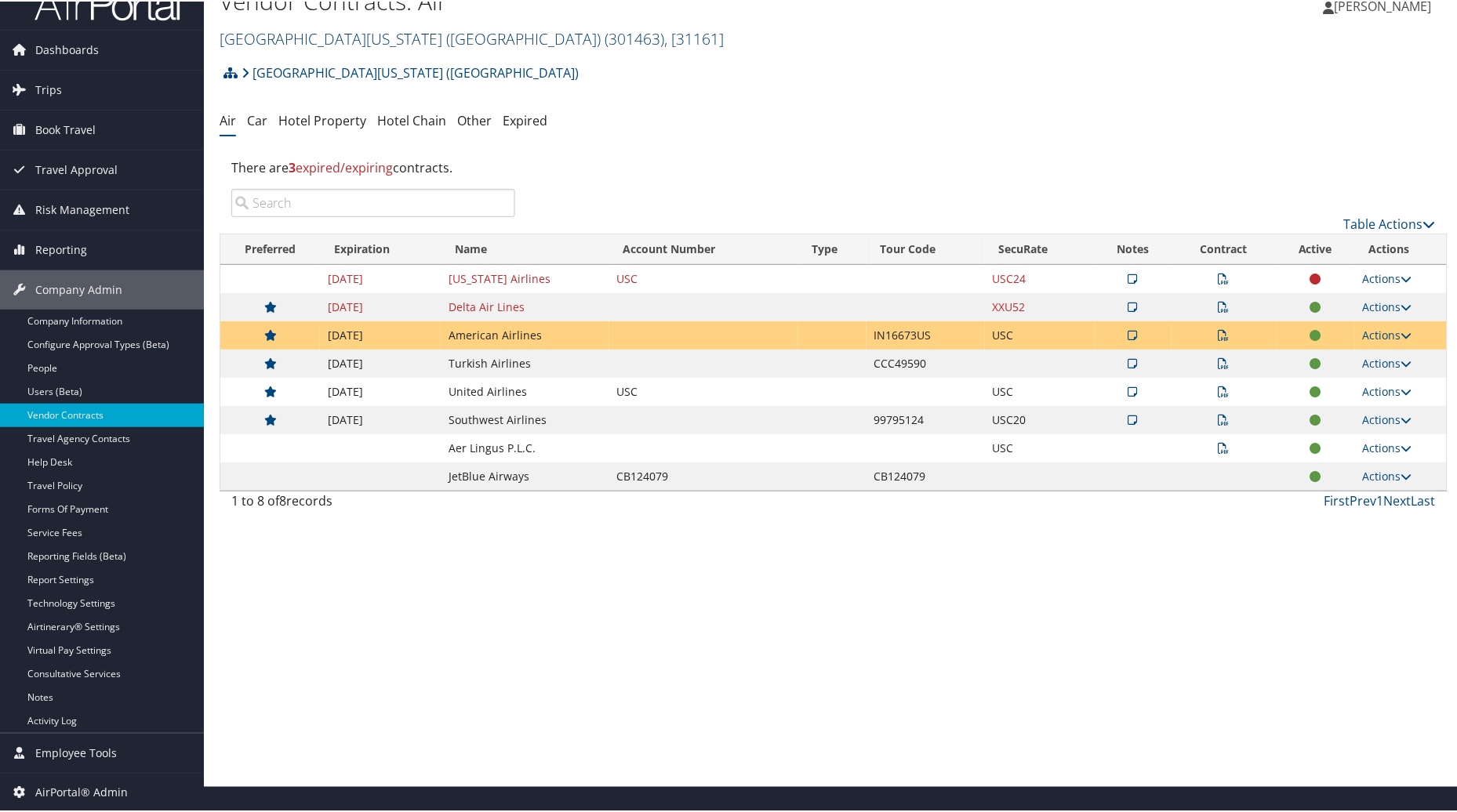
click at [664, 37] on span ", [ 31161 ]" at bounding box center [694, 38] width 60 height 21
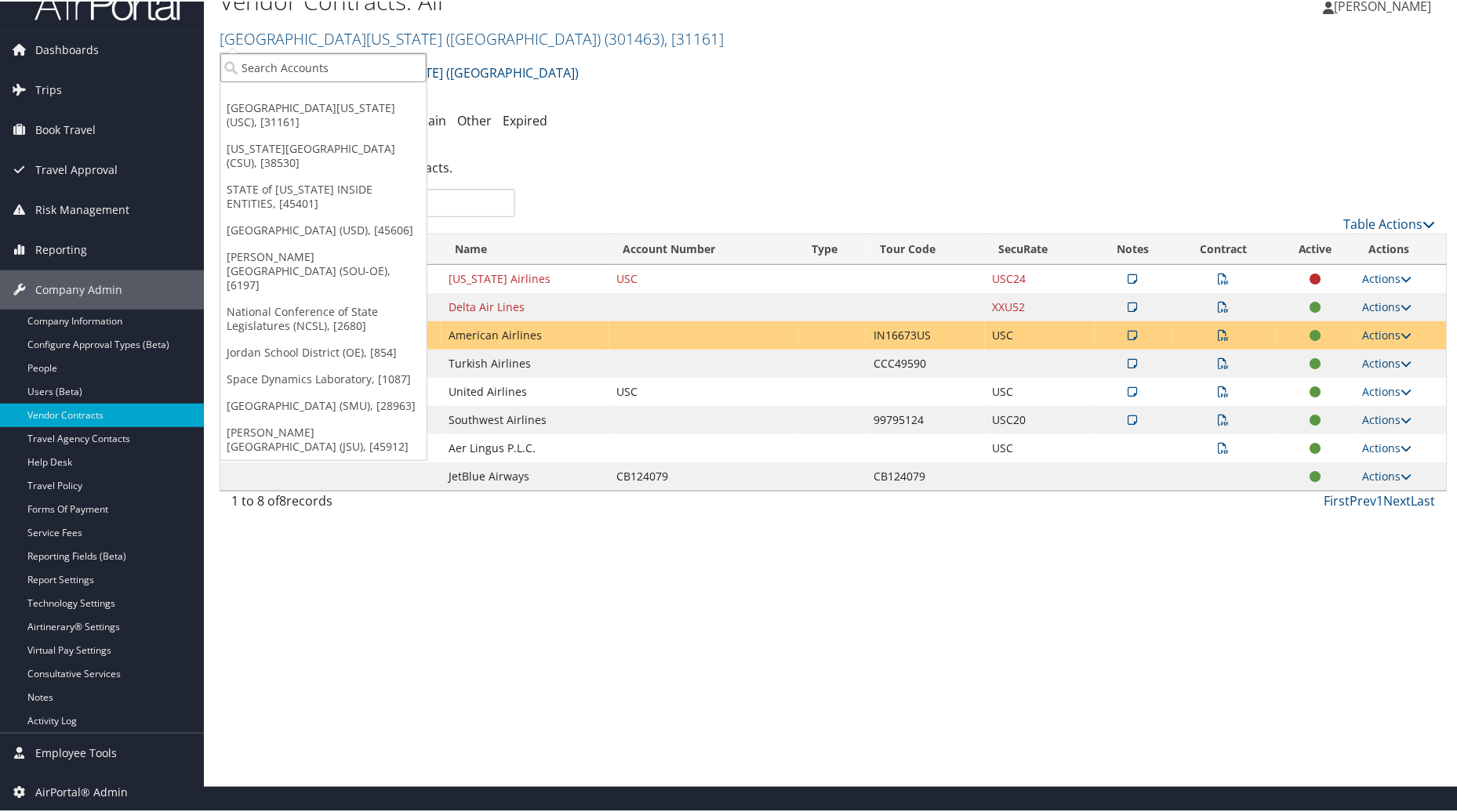
click at [276, 75] on input "search" at bounding box center [323, 65] width 206 height 29
type input "howard"
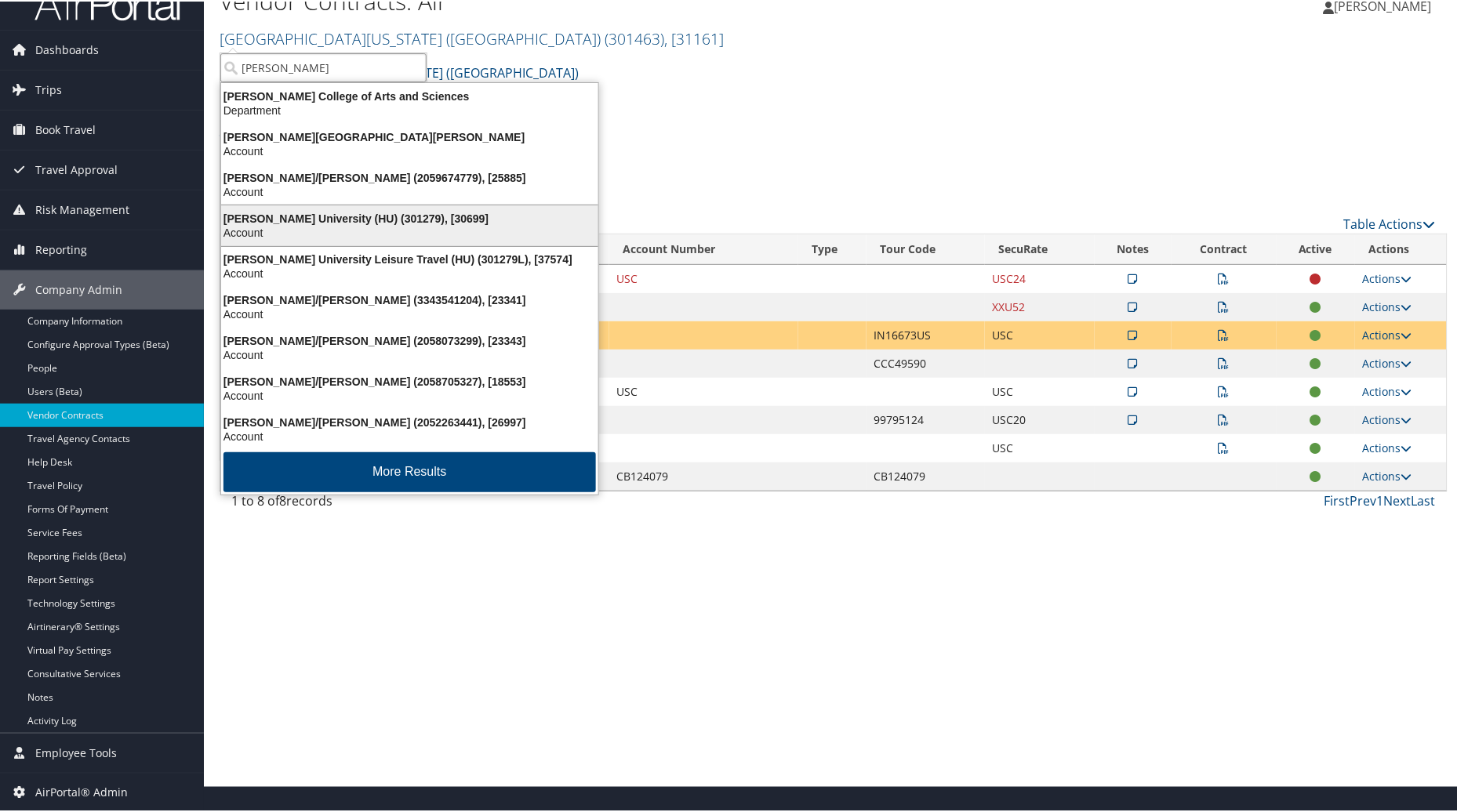
click at [298, 204] on li "Howard University (HU) (301279), [30699] Account" at bounding box center [409, 224] width 379 height 43
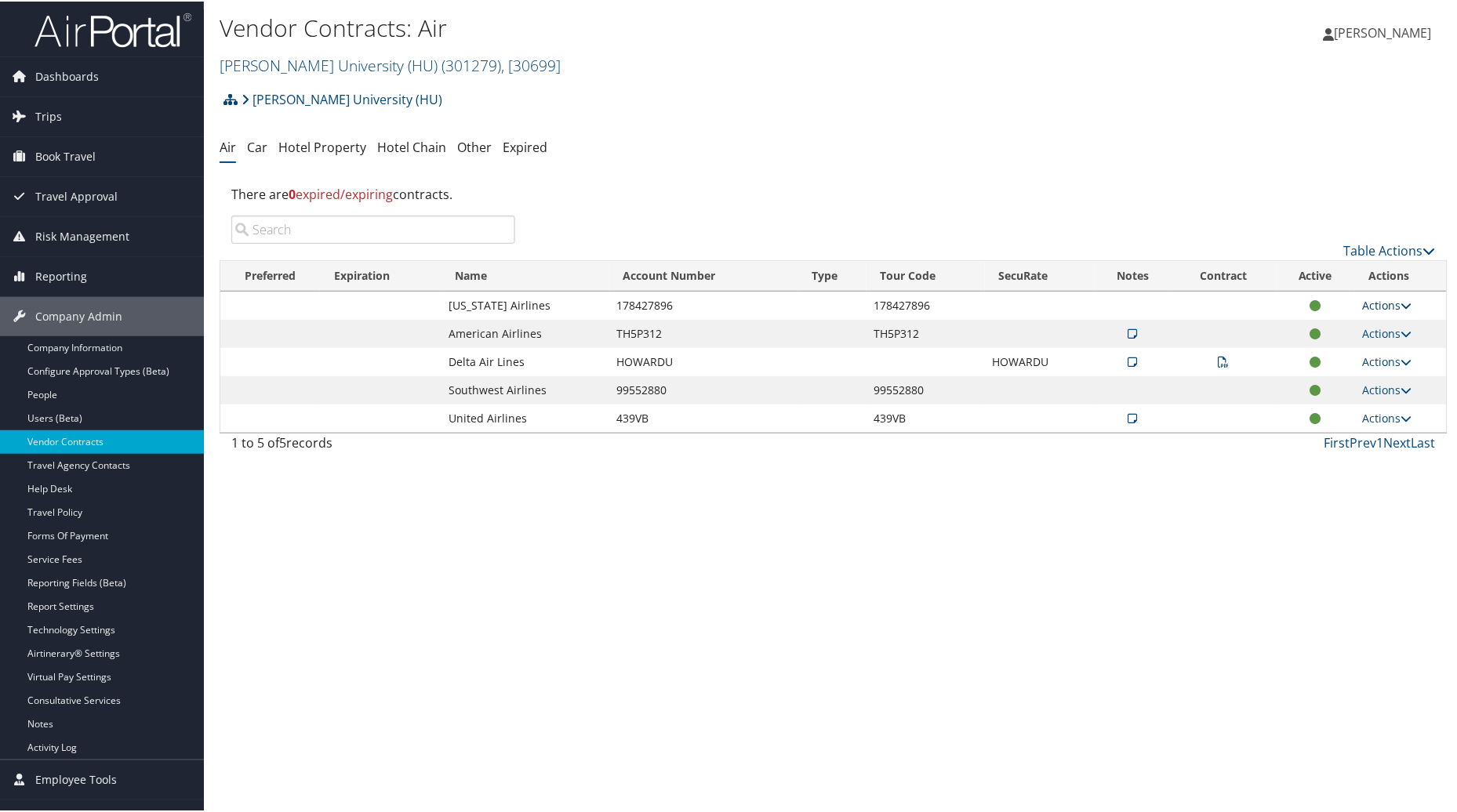
click at [1388, 306] on link "Actions" at bounding box center [1387, 303] width 49 height 15
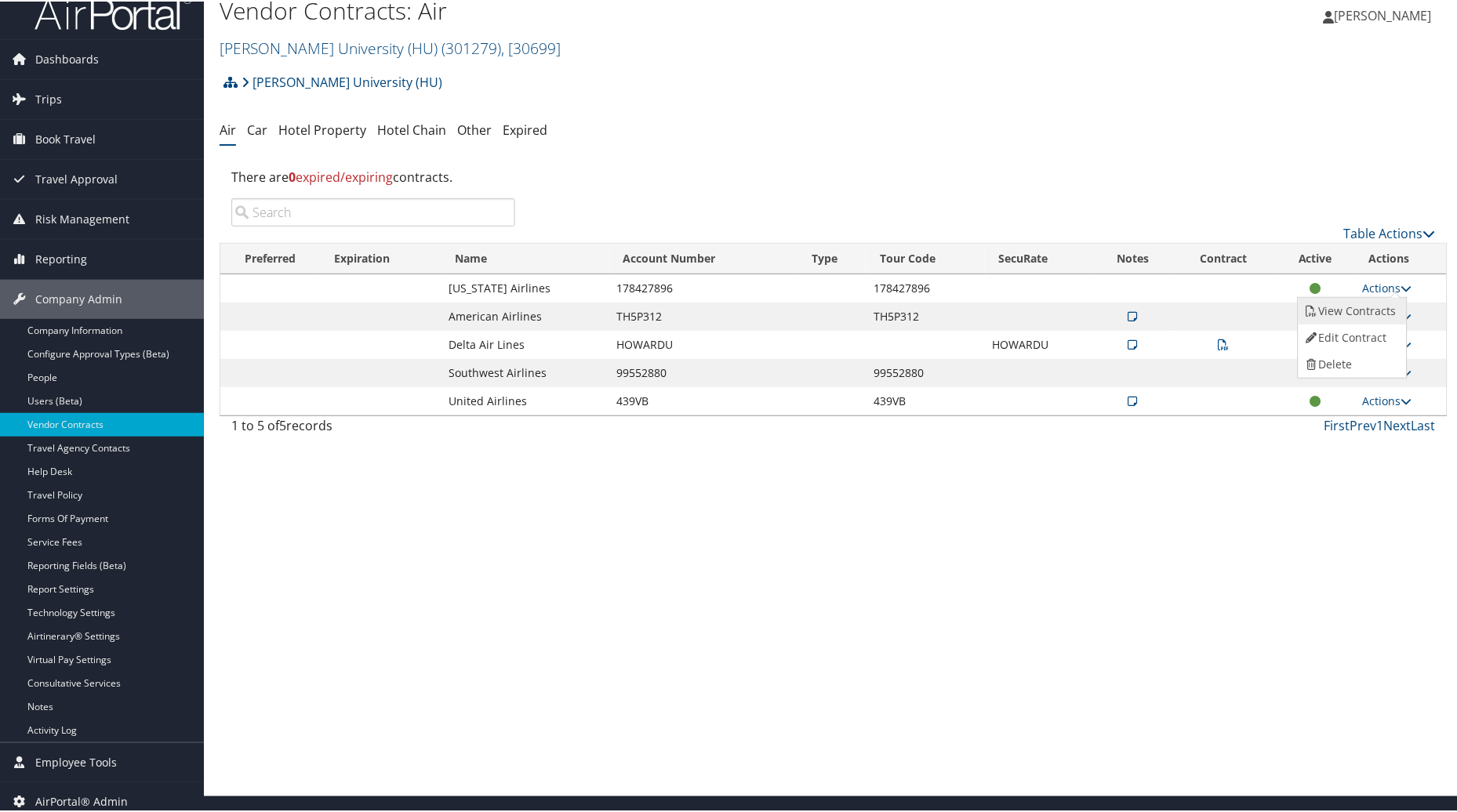
click at [1376, 325] on ul "View Contracts Edit Contract Delete" at bounding box center [1353, 336] width 110 height 82
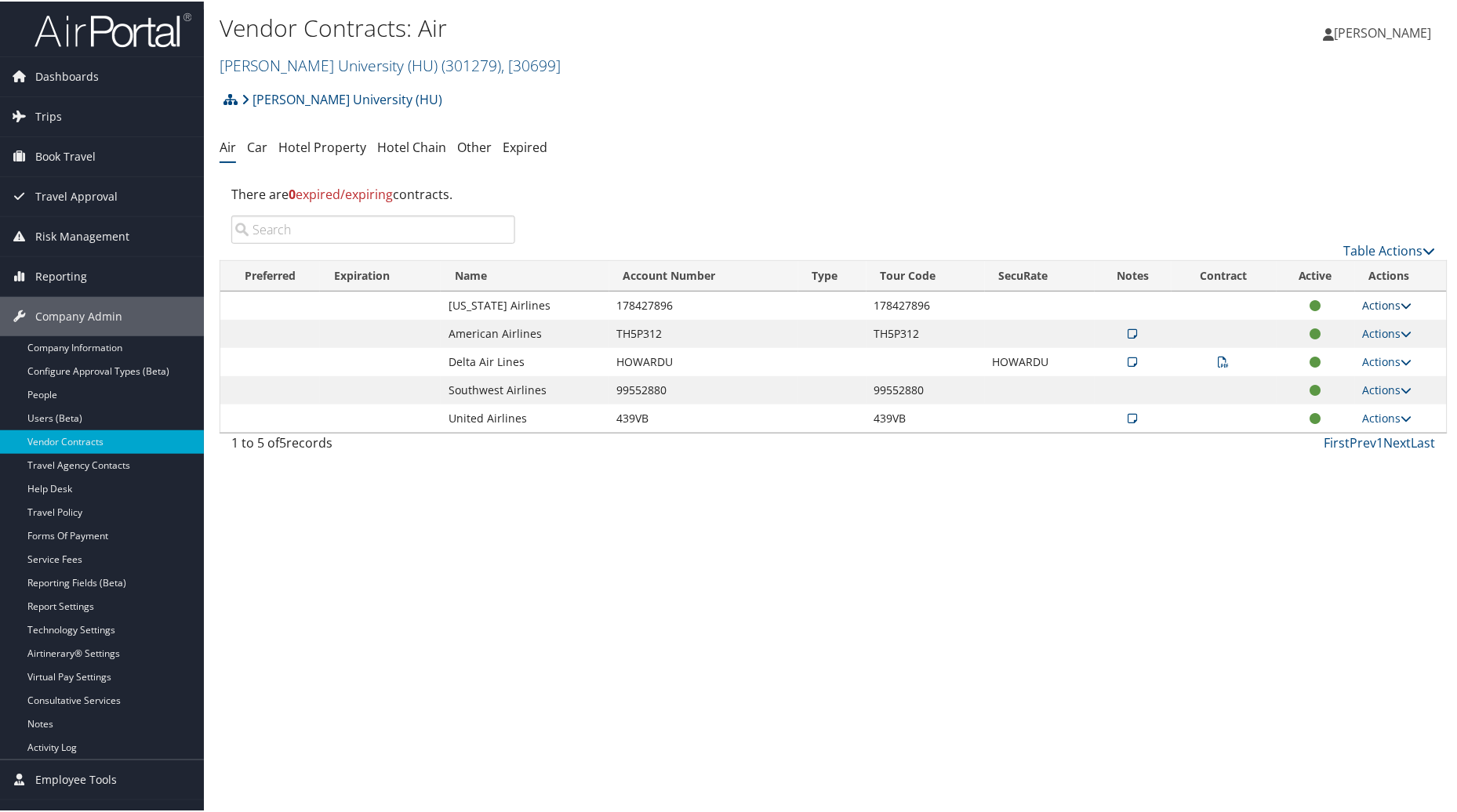
click at [1376, 302] on link "Actions" at bounding box center [1387, 303] width 49 height 15
click at [1365, 325] on link "View Contracts" at bounding box center [1351, 326] width 104 height 27
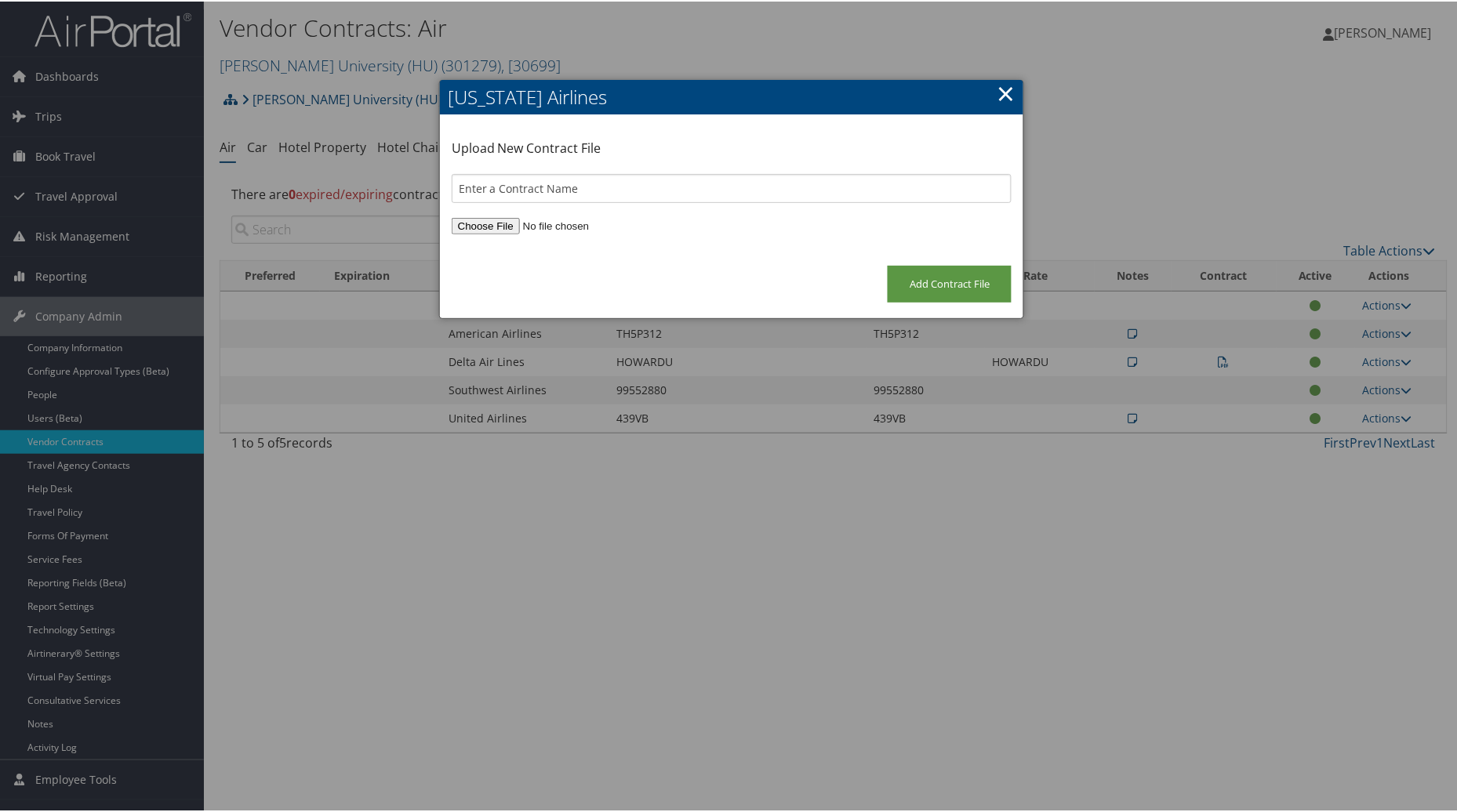
click at [998, 95] on link "×" at bounding box center [1005, 92] width 18 height 31
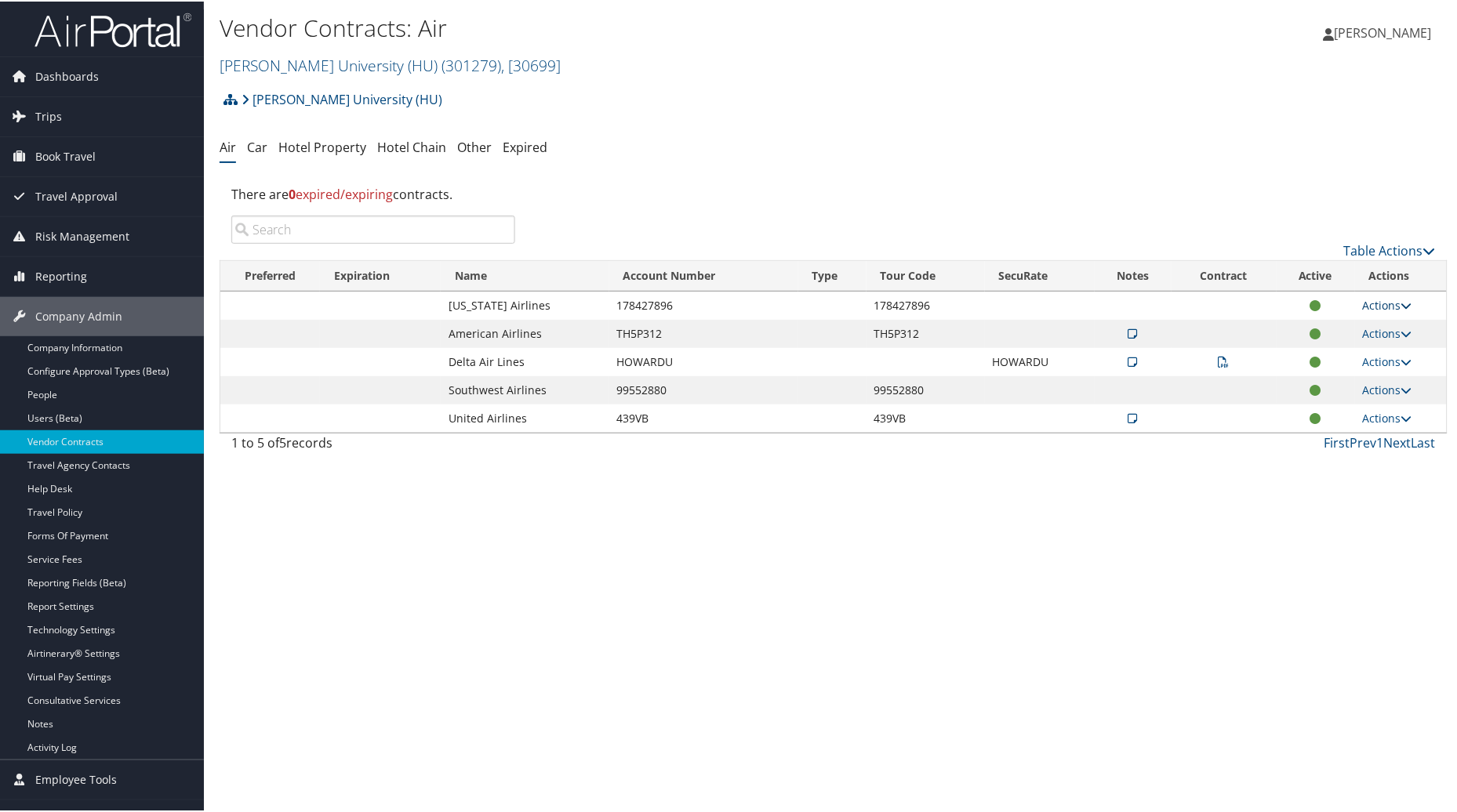
click at [1373, 304] on link "Actions" at bounding box center [1387, 303] width 49 height 15
click at [1359, 351] on link "Edit Contract" at bounding box center [1351, 353] width 104 height 27
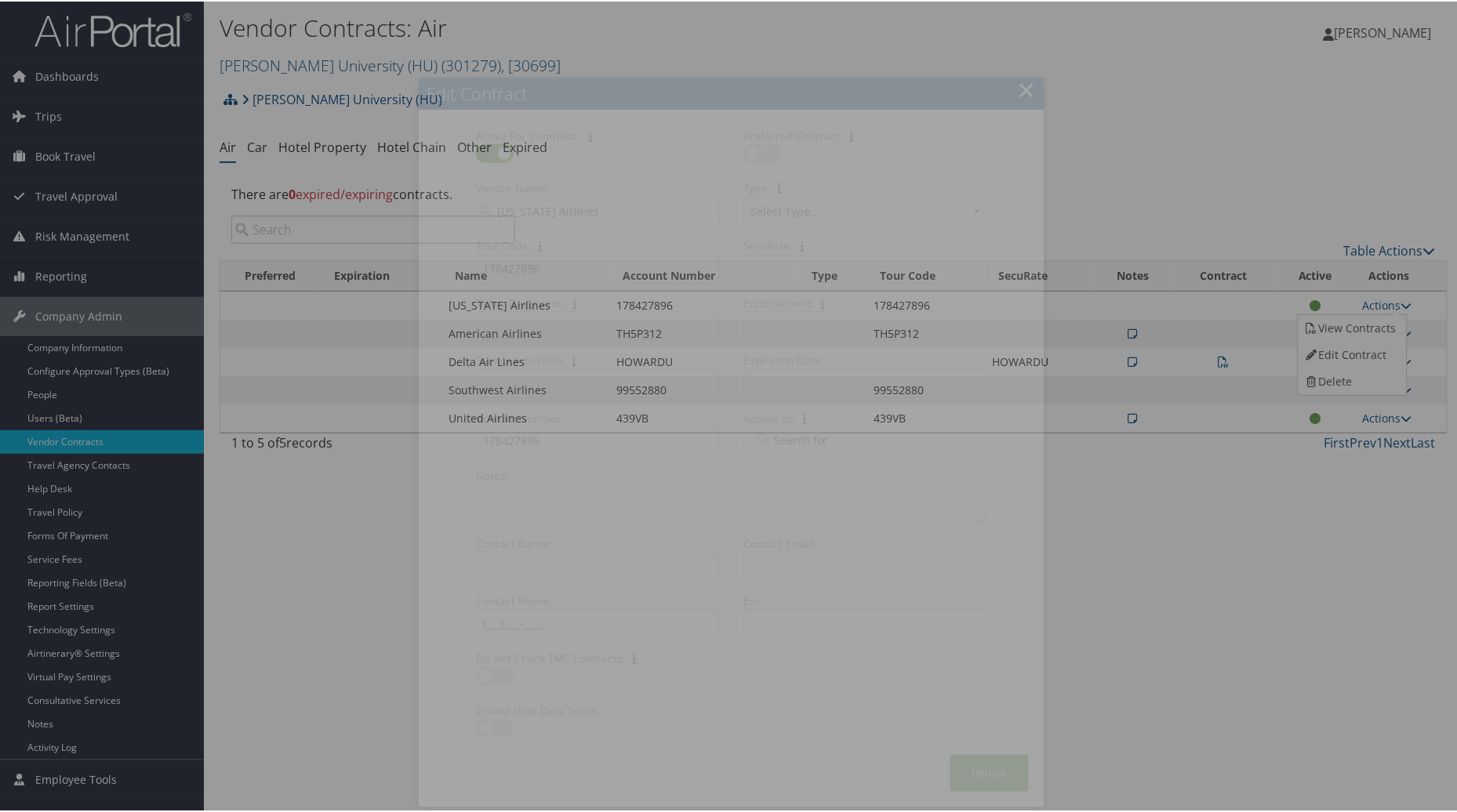
select select "[object Object]"
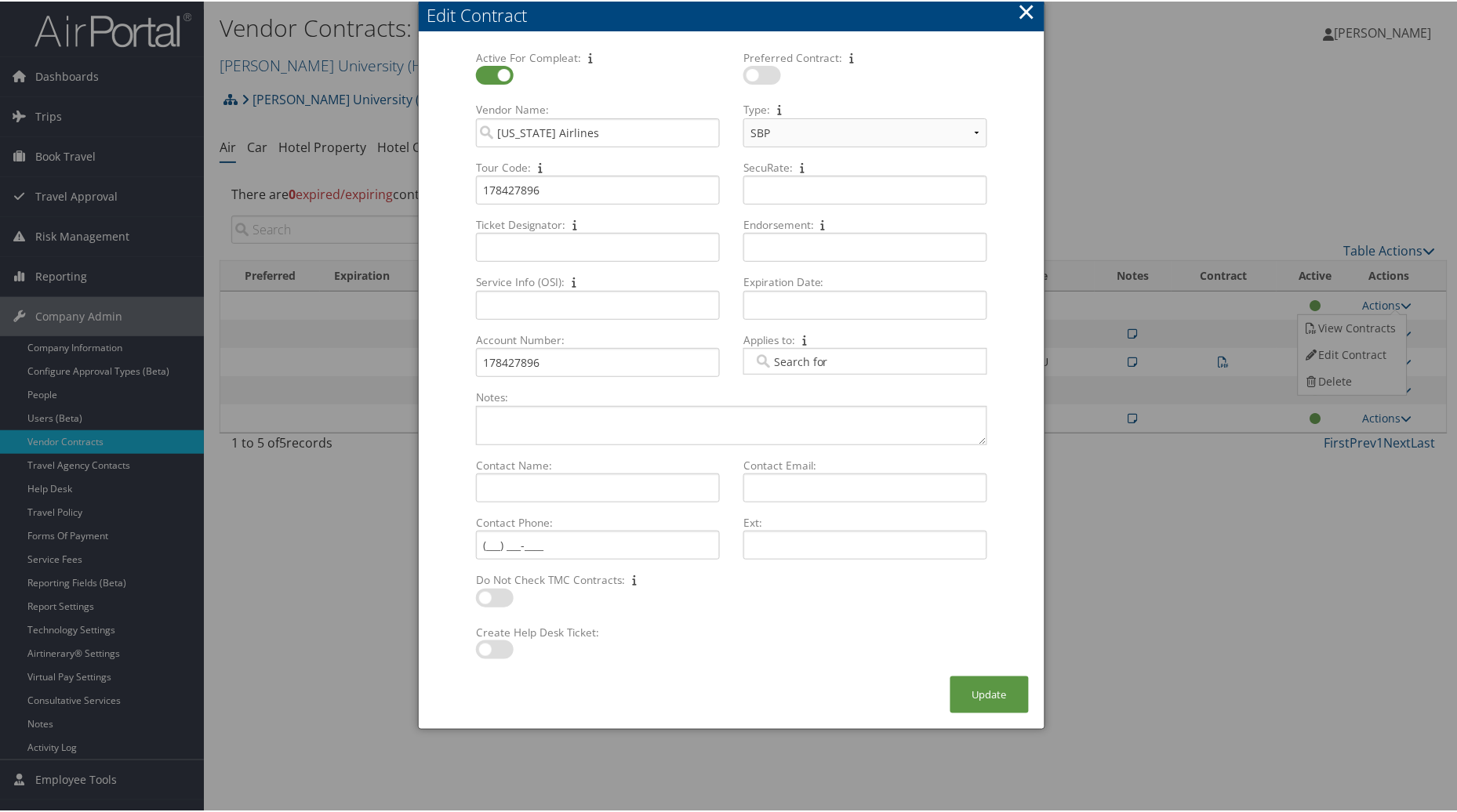
click at [1023, 17] on button "×" at bounding box center [1027, 10] width 18 height 31
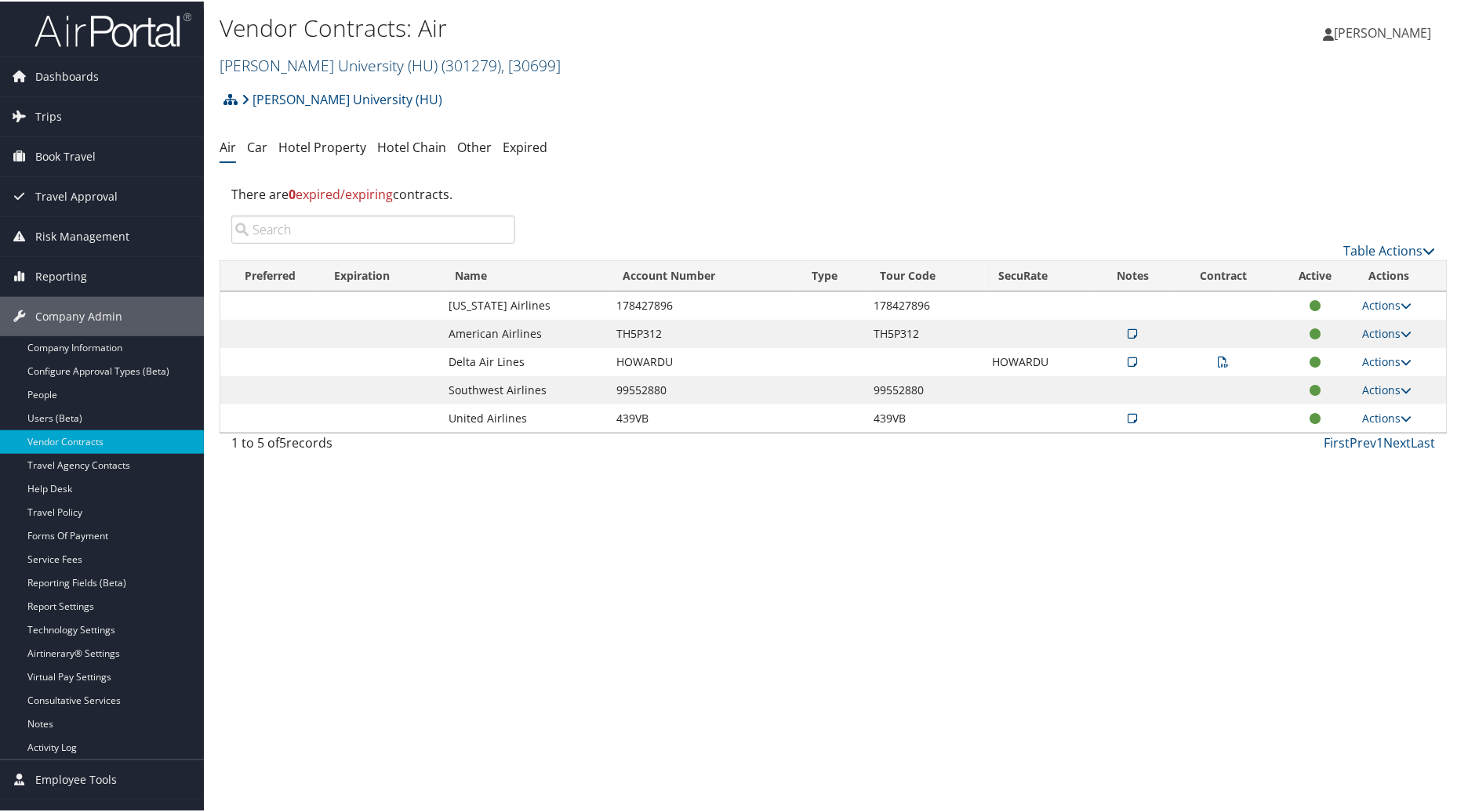
click at [501, 64] on span ", [ 30699 ]" at bounding box center [531, 64] width 60 height 21
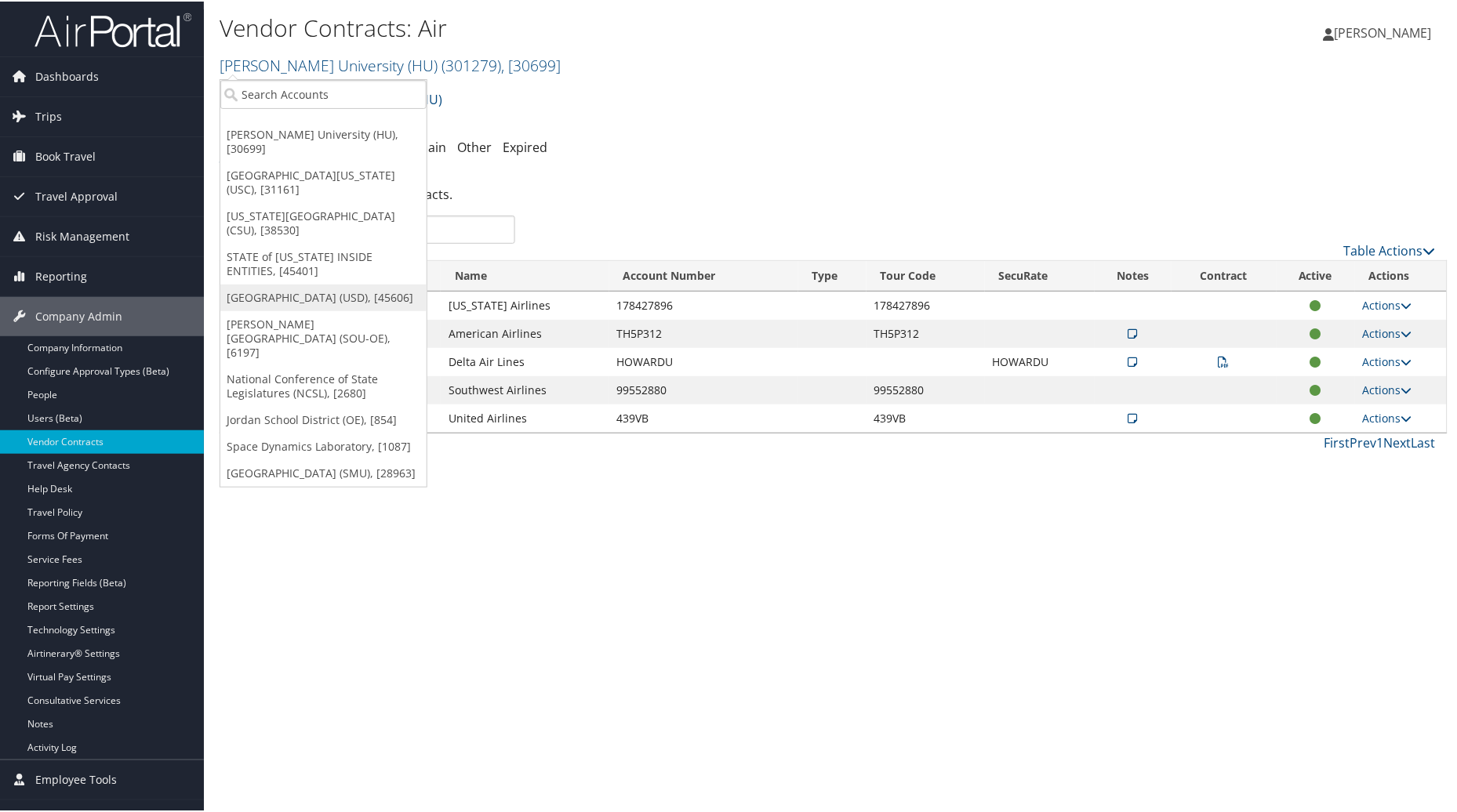
scroll to position [27, 0]
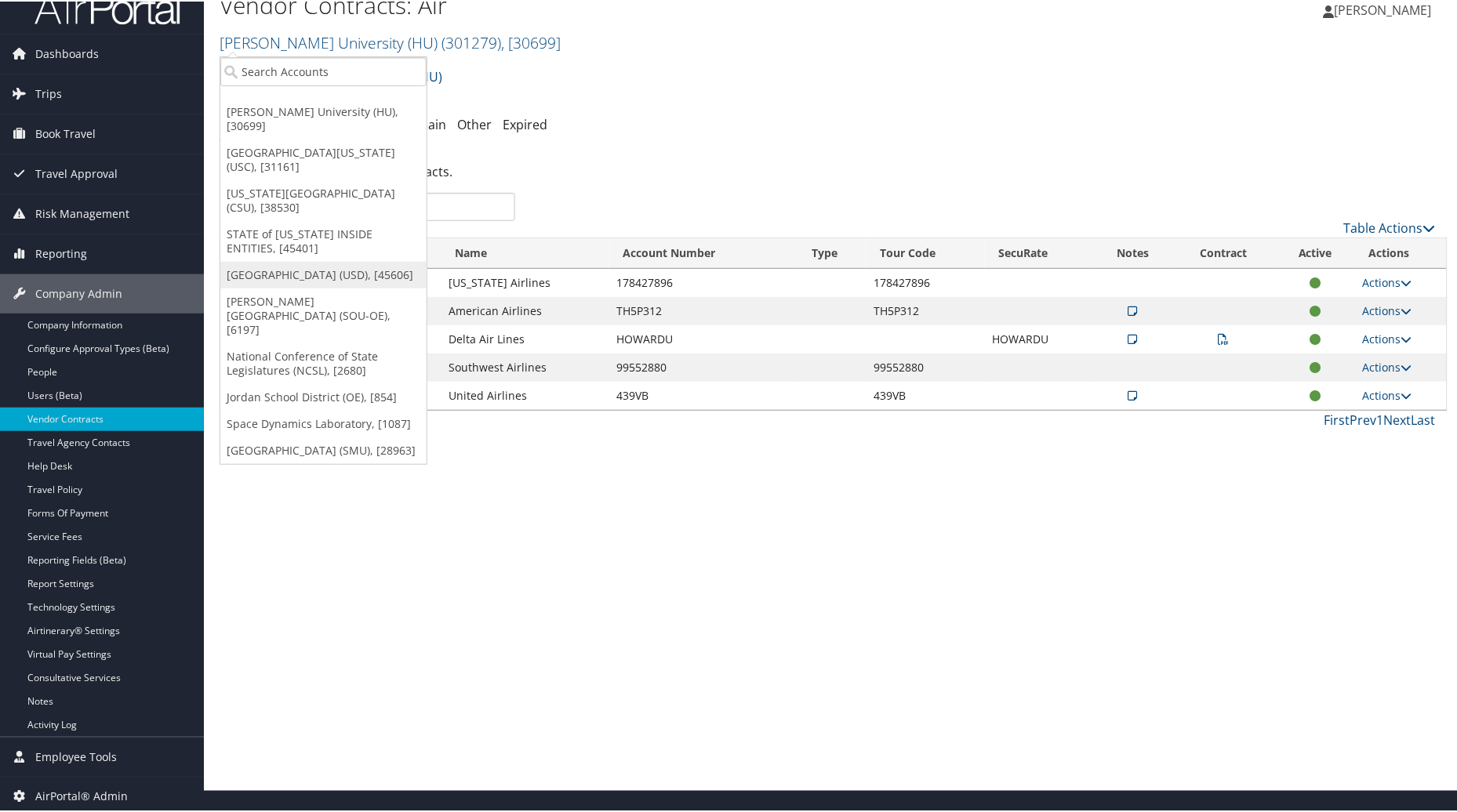
click at [247, 289] on ul "Howard University (HU), [30699] University of Southern California (USC), [31161…" at bounding box center [323, 258] width 208 height 408
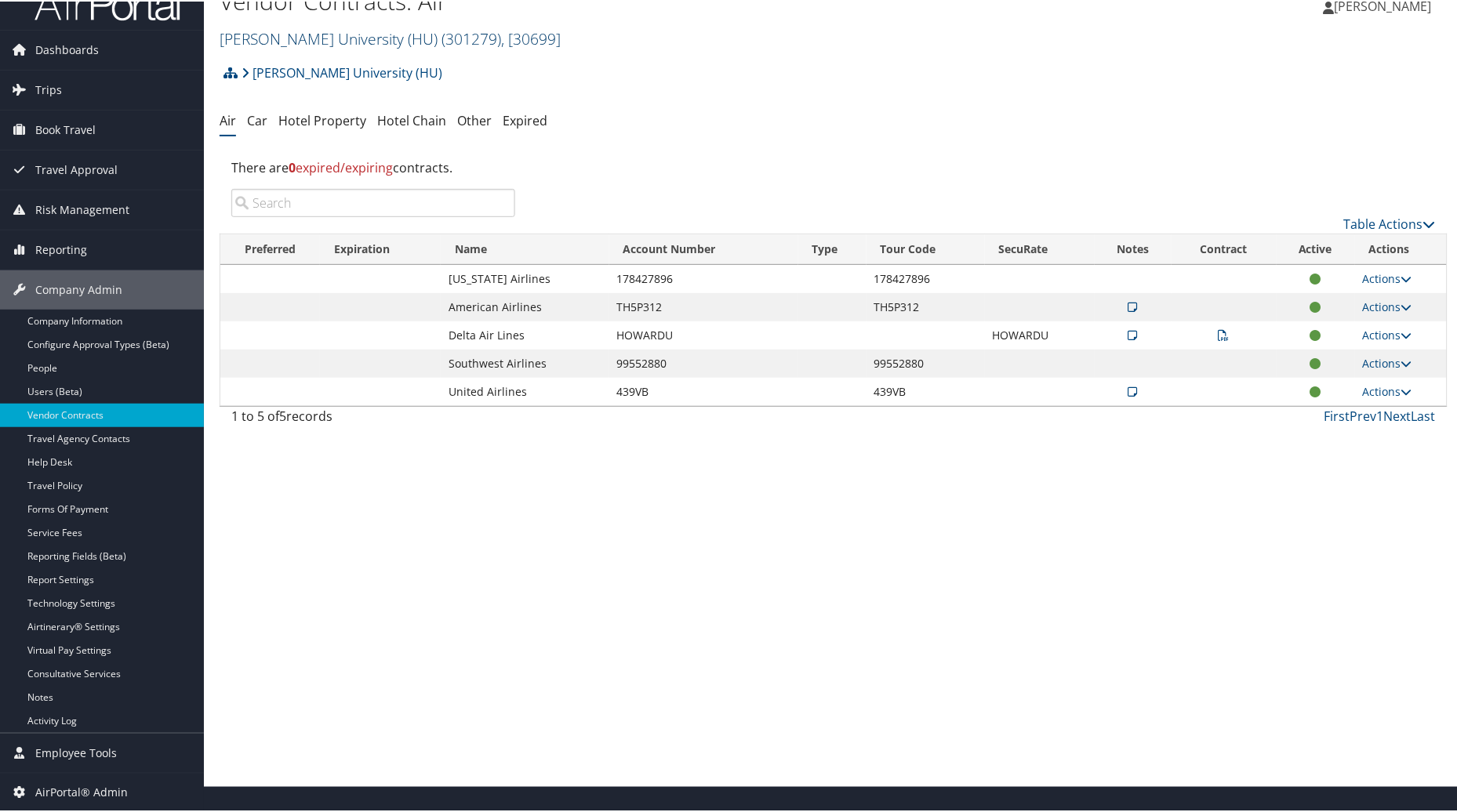
click at [501, 34] on span ", [ 30699 ]" at bounding box center [531, 38] width 60 height 21
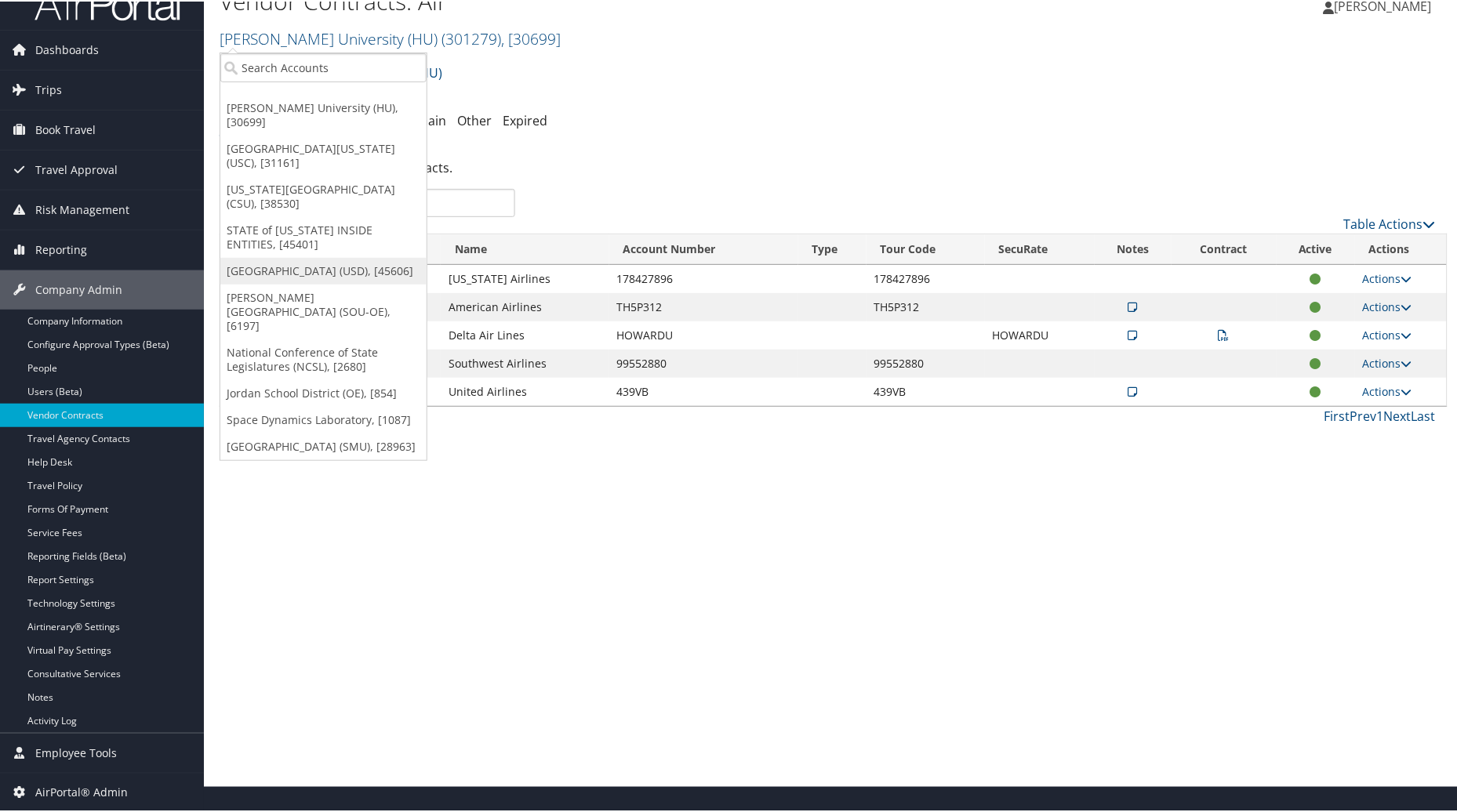
click at [310, 257] on link "[GEOGRAPHIC_DATA] (USD), [45606]" at bounding box center [323, 269] width 206 height 27
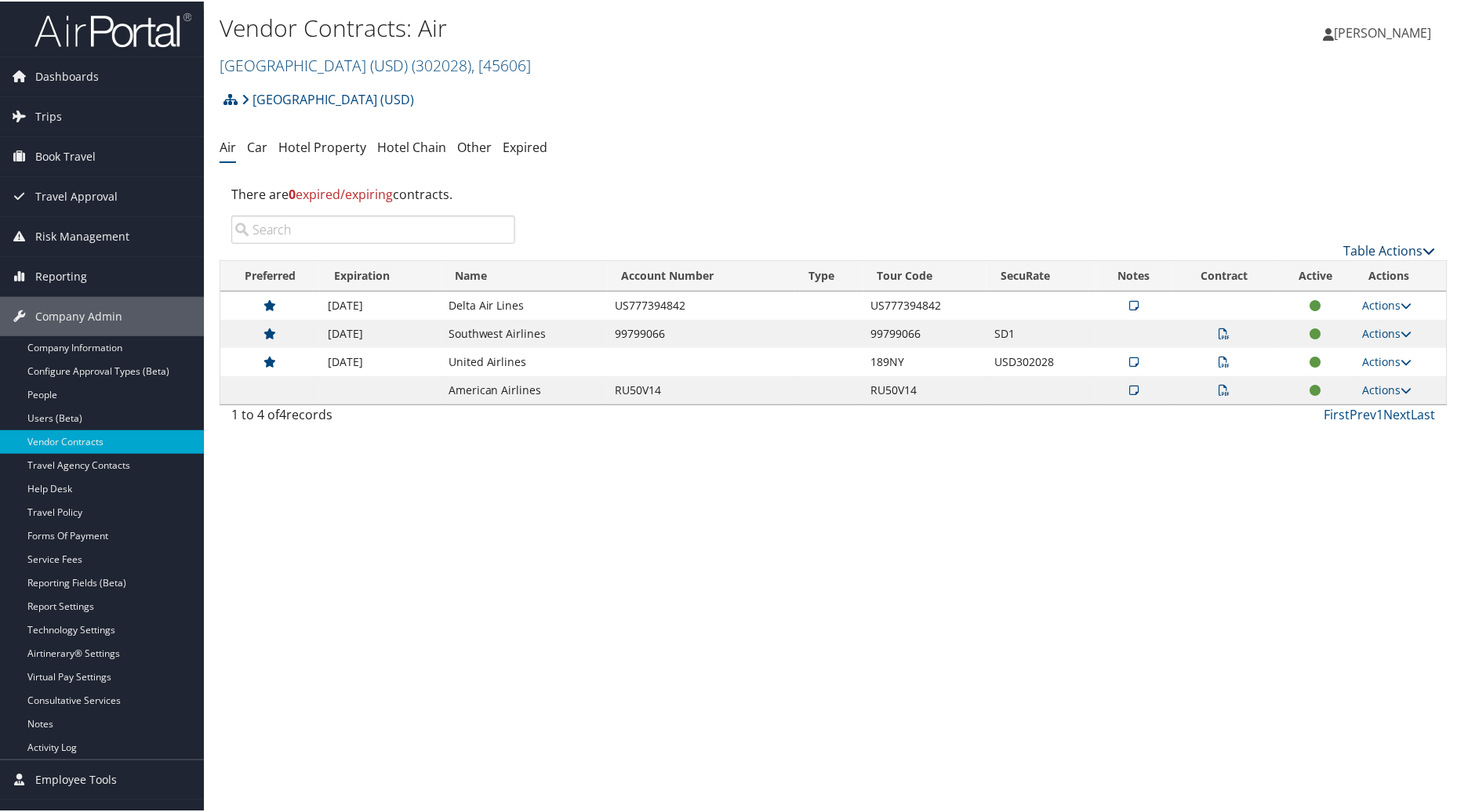
click at [1386, 243] on link "Table Actions" at bounding box center [1390, 249] width 92 height 17
click at [1274, 268] on link "Create New Contract" at bounding box center [1338, 273] width 206 height 27
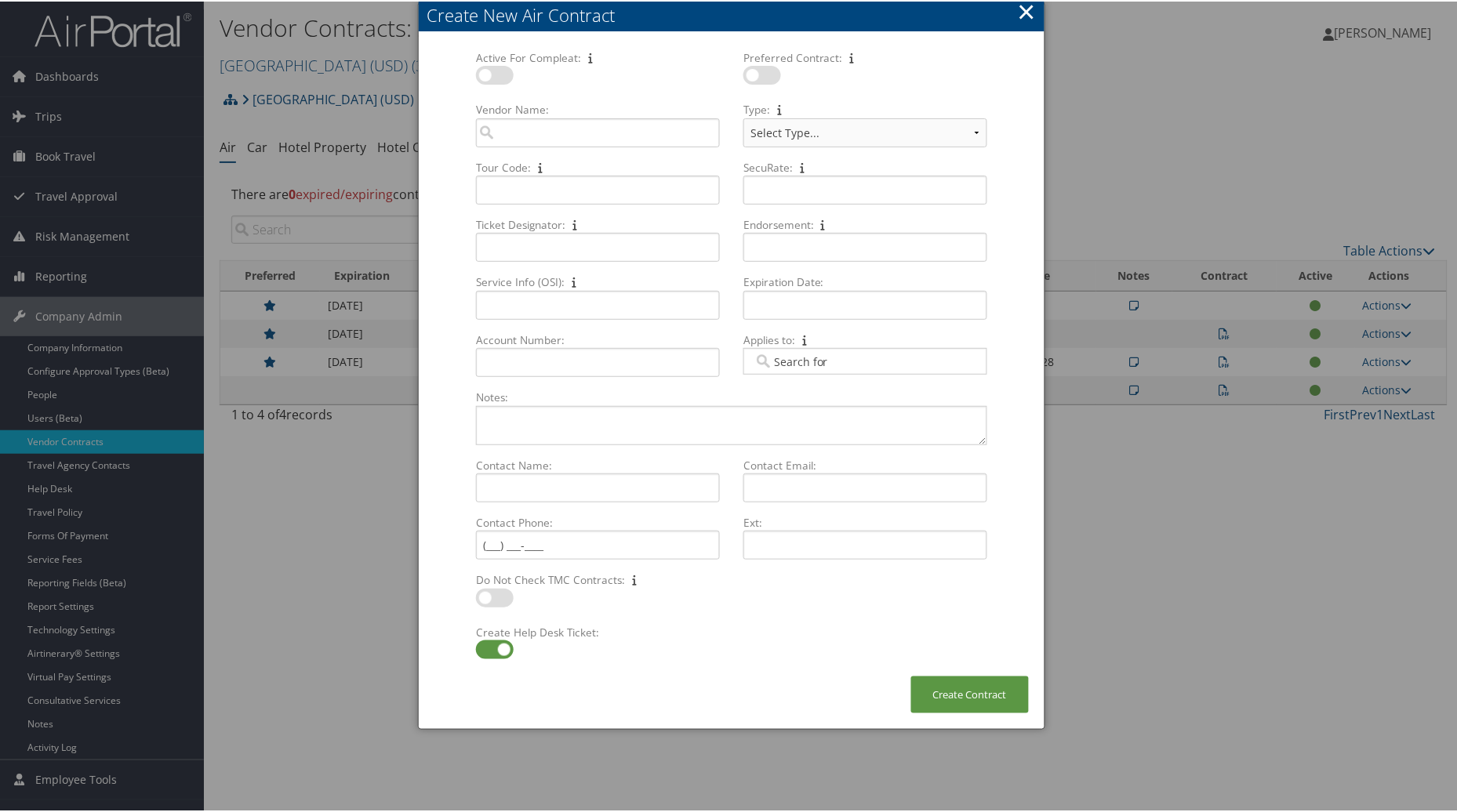
click at [758, 72] on label at bounding box center [762, 74] width 38 height 19
click at [758, 72] on input "checkbox" at bounding box center [756, 76] width 10 height 10
checkbox input "true"
click at [495, 73] on label at bounding box center [495, 74] width 38 height 19
click at [494, 73] on input "checkbox" at bounding box center [488, 76] width 10 height 10
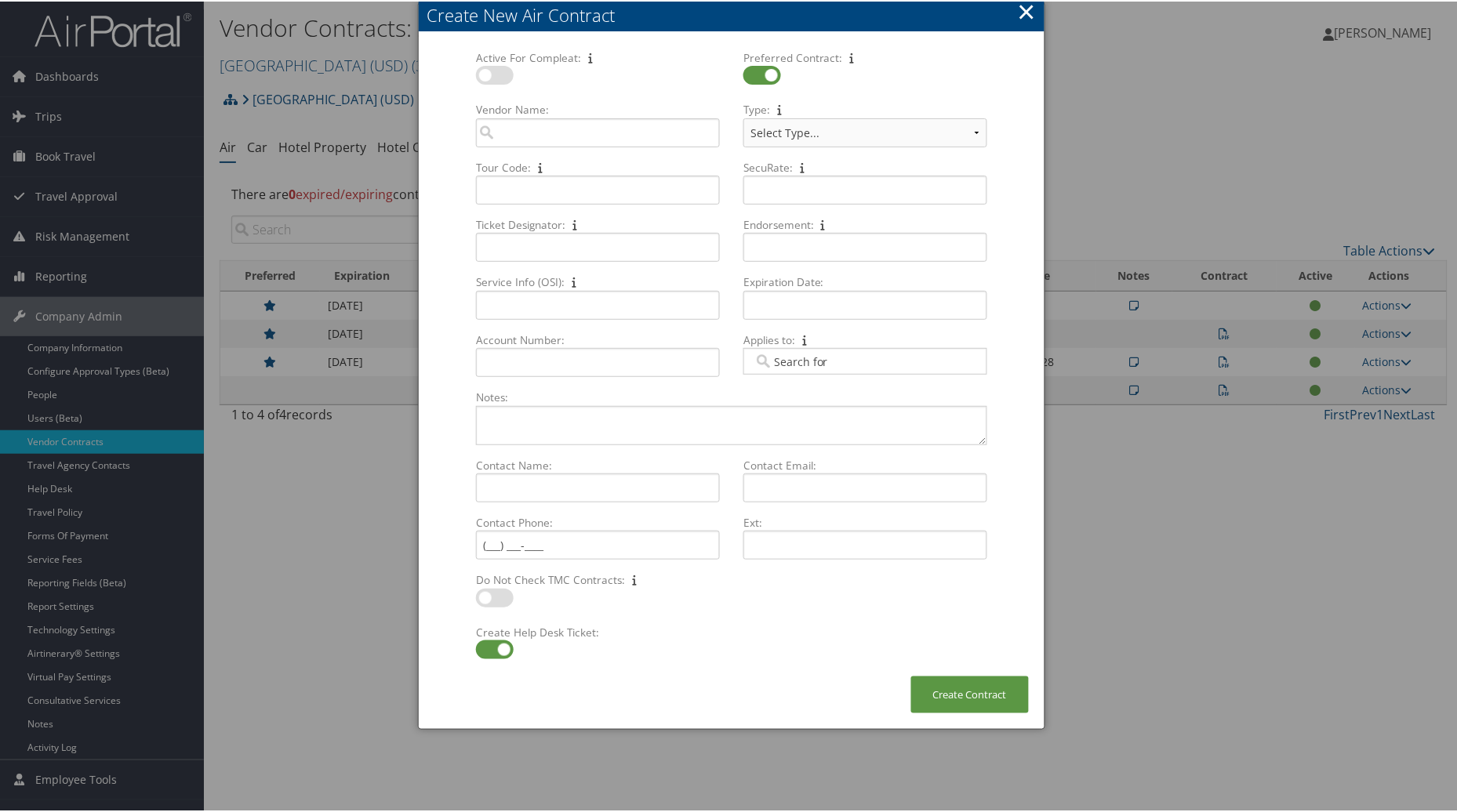
checkbox input "true"
click at [514, 126] on input "Vendor Name: Multiple values The selected items contain different values for th…" at bounding box center [598, 131] width 244 height 29
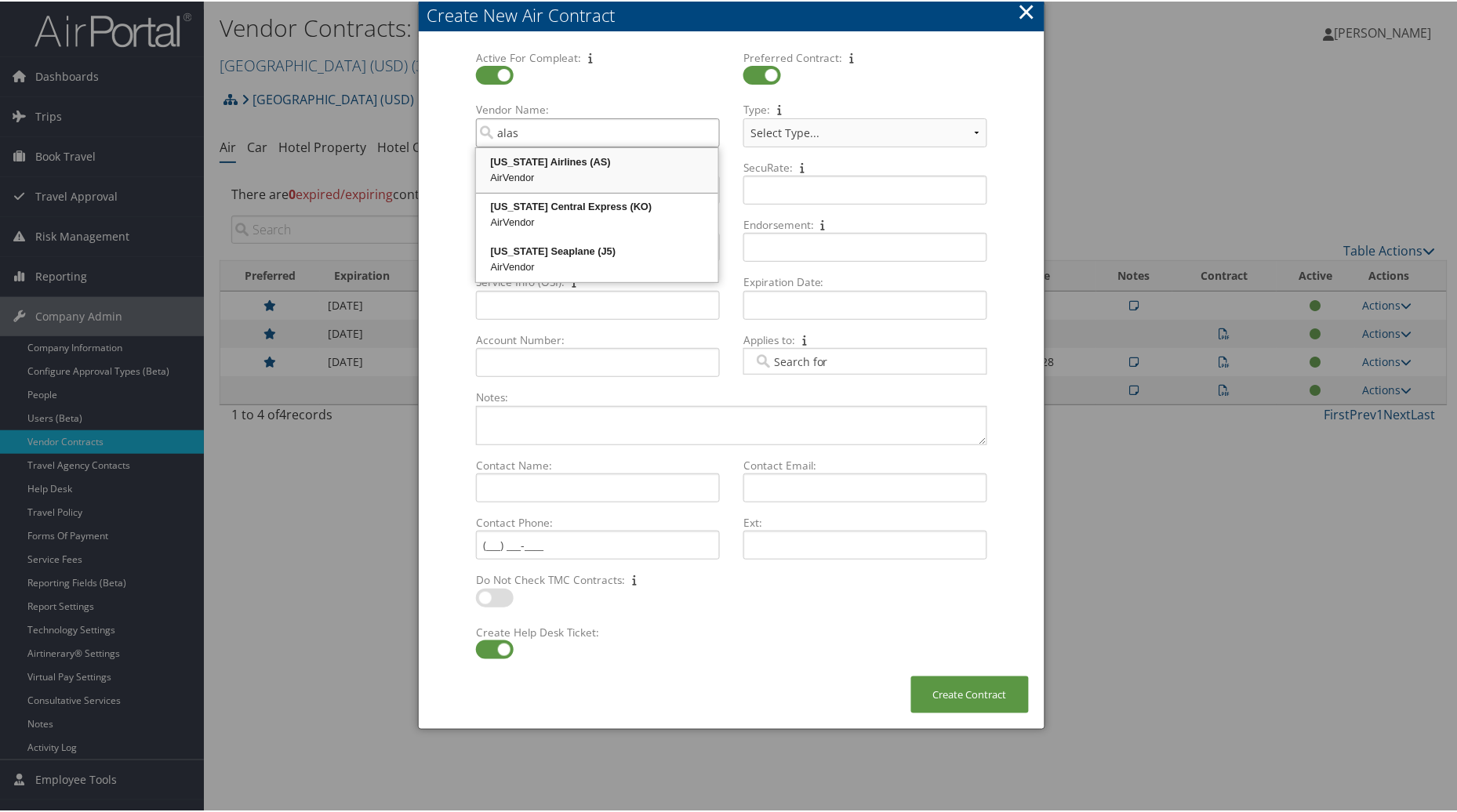
click at [529, 159] on div "[US_STATE] Airlines (AS)" at bounding box center [597, 160] width 237 height 16
type input "[US_STATE] Airlines"
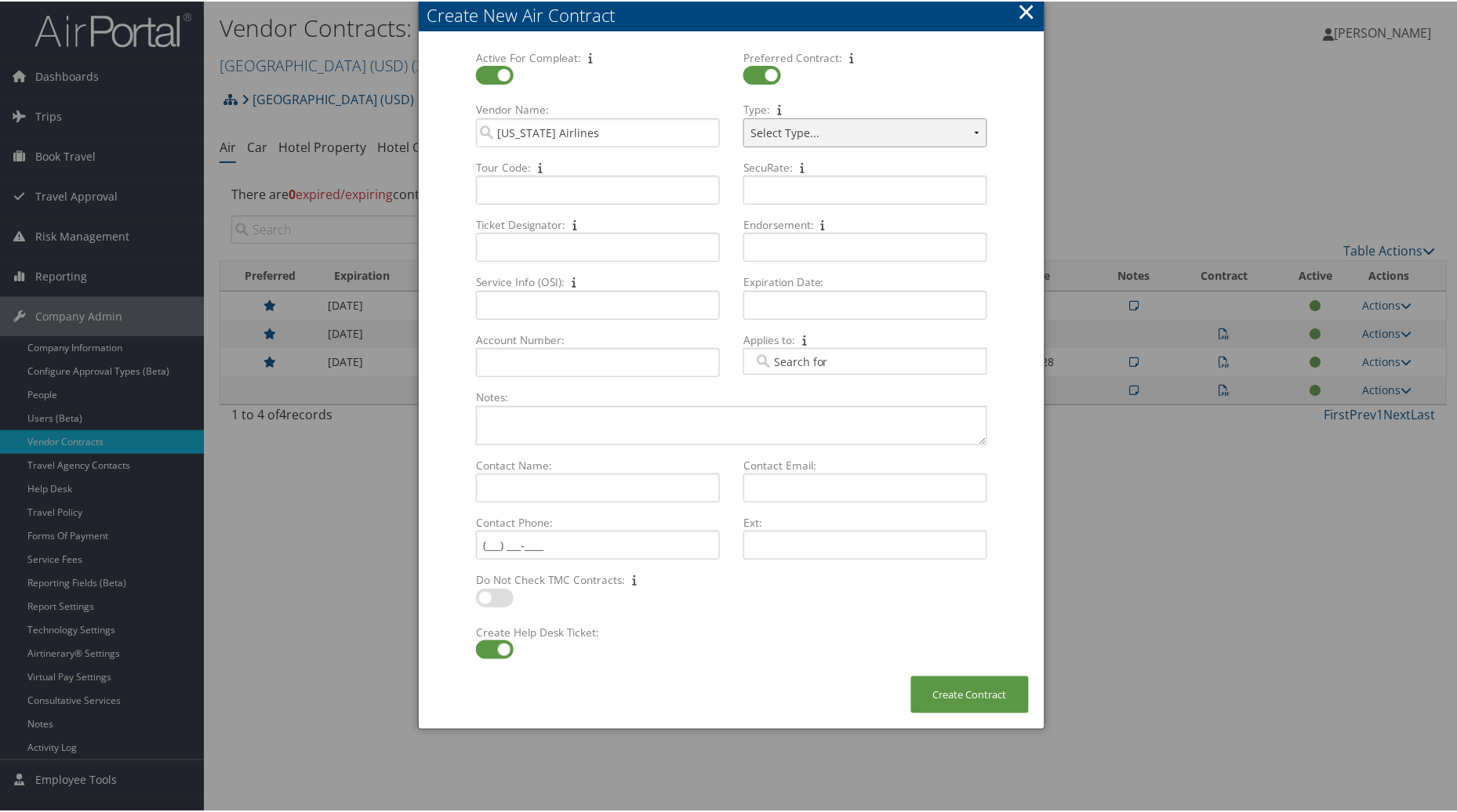
click at [974, 133] on select "Select Type... SBP CVA" at bounding box center [866, 131] width 244 height 29
select select "[object Object]"
click at [744, 117] on select "Select Type... SBP CVA" at bounding box center [866, 131] width 244 height 29
click at [519, 252] on input "Ticket Designator: Multiple values The selected items contain different values …" at bounding box center [598, 245] width 244 height 29
type input "CB87"
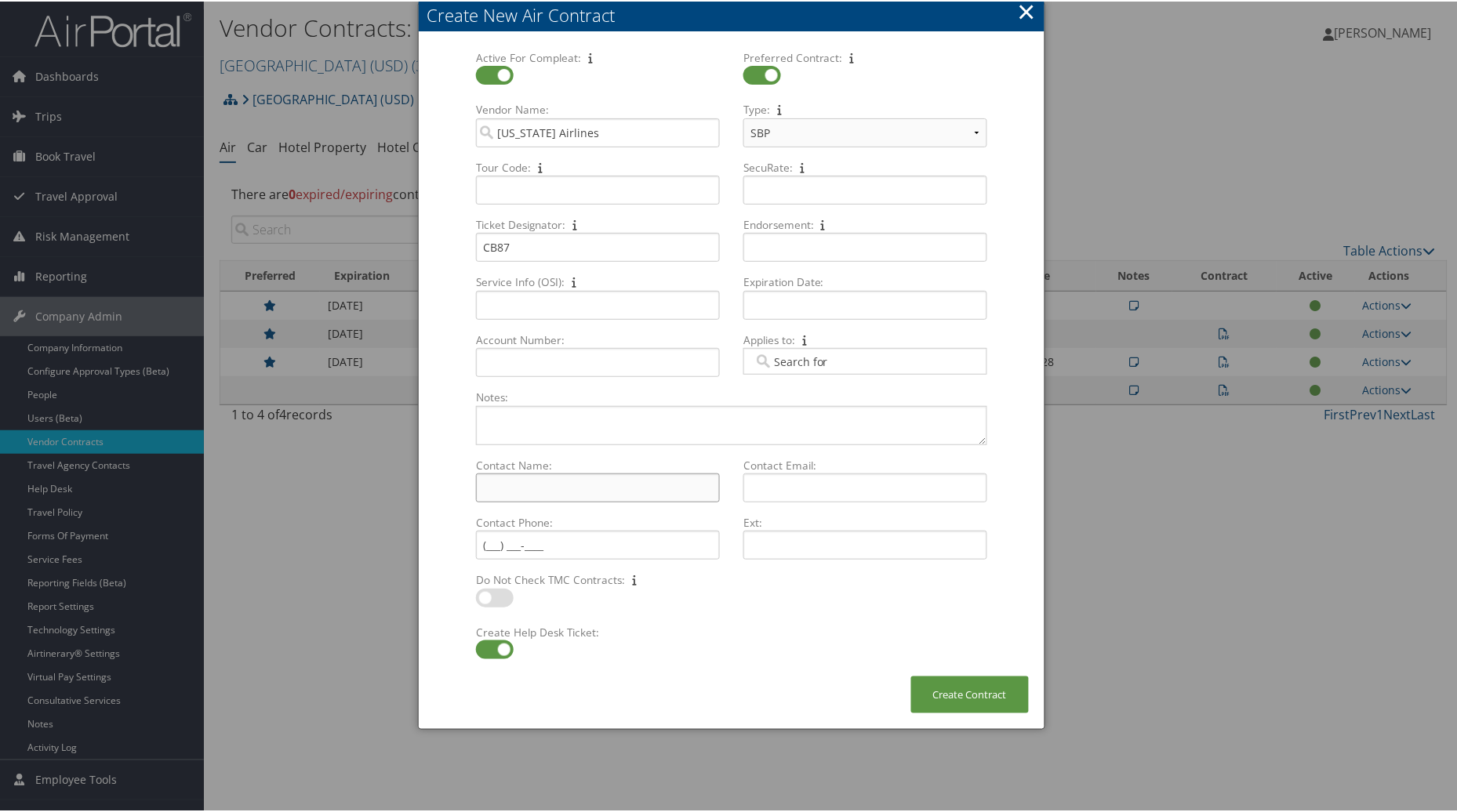
click at [488, 490] on input "Contact Name: Multiple values The selected items contain different values for t…" at bounding box center [598, 486] width 244 height 29
click at [569, 488] on input "Contact Name: Multiple values The selected items contain different values for t…" at bounding box center [598, 486] width 244 height 29
type input "[PERSON_NAME]"
click at [780, 306] on input "Expiration Date: Multiple values The selected items contain different values fo…" at bounding box center [866, 303] width 244 height 29
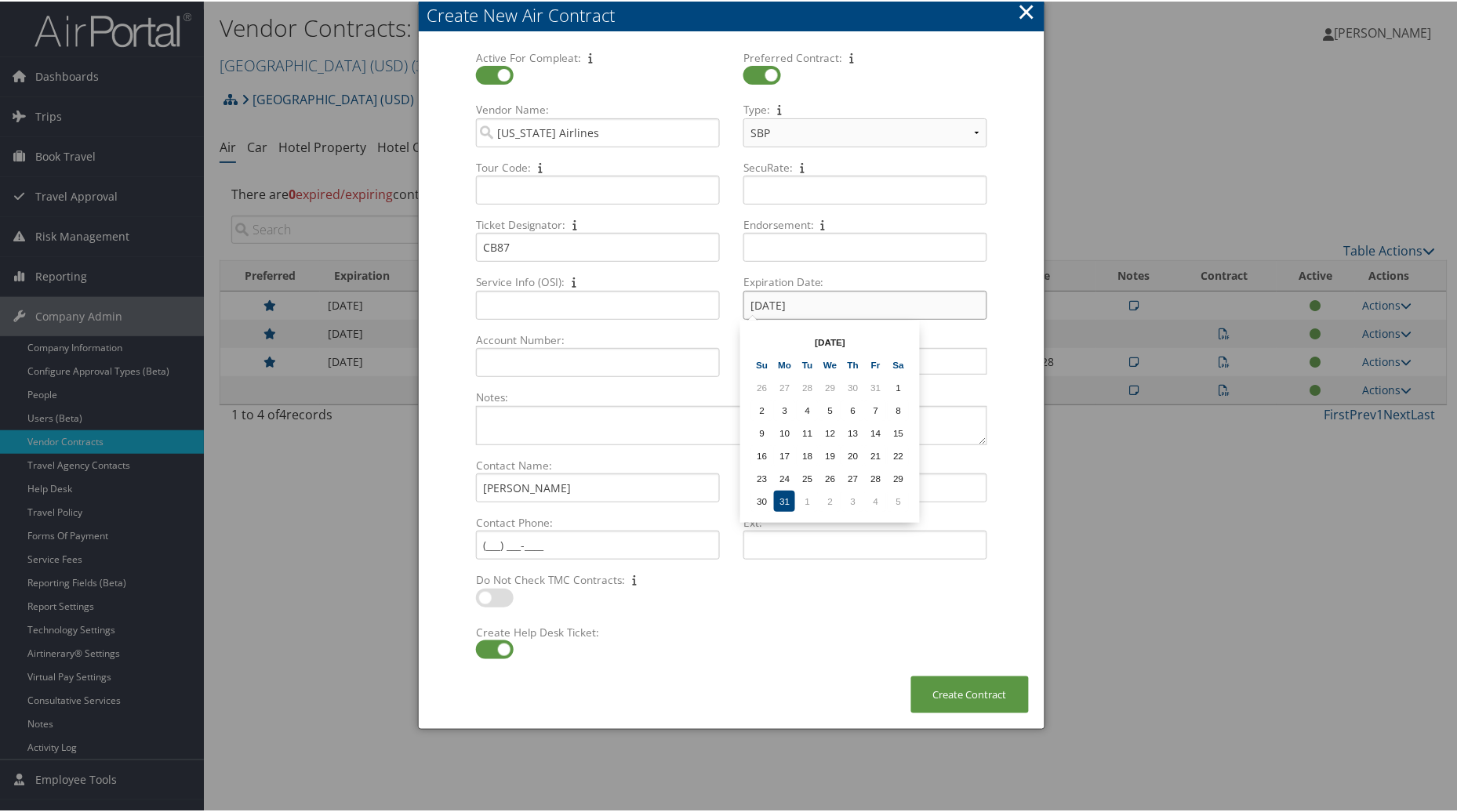
type input "[DATE]"
click at [730, 687] on div "× Create New Air Contract Active For Compleat: Multiple values The selected ite…" at bounding box center [731, 364] width 627 height 729
click at [1029, 8] on button "×" at bounding box center [1027, 10] width 18 height 31
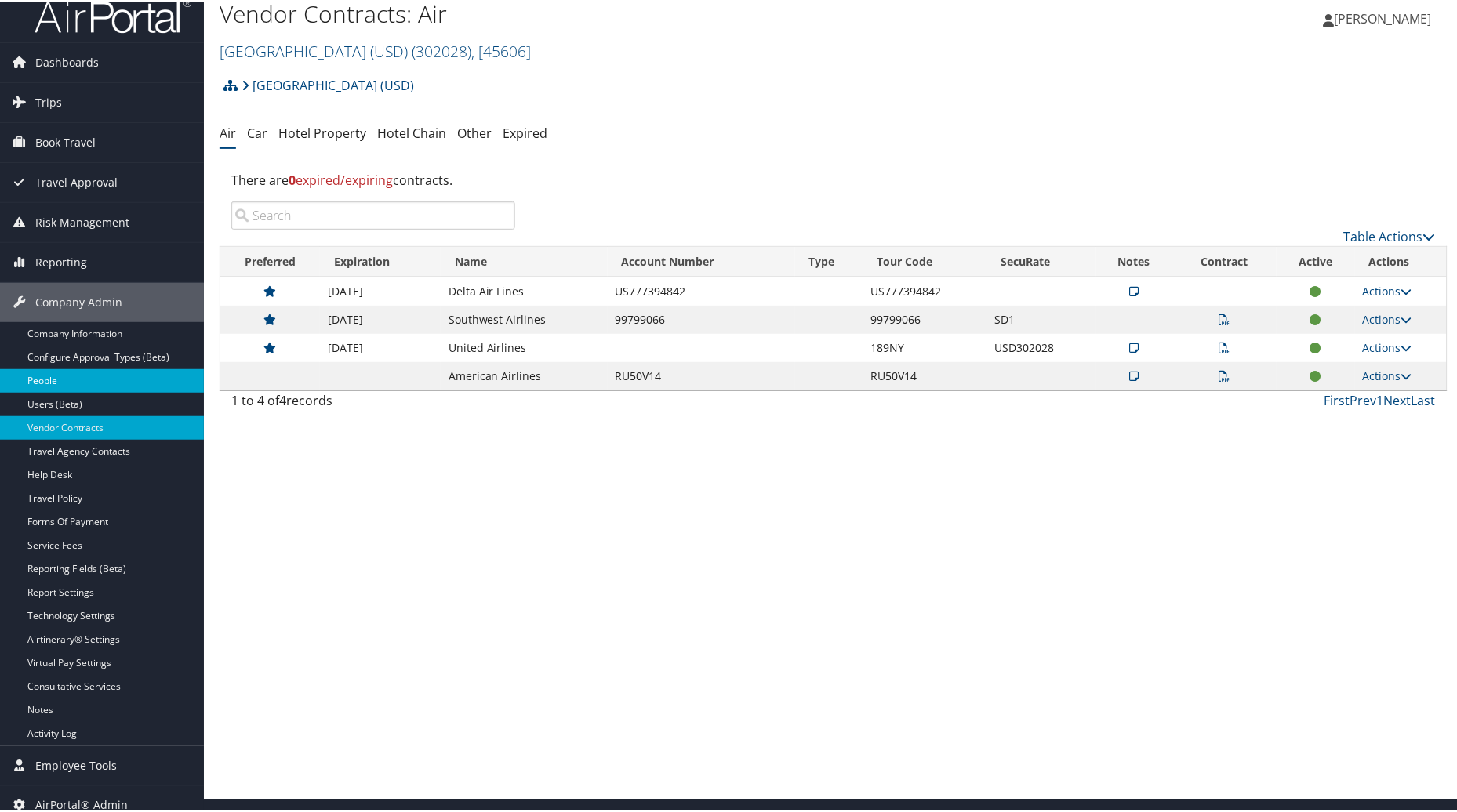
scroll to position [27, 0]
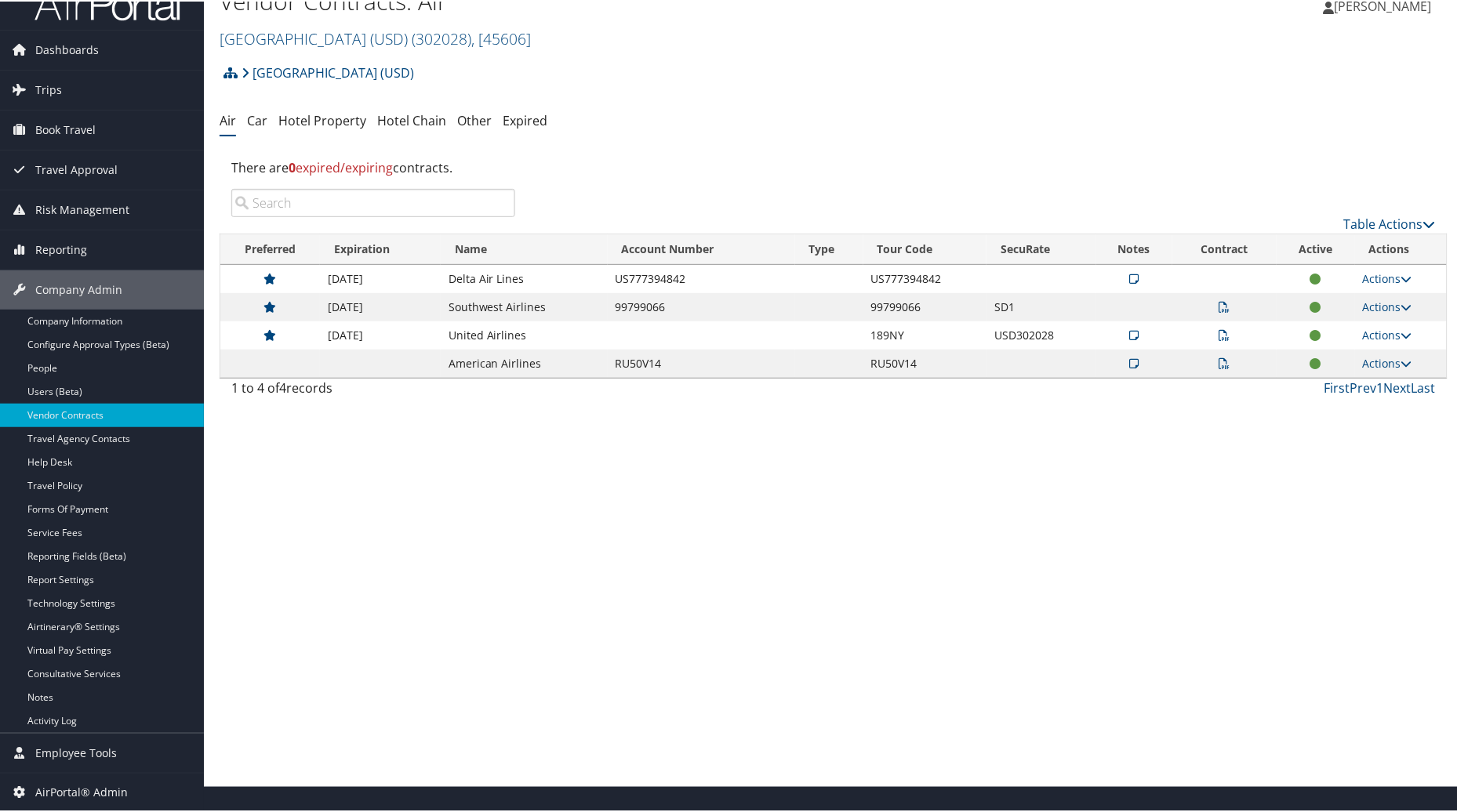
drag, startPoint x: 565, startPoint y: 36, endPoint x: 206, endPoint y: 42, distance: 359.1
click at [206, 42] on div "Vendor Contracts: Air [GEOGRAPHIC_DATA] (USD) ( 302028 ) , [ 45606 ] [PERSON_NA…" at bounding box center [834, 14] width 1260 height 83
copy link "[GEOGRAPHIC_DATA] (USD) ( 302028 ) , [ 45606 ]"
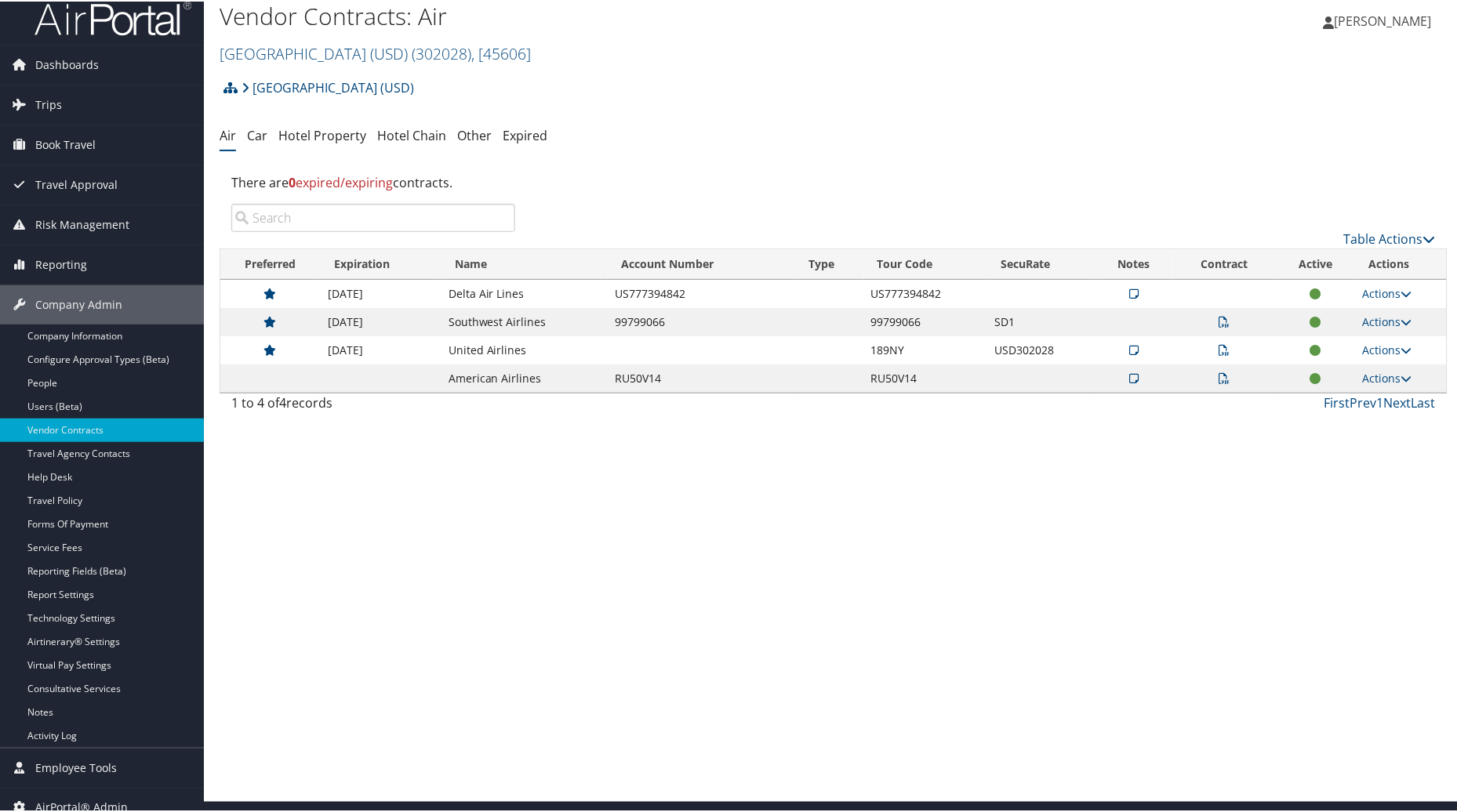
scroll to position [0, 0]
